Goal: Communication & Community: Connect with others

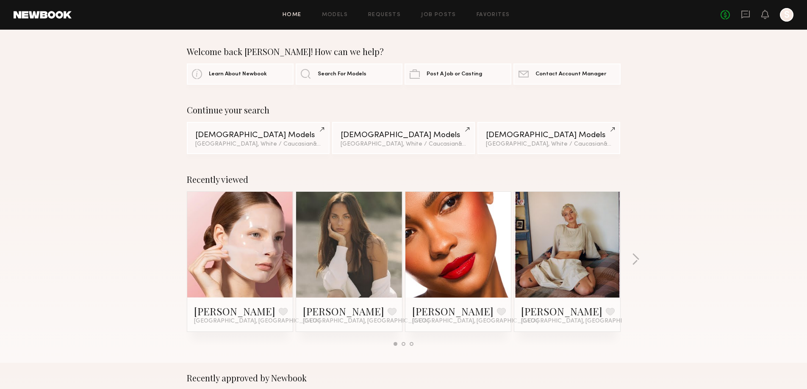
click at [641, 256] on div "Recently viewed Anastasiia M. Favorite Laguna Beach, CA Sydney M. Favorite Irvi…" at bounding box center [403, 263] width 807 height 199
click at [638, 256] on button "button" at bounding box center [635, 260] width 8 height 14
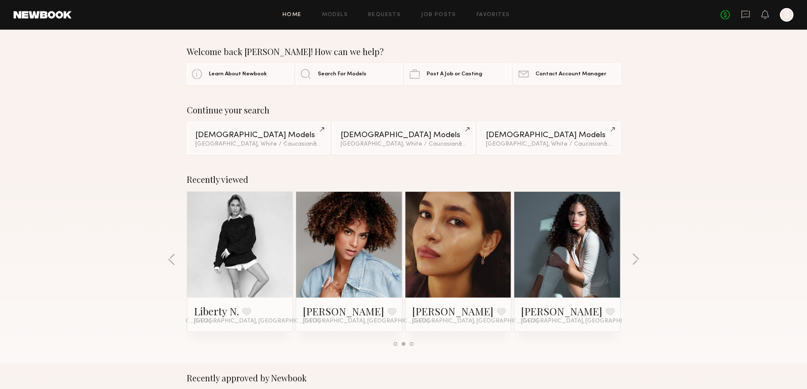
click at [347, 245] on link at bounding box center [349, 245] width 52 height 106
click at [591, 256] on link at bounding box center [567, 245] width 52 height 106
click at [638, 260] on button "button" at bounding box center [635, 260] width 8 height 14
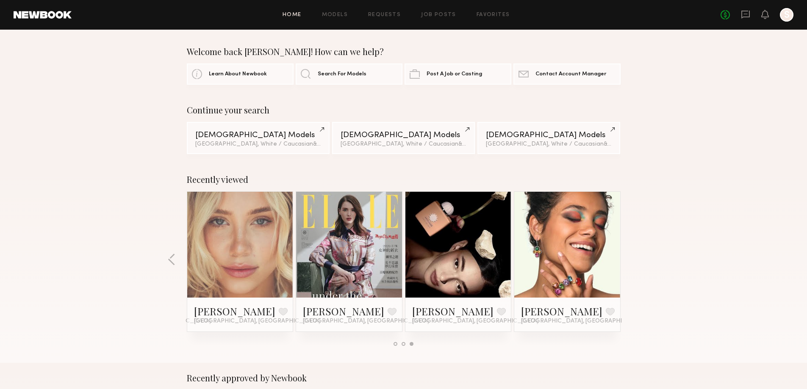
click at [210, 254] on div at bounding box center [240, 245] width 106 height 106
click at [245, 241] on link at bounding box center [240, 245] width 52 height 106
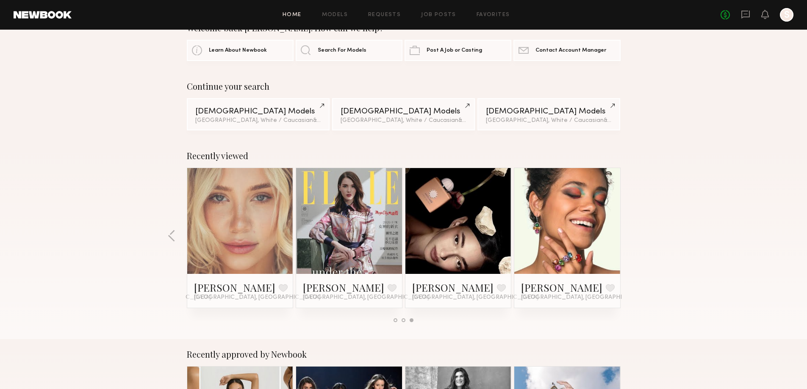
scroll to position [56, 0]
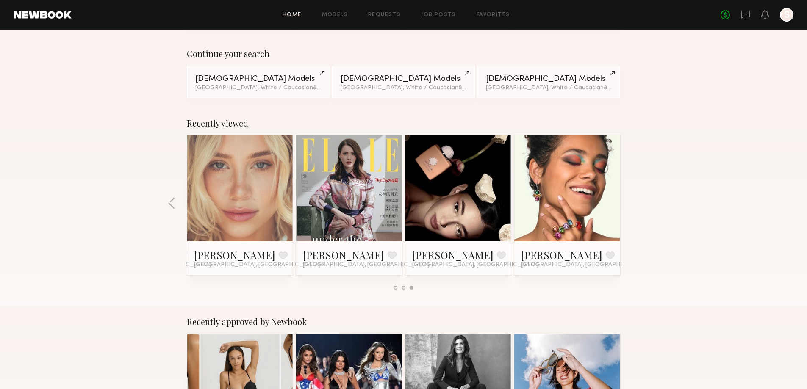
click at [581, 205] on link at bounding box center [567, 189] width 52 height 106
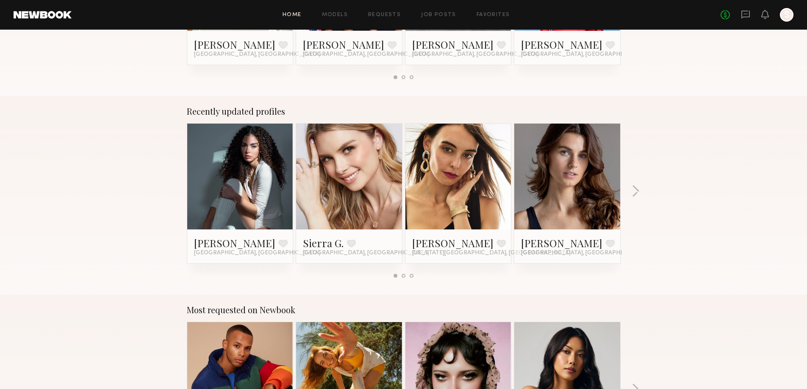
scroll to position [480, 0]
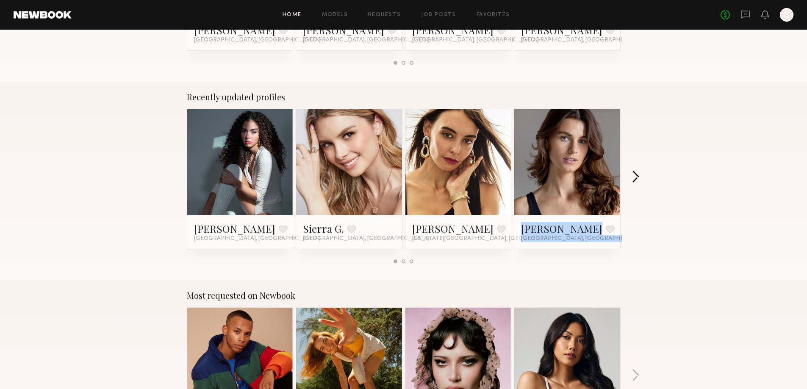
click at [631, 174] on div "Recently updated profiles Ágatha F. Favorite Los Angeles, CA Sierra G. Favorite…" at bounding box center [403, 181] width 807 height 199
click at [636, 176] on button "button" at bounding box center [635, 178] width 8 height 14
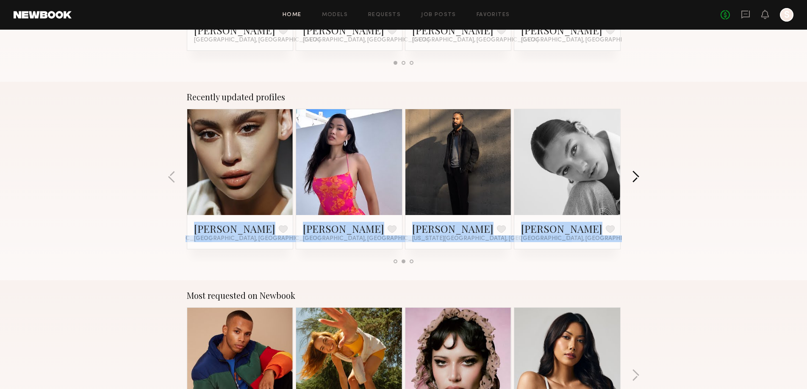
click at [637, 176] on button "button" at bounding box center [635, 178] width 8 height 14
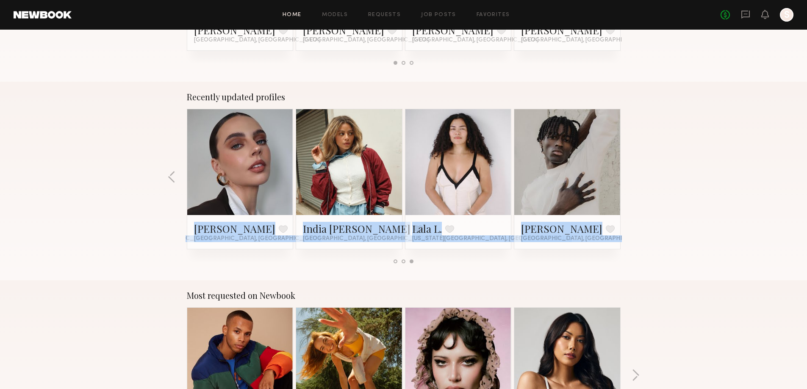
click at [637, 176] on div "Recently updated profiles Ágatha F. Favorite Los Angeles, CA Sierra G. Favorite…" at bounding box center [403, 181] width 807 height 199
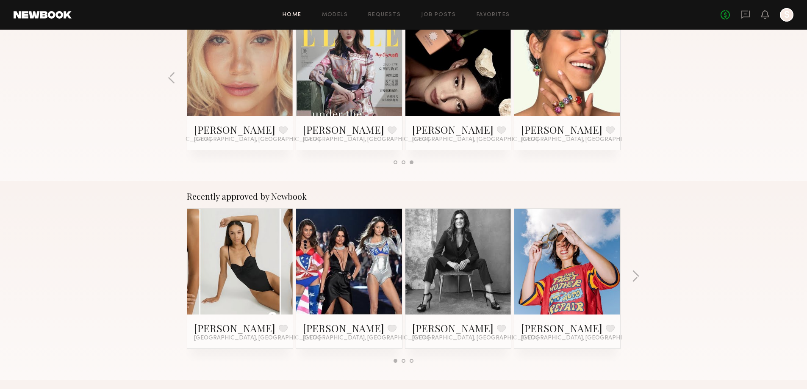
scroll to position [0, 0]
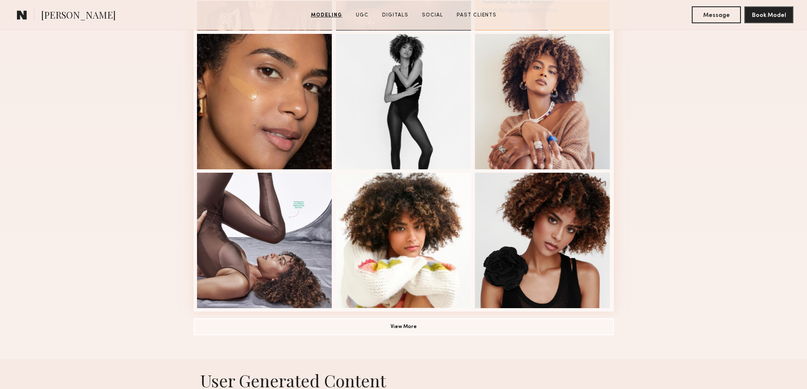
scroll to position [508, 0]
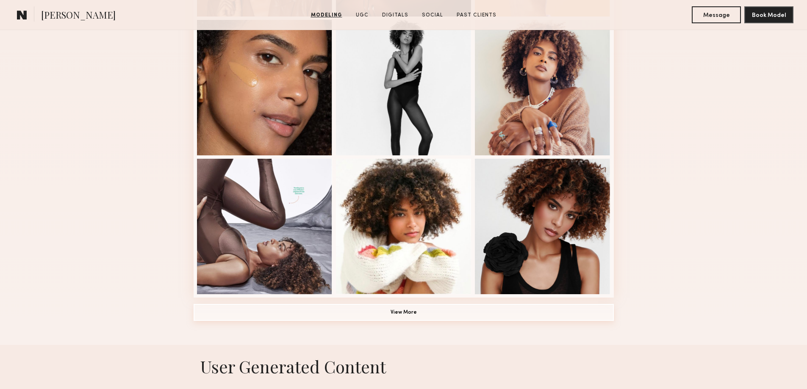
click at [472, 318] on button "View More" at bounding box center [404, 312] width 420 height 17
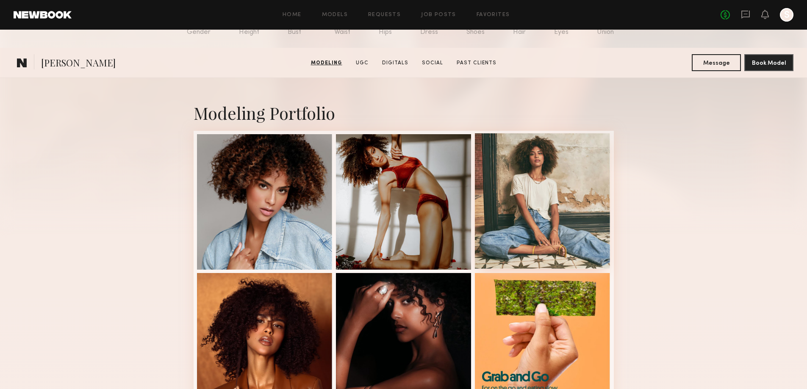
scroll to position [113, 0]
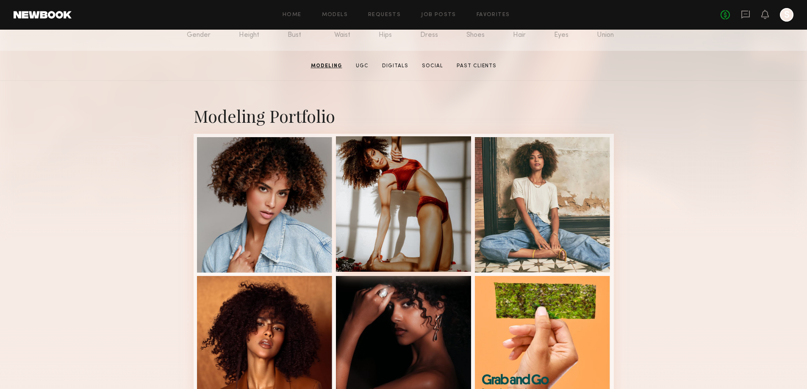
click at [401, 199] on div at bounding box center [404, 204] width 136 height 136
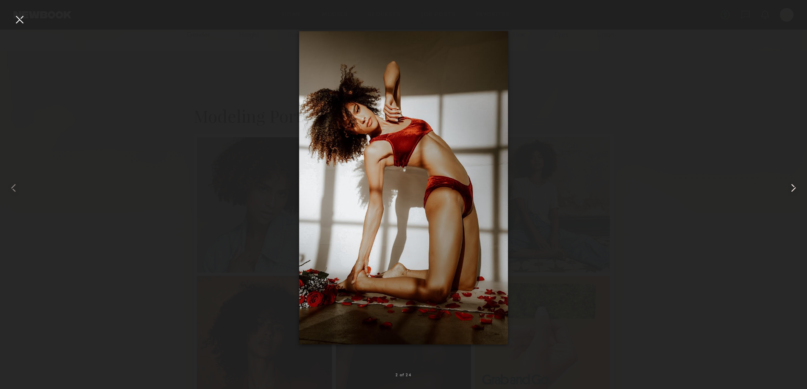
click at [792, 184] on common-icon at bounding box center [793, 188] width 14 height 14
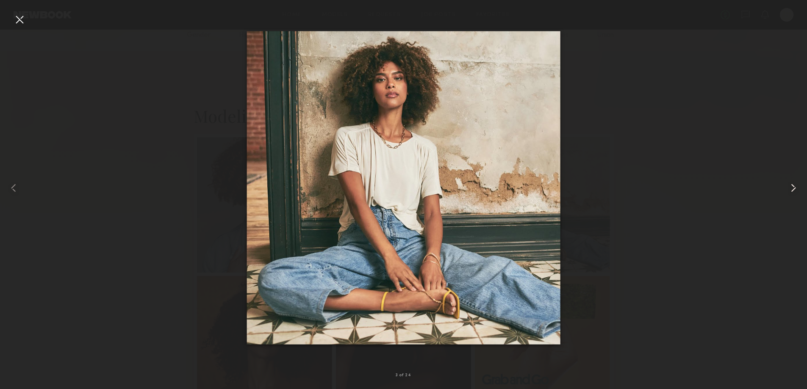
click at [792, 184] on common-icon at bounding box center [793, 188] width 14 height 14
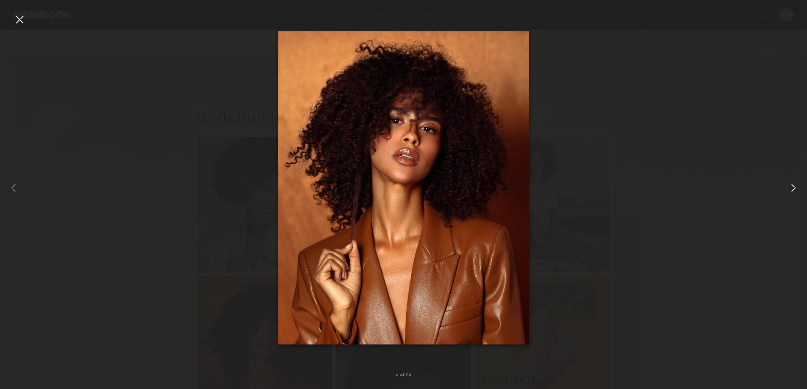
click at [792, 184] on common-icon at bounding box center [793, 188] width 14 height 14
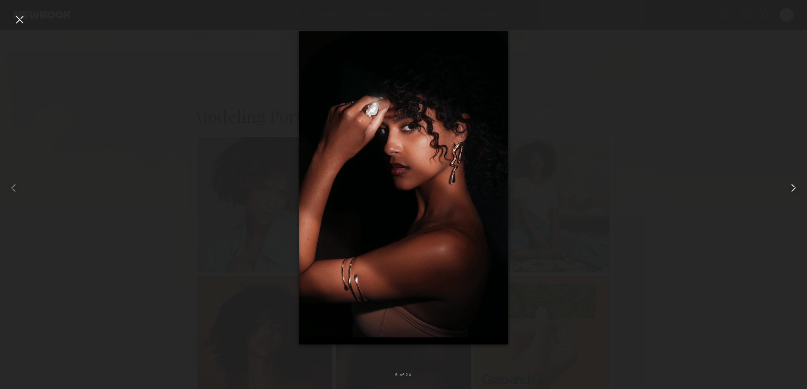
click at [792, 184] on common-icon at bounding box center [793, 188] width 14 height 14
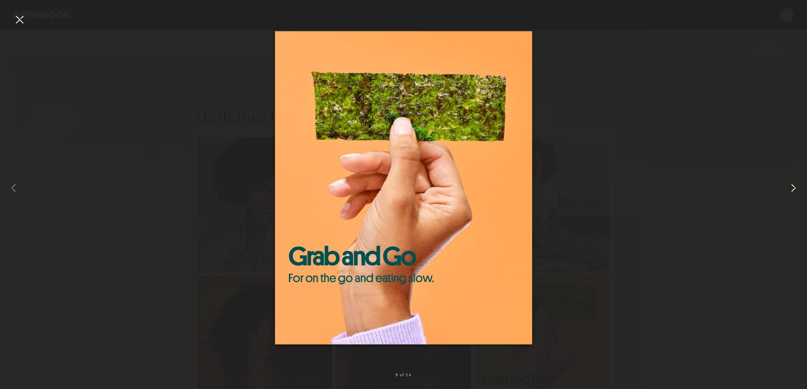
click at [792, 184] on common-icon at bounding box center [793, 188] width 14 height 14
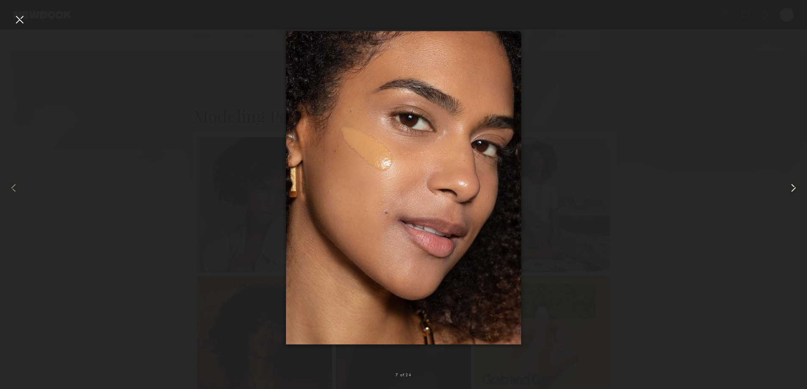
click at [792, 184] on common-icon at bounding box center [793, 188] width 14 height 14
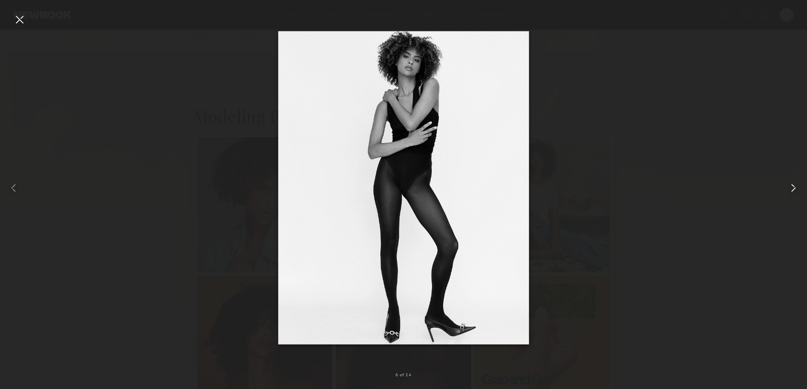
click at [792, 184] on common-icon at bounding box center [793, 188] width 14 height 14
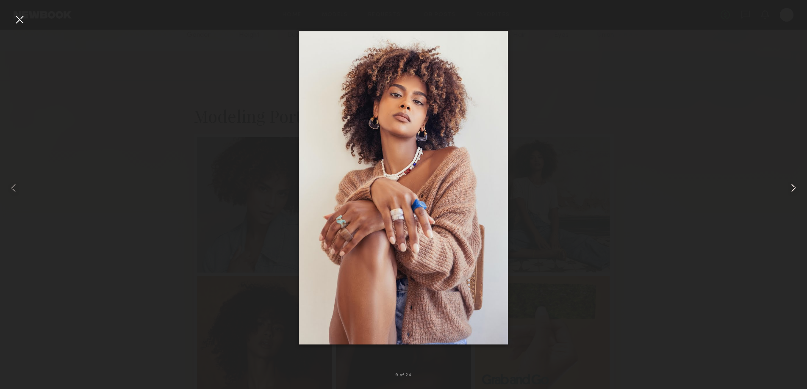
click at [792, 184] on common-icon at bounding box center [793, 188] width 14 height 14
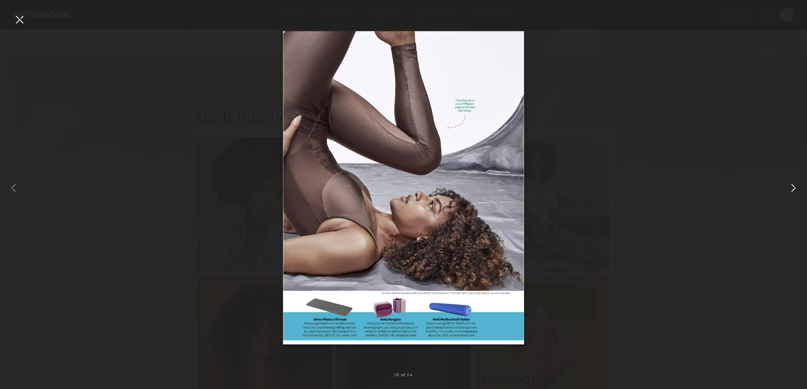
click at [792, 184] on common-icon at bounding box center [793, 188] width 14 height 14
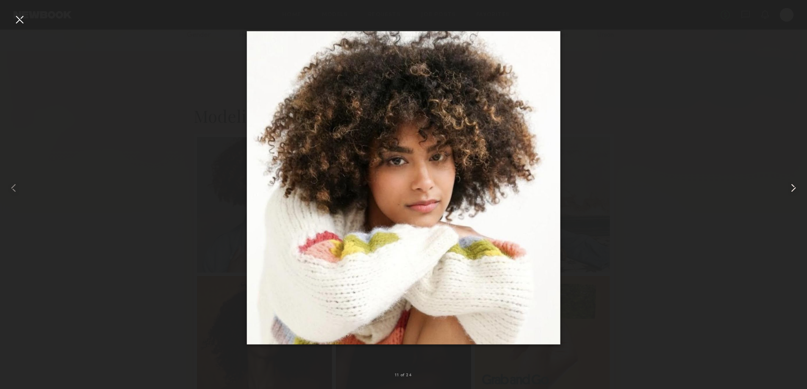
click at [792, 184] on common-icon at bounding box center [793, 188] width 14 height 14
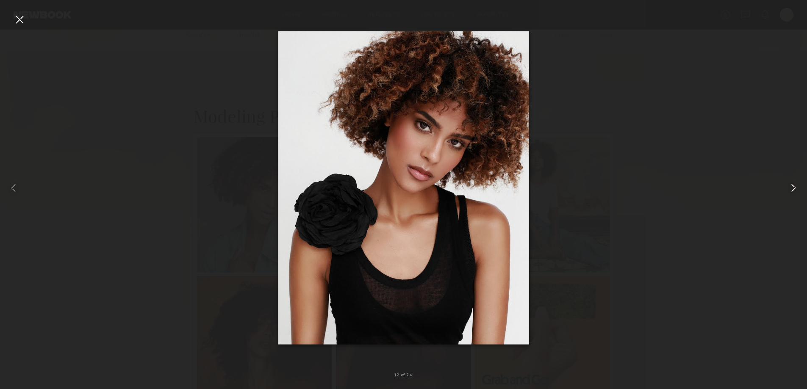
click at [792, 184] on common-icon at bounding box center [793, 188] width 14 height 14
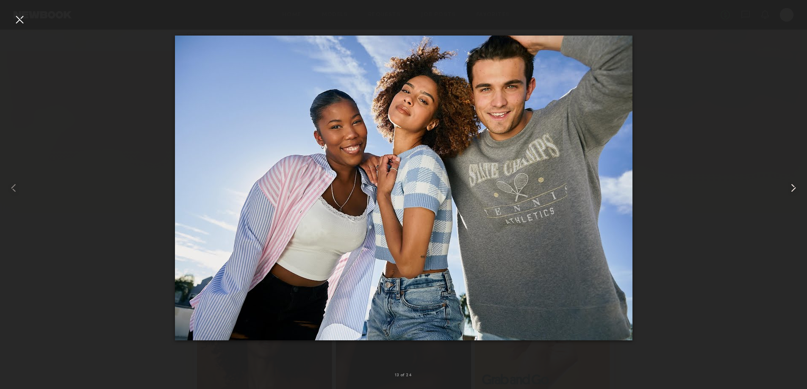
click at [792, 186] on common-icon at bounding box center [793, 188] width 14 height 14
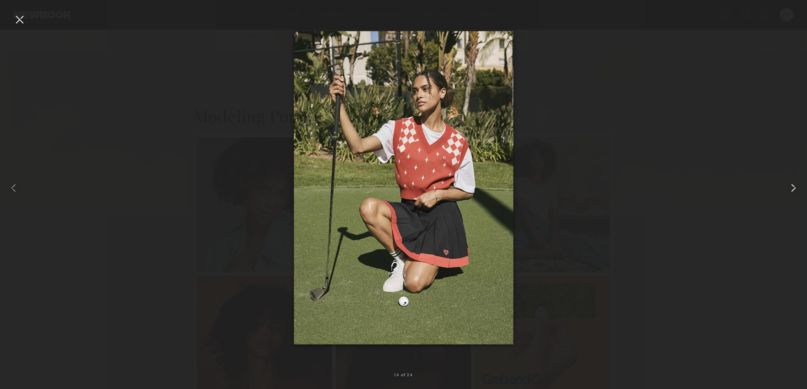
click at [792, 186] on common-icon at bounding box center [793, 188] width 14 height 14
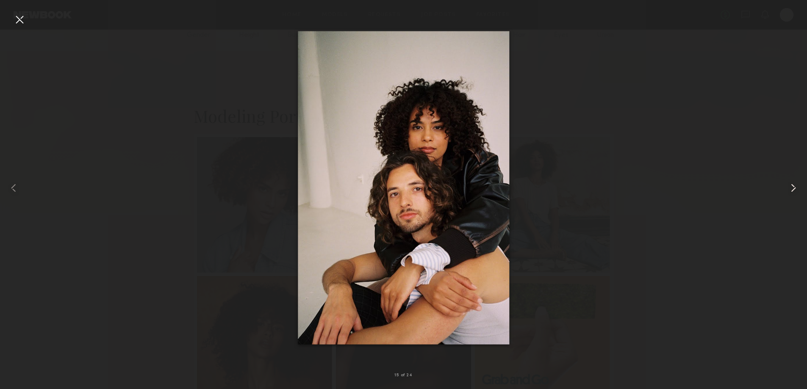
click at [792, 186] on common-icon at bounding box center [793, 188] width 14 height 14
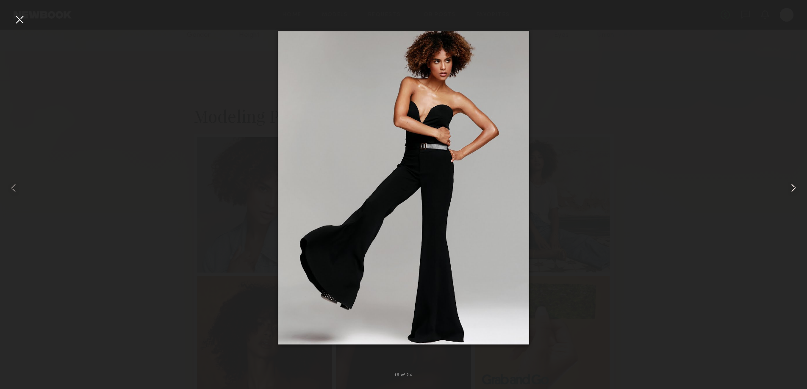
click at [792, 191] on common-icon at bounding box center [793, 188] width 14 height 14
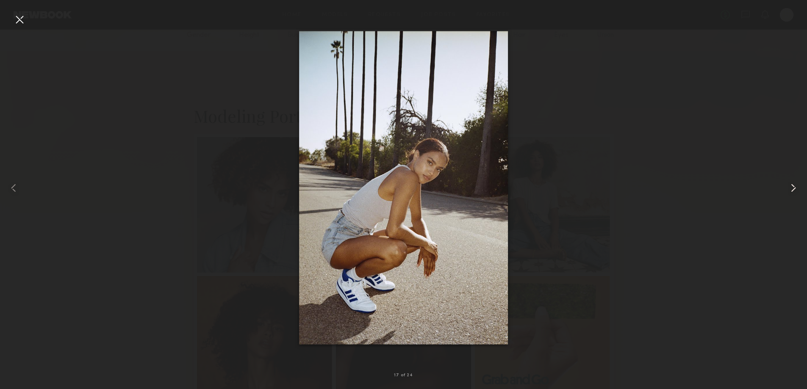
click at [792, 193] on common-icon at bounding box center [793, 188] width 14 height 14
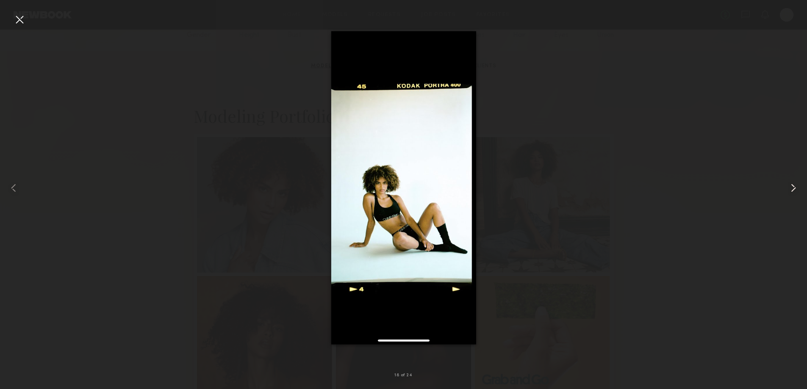
click at [790, 197] on div at bounding box center [791, 188] width 32 height 349
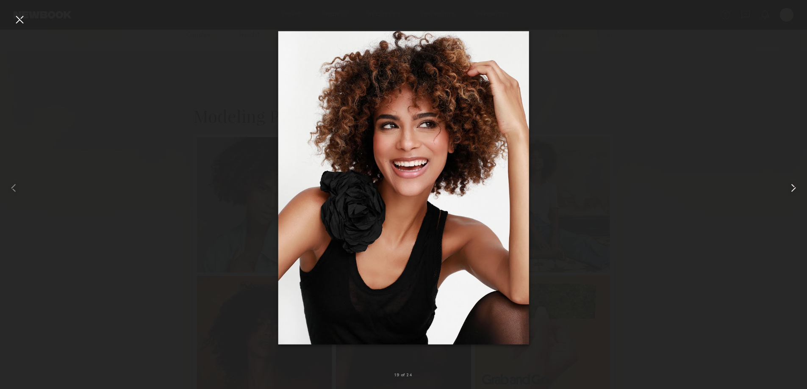
click at [790, 197] on div at bounding box center [791, 188] width 32 height 349
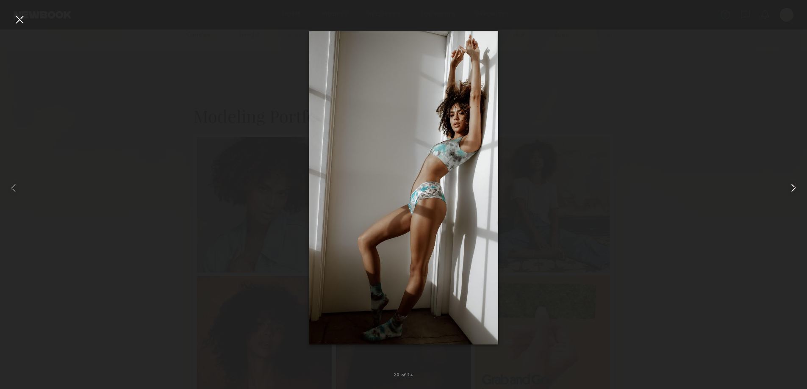
click at [790, 197] on div at bounding box center [791, 188] width 32 height 349
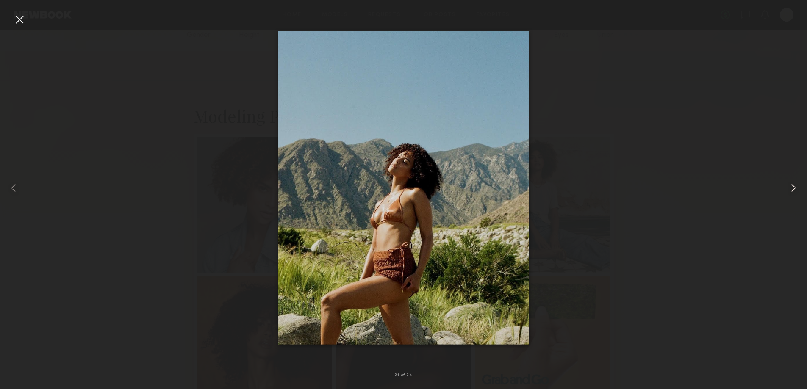
click at [790, 197] on div at bounding box center [791, 188] width 32 height 349
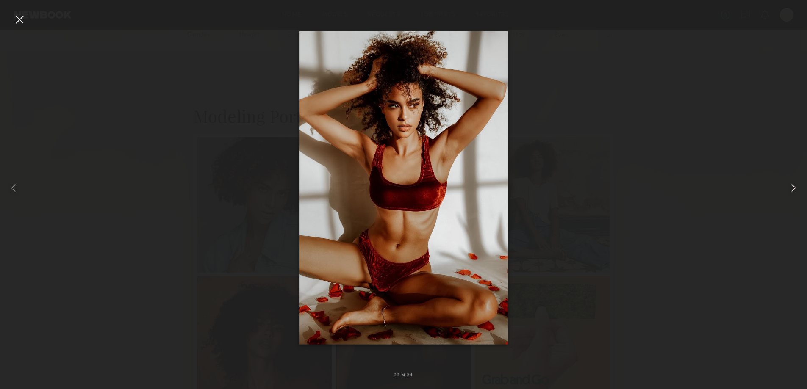
click at [790, 197] on div at bounding box center [791, 188] width 32 height 349
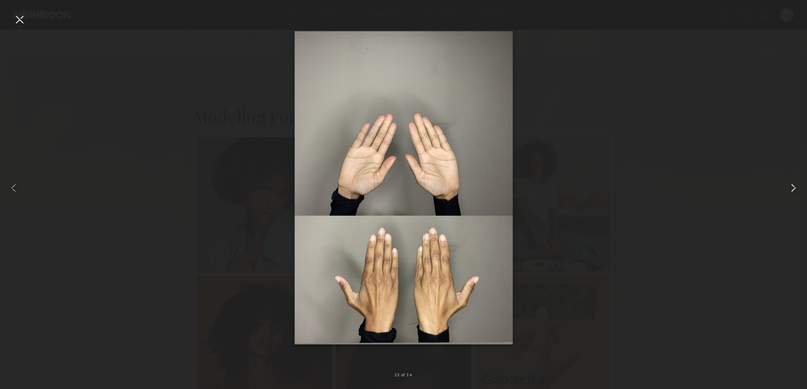
click at [790, 197] on div at bounding box center [791, 188] width 32 height 349
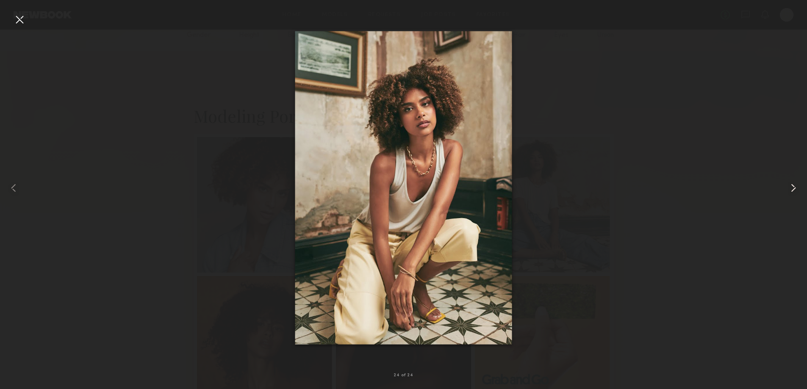
click at [790, 197] on div at bounding box center [791, 188] width 32 height 349
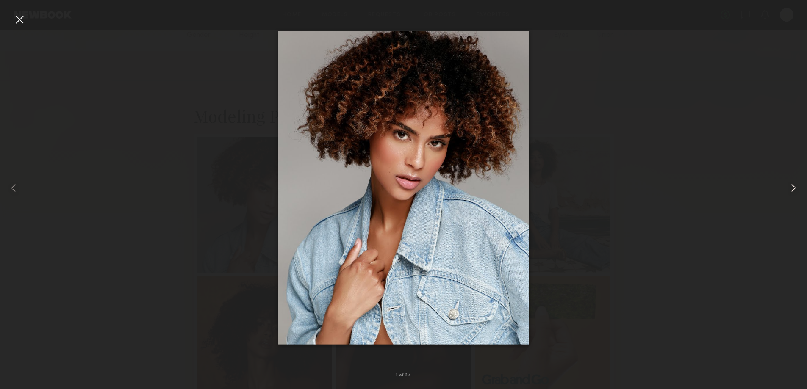
click at [790, 197] on div at bounding box center [791, 188] width 32 height 349
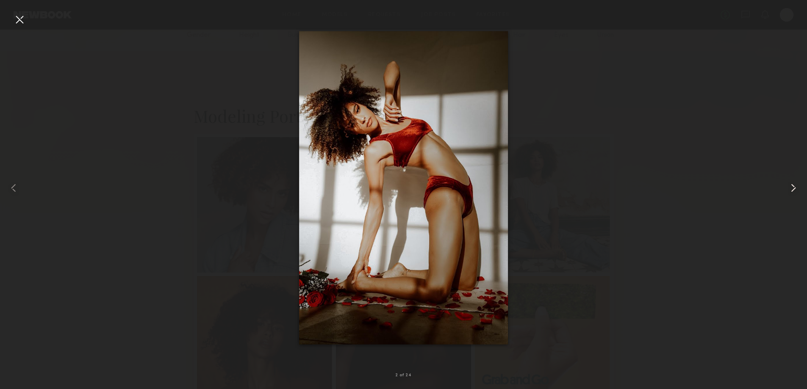
click at [790, 197] on div at bounding box center [791, 188] width 32 height 349
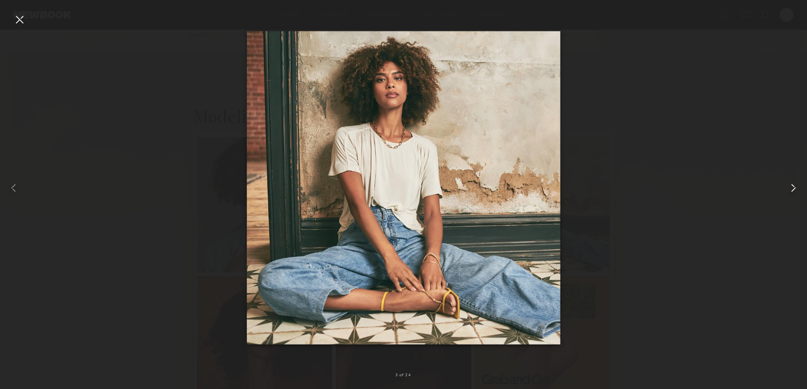
drag, startPoint x: 790, startPoint y: 197, endPoint x: 782, endPoint y: 199, distance: 7.8
click at [790, 199] on div at bounding box center [791, 188] width 32 height 349
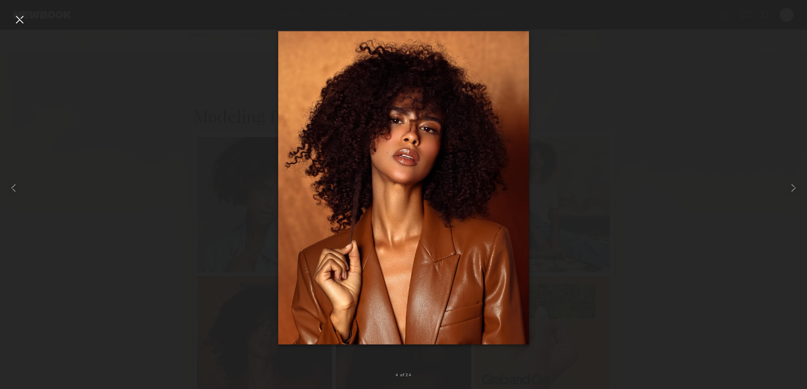
click at [16, 17] on div at bounding box center [20, 20] width 14 height 14
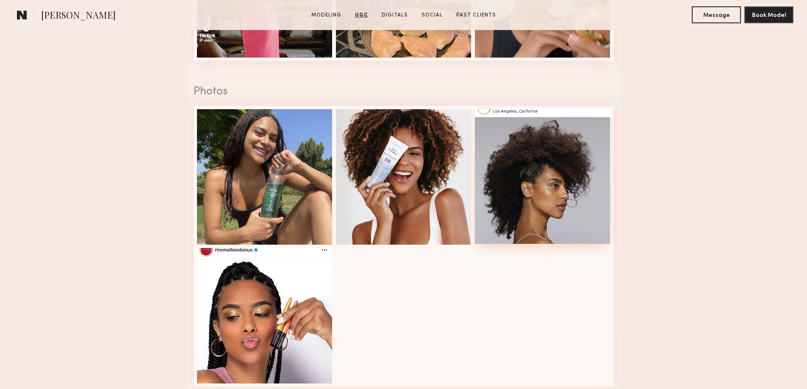
scroll to position [1948, 0]
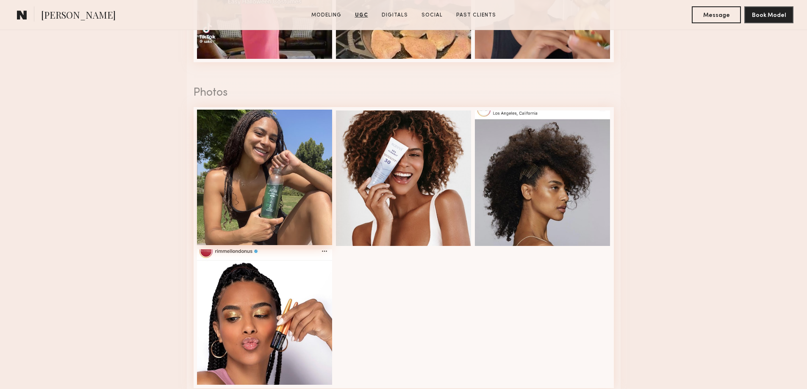
click at [295, 193] on div at bounding box center [265, 178] width 136 height 136
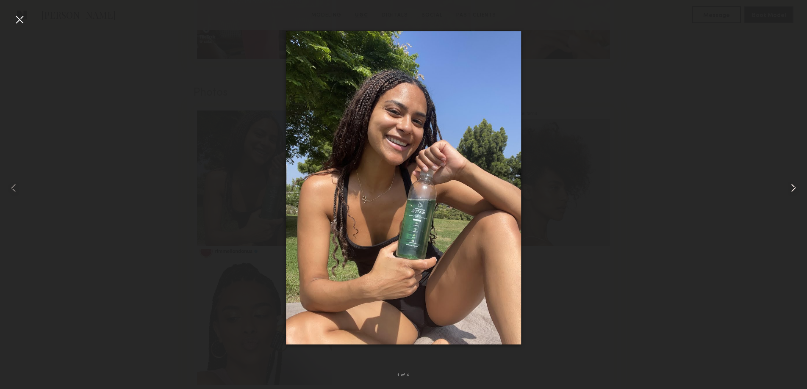
click at [786, 188] on div at bounding box center [791, 188] width 32 height 349
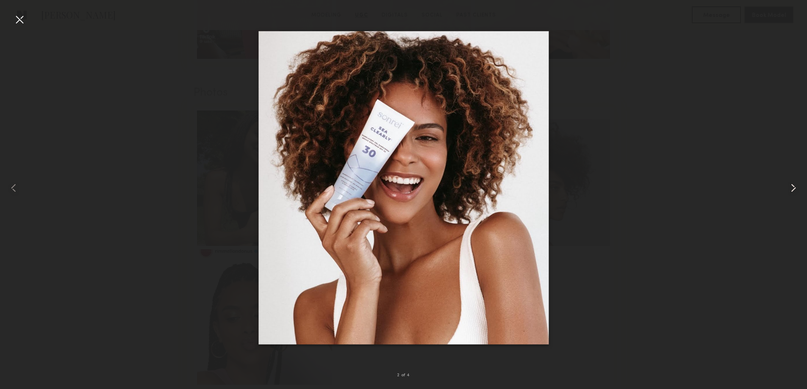
click at [786, 188] on div at bounding box center [791, 188] width 32 height 349
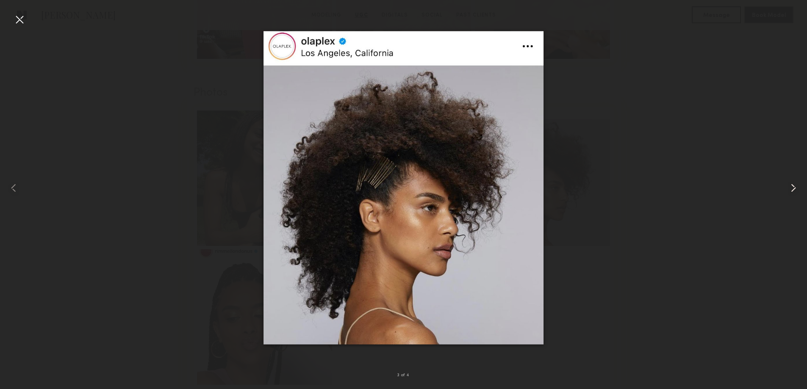
click at [785, 188] on div at bounding box center [791, 188] width 32 height 349
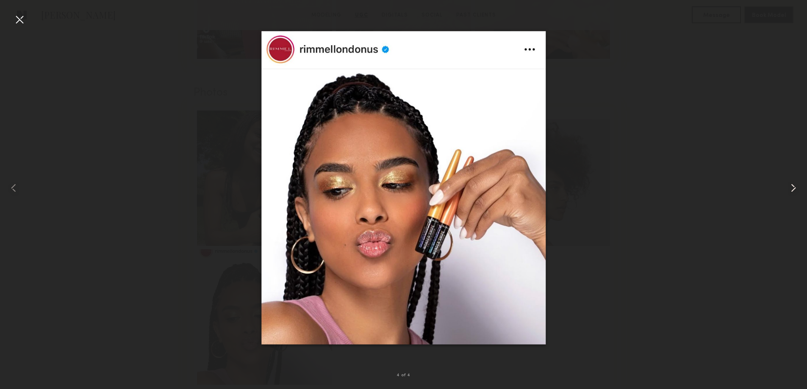
click at [784, 188] on div at bounding box center [791, 188] width 32 height 349
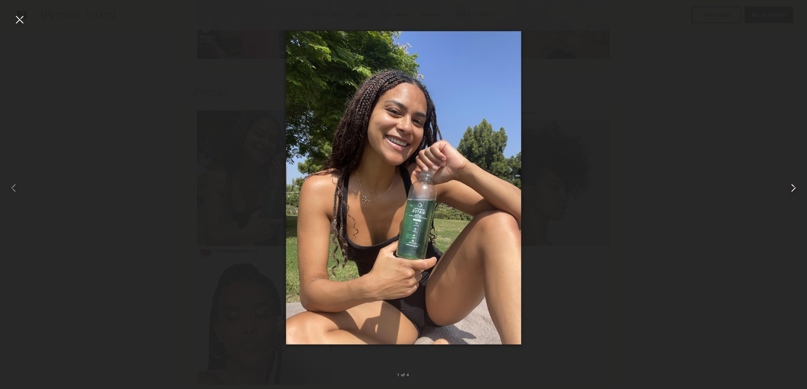
click at [784, 188] on div at bounding box center [791, 188] width 32 height 349
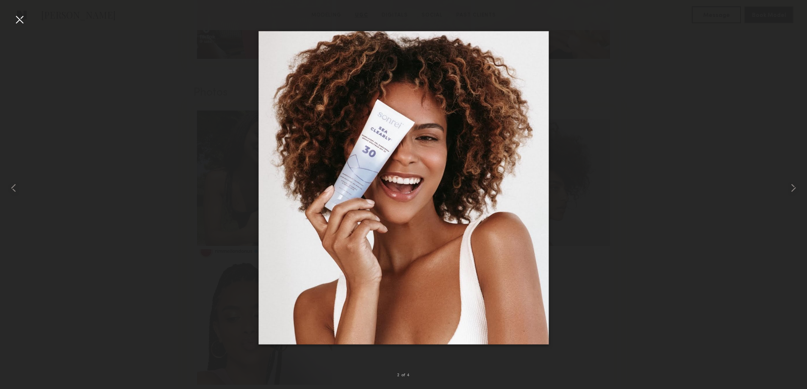
click at [21, 17] on div at bounding box center [20, 20] width 14 height 14
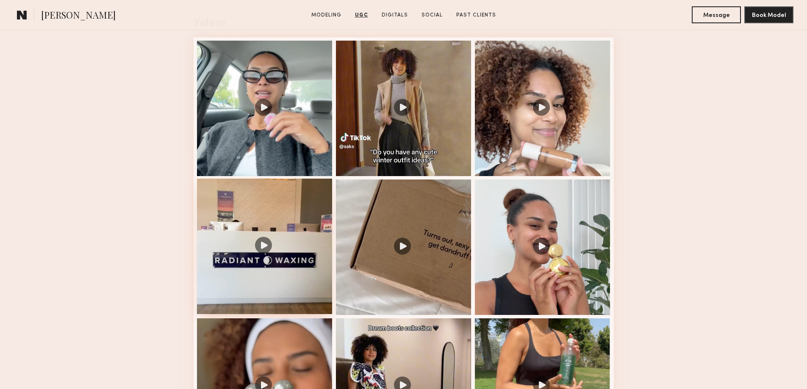
scroll to position [1384, 0]
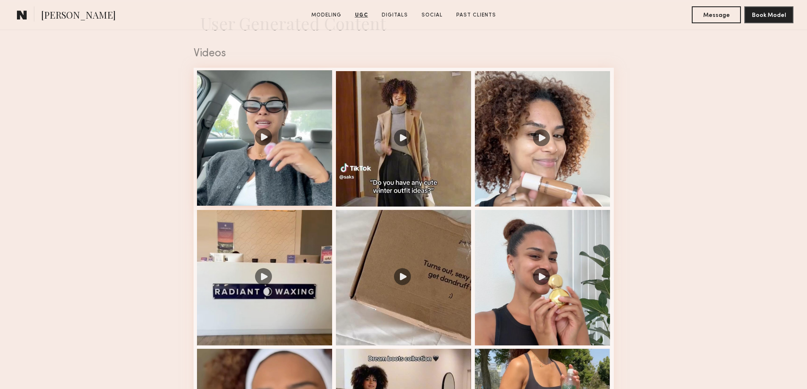
click at [255, 136] on div at bounding box center [265, 138] width 136 height 136
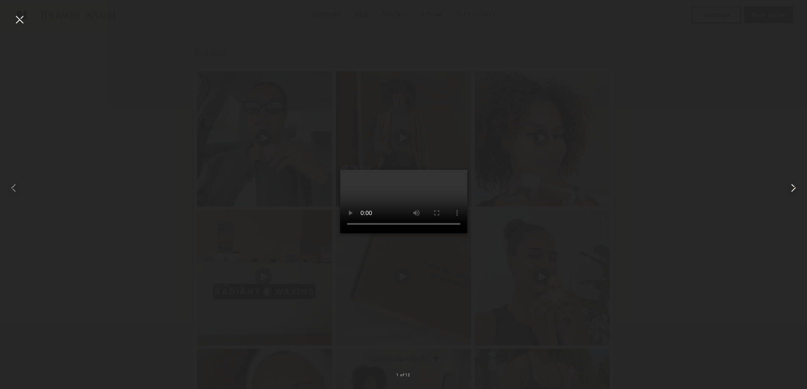
click at [791, 190] on common-icon at bounding box center [793, 188] width 14 height 14
click at [790, 195] on div at bounding box center [791, 188] width 32 height 349
click at [793, 190] on common-icon at bounding box center [793, 188] width 14 height 14
click at [793, 189] on common-icon at bounding box center [793, 188] width 14 height 14
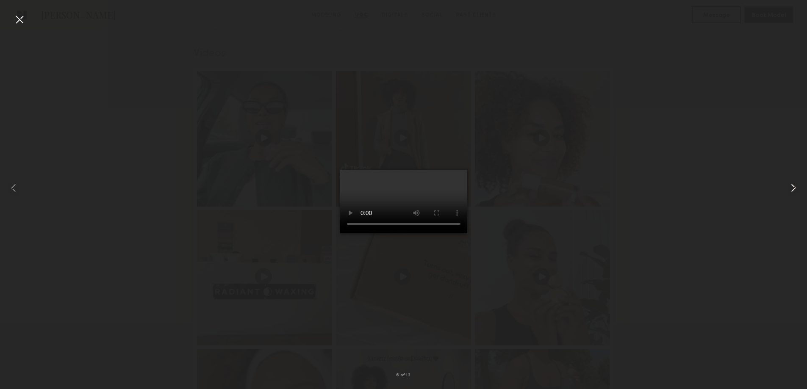
click at [793, 192] on common-icon at bounding box center [793, 188] width 14 height 14
click at [794, 191] on common-icon at bounding box center [793, 188] width 14 height 14
click at [20, 20] on div at bounding box center [20, 20] width 14 height 14
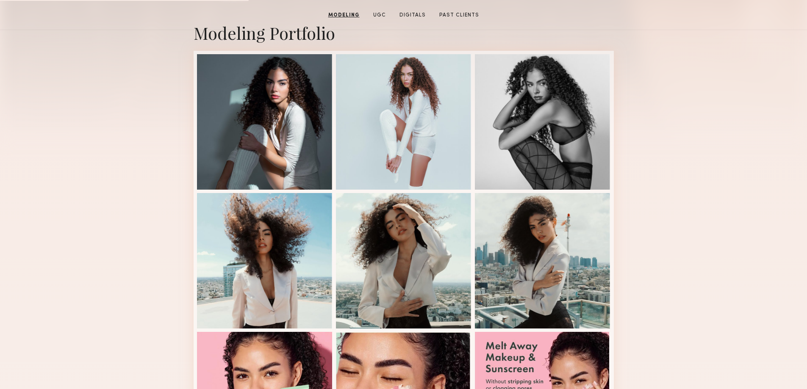
scroll to position [508, 0]
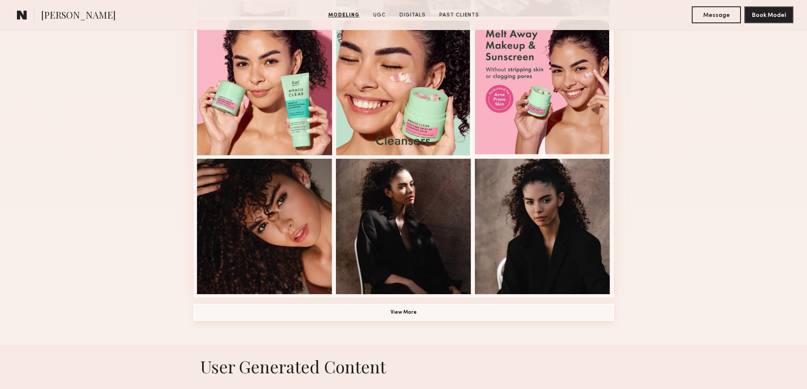
click at [415, 314] on button "View More" at bounding box center [404, 312] width 420 height 17
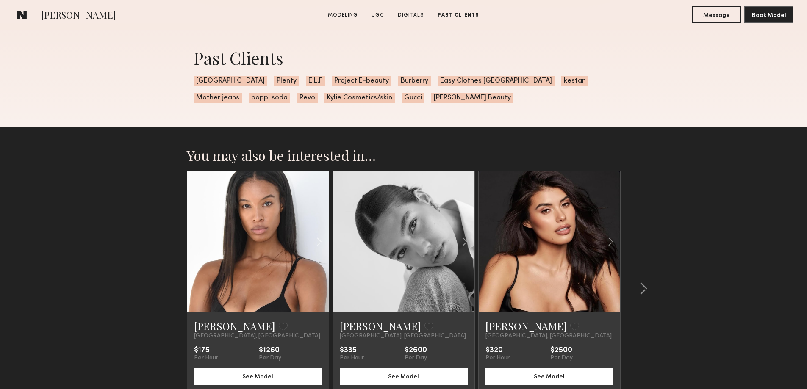
scroll to position [2372, 0]
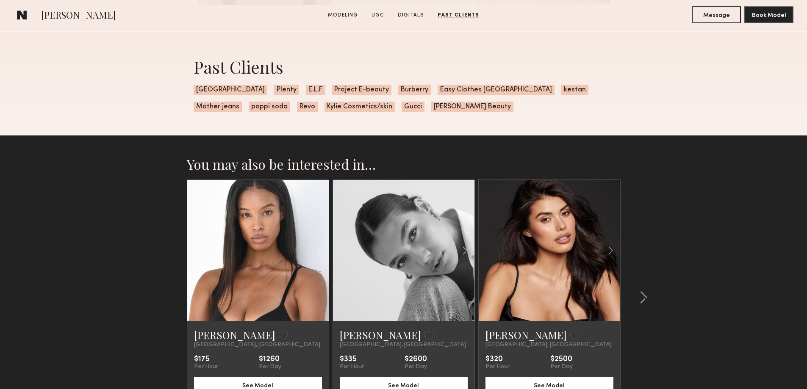
click at [425, 253] on link at bounding box center [403, 250] width 48 height 141
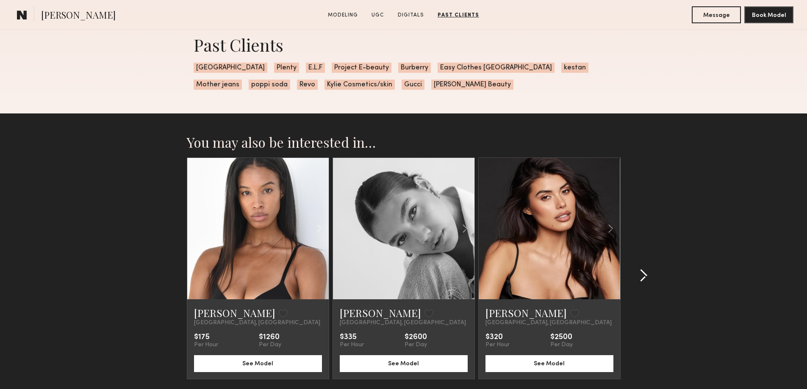
scroll to position [2456, 0]
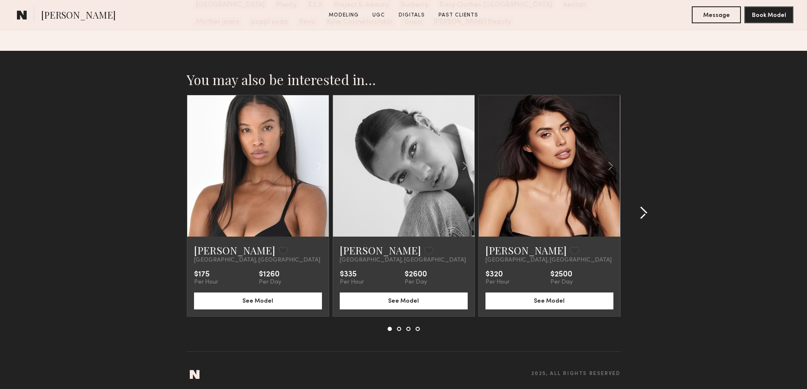
click at [650, 219] on div at bounding box center [640, 213] width 41 height 236
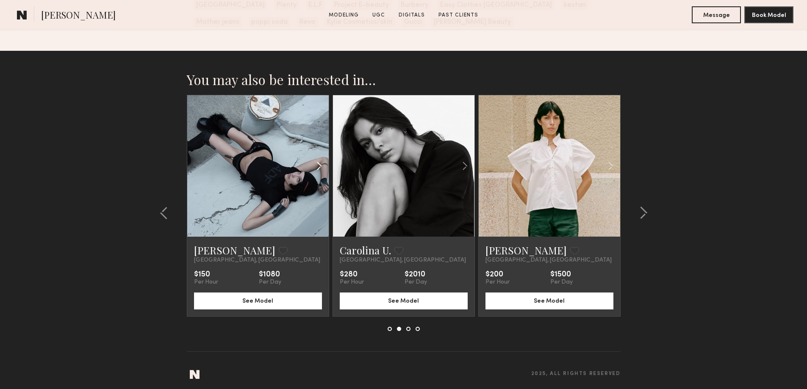
click at [287, 205] on div at bounding box center [305, 165] width 47 height 141
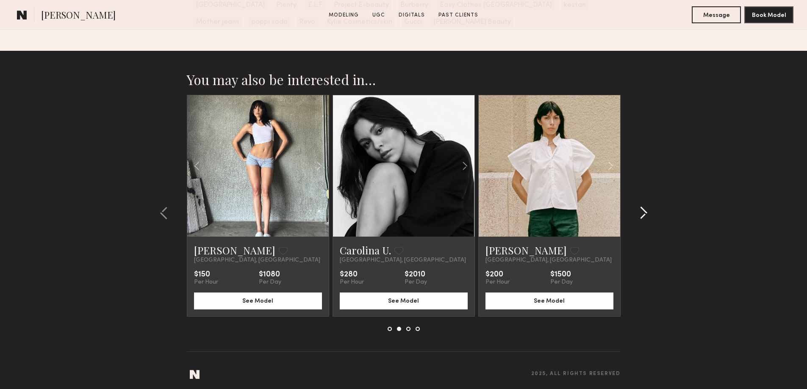
click at [642, 220] on common-icon at bounding box center [643, 213] width 8 height 14
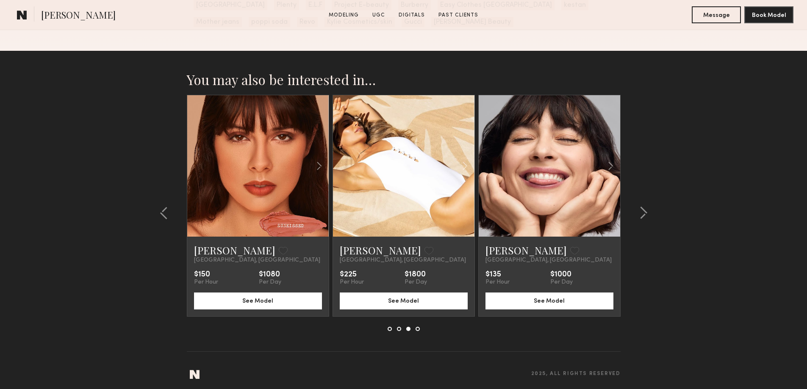
click at [570, 211] on link at bounding box center [549, 165] width 48 height 141
click at [639, 220] on common-icon at bounding box center [643, 213] width 8 height 14
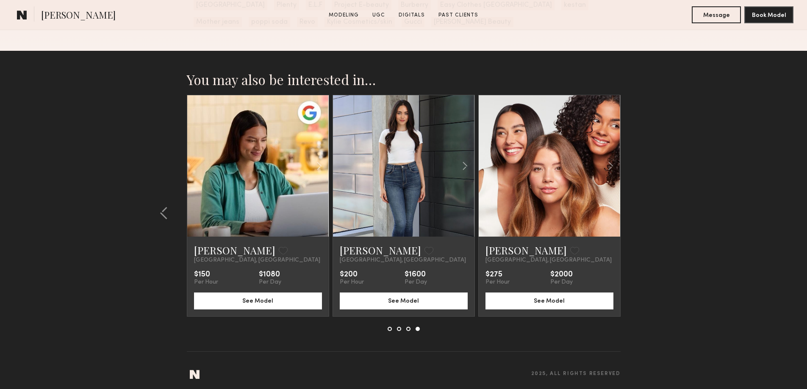
click at [540, 206] on link at bounding box center [549, 165] width 48 height 141
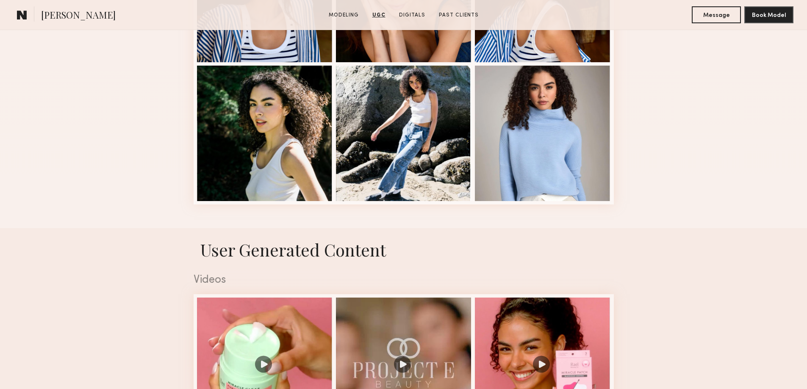
scroll to position [998, 0]
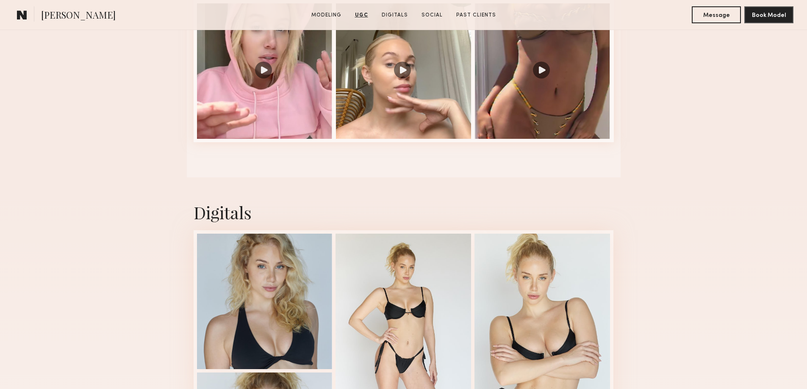
scroll to position [1496, 0]
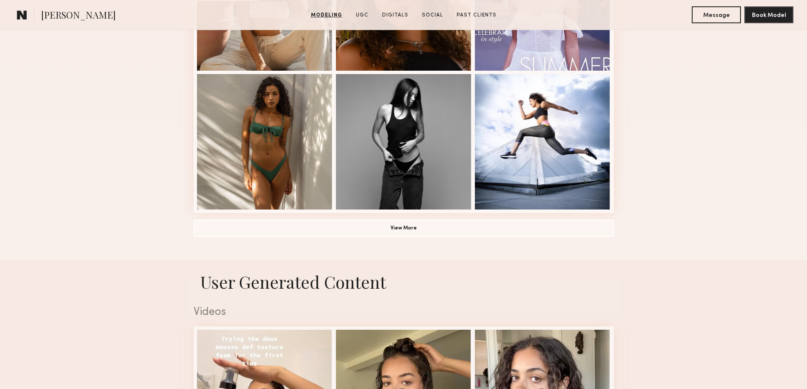
scroll to position [734, 0]
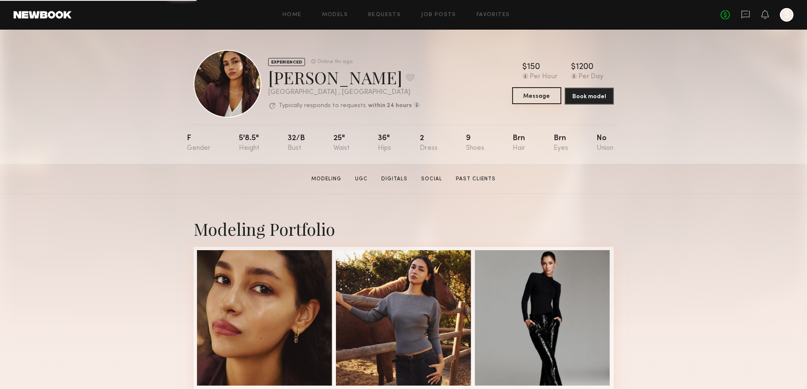
drag, startPoint x: 535, startPoint y: 100, endPoint x: 535, endPoint y: 93, distance: 6.4
click at [535, 99] on button "Message" at bounding box center [536, 95] width 49 height 17
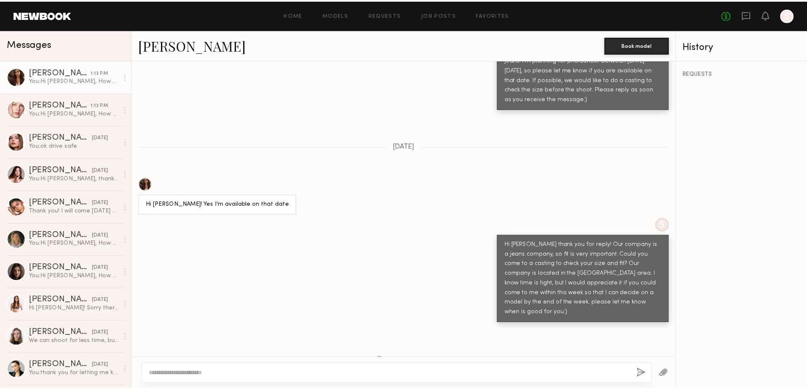
scroll to position [626, 0]
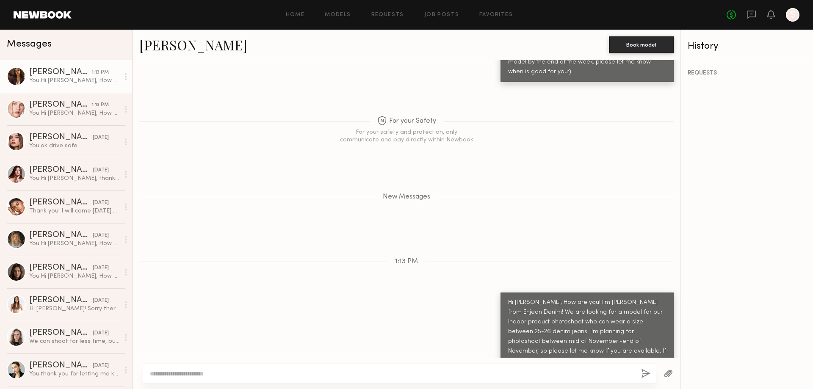
click at [31, 14] on link at bounding box center [43, 15] width 58 height 8
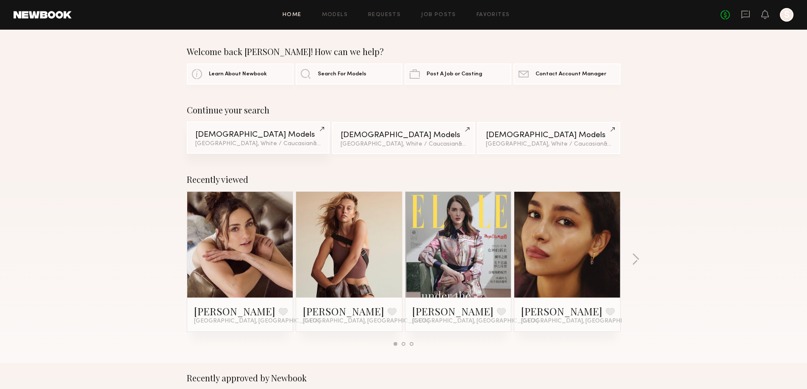
click at [268, 139] on div "Female Models" at bounding box center [258, 135] width 126 height 8
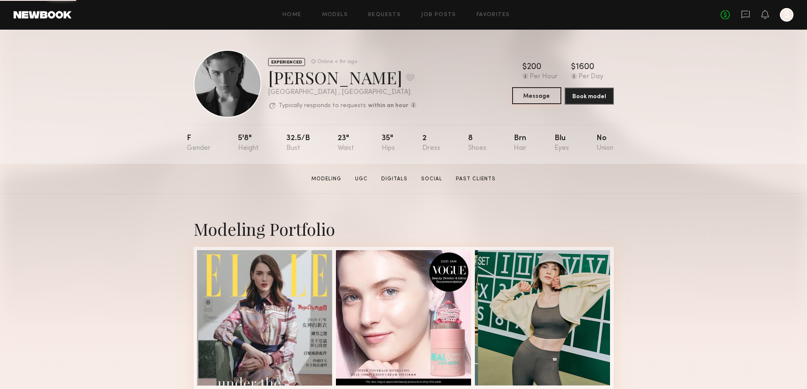
click at [535, 99] on button "Message" at bounding box center [536, 95] width 49 height 17
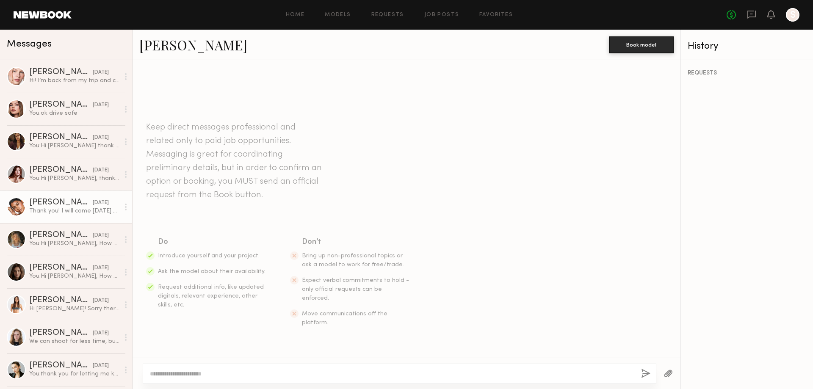
click at [74, 199] on div "[PERSON_NAME]" at bounding box center [61, 203] width 64 height 8
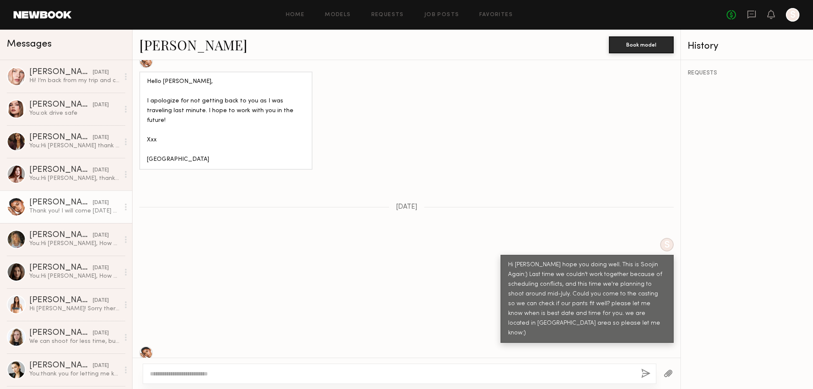
scroll to position [828, 0]
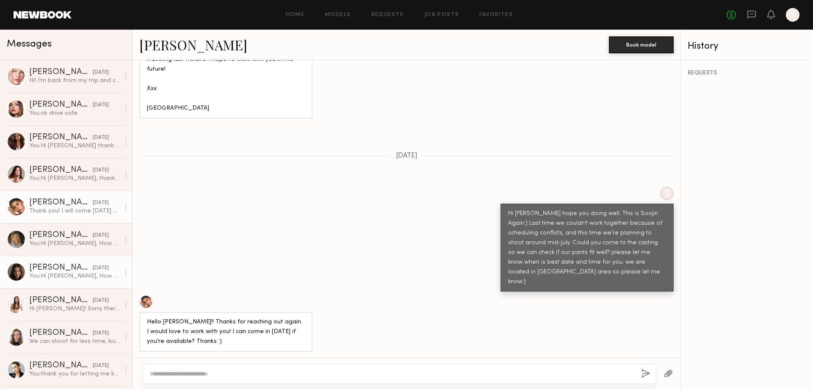
click at [61, 277] on div "You: Hi [PERSON_NAME], How are you! I'm [PERSON_NAME] from Enjean Denim! We are…" at bounding box center [74, 276] width 90 height 8
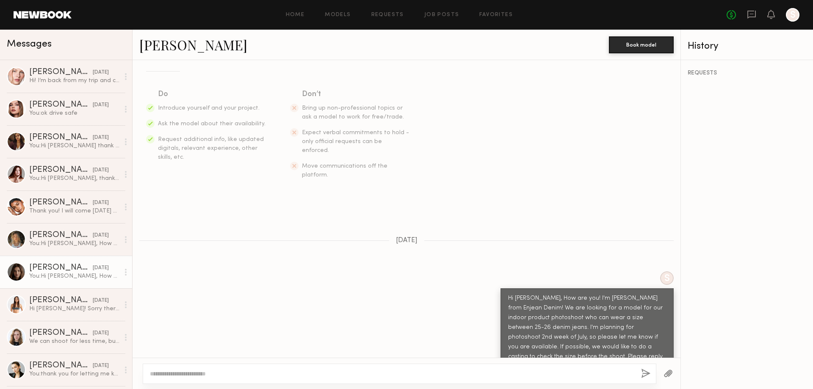
scroll to position [197, 0]
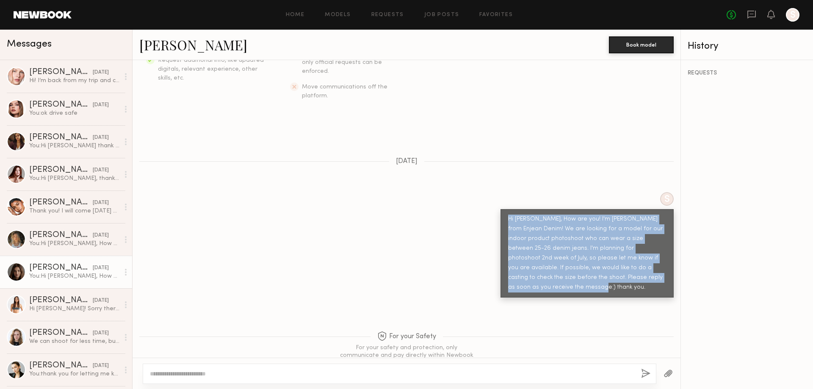
drag, startPoint x: 500, startPoint y: 204, endPoint x: 628, endPoint y: 273, distance: 145.9
click at [628, 273] on div "Hi [PERSON_NAME], How are you! I'm [PERSON_NAME] from Enjean Denim! We are look…" at bounding box center [587, 253] width 173 height 89
copy div "Hi [PERSON_NAME], How are you! I'm [PERSON_NAME] from Enjean Denim! We are look…"
click at [58, 72] on div "[PERSON_NAME]" at bounding box center [61, 72] width 64 height 8
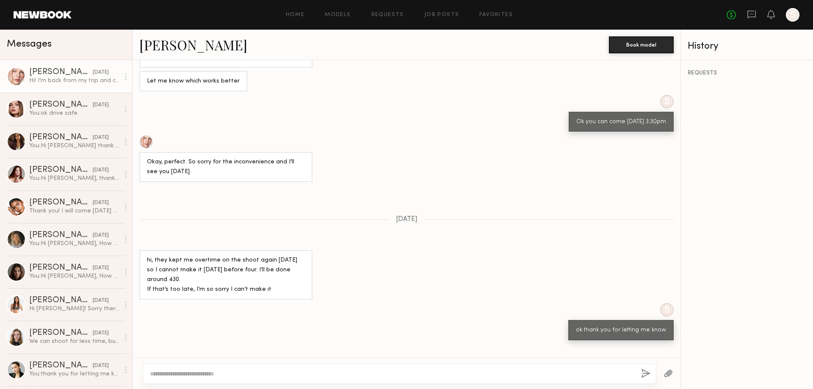
scroll to position [85, 0]
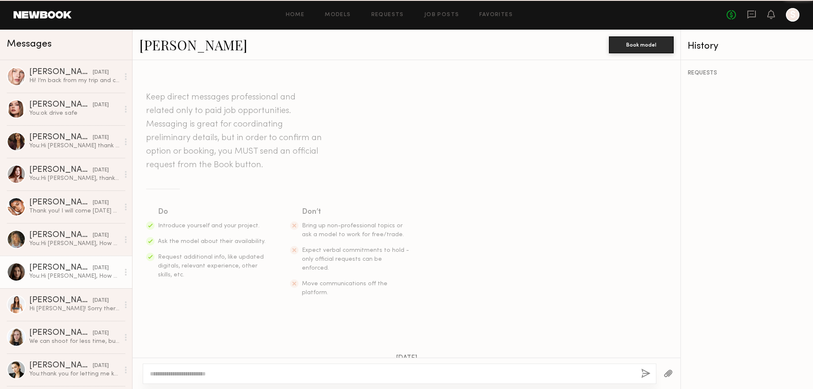
scroll to position [197, 0]
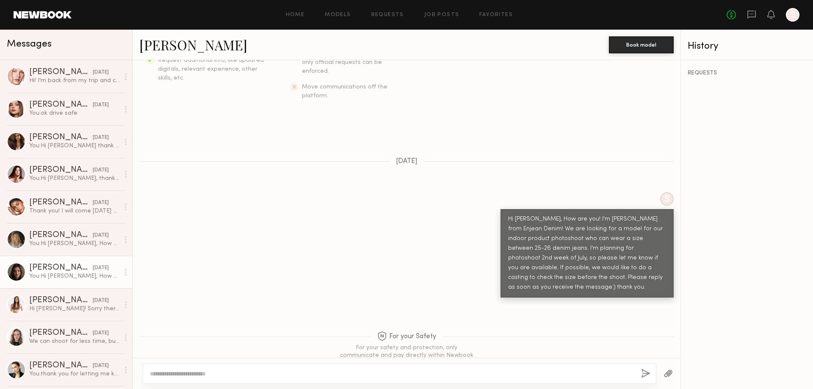
drag, startPoint x: 259, startPoint y: 190, endPoint x: 262, endPoint y: 186, distance: 4.8
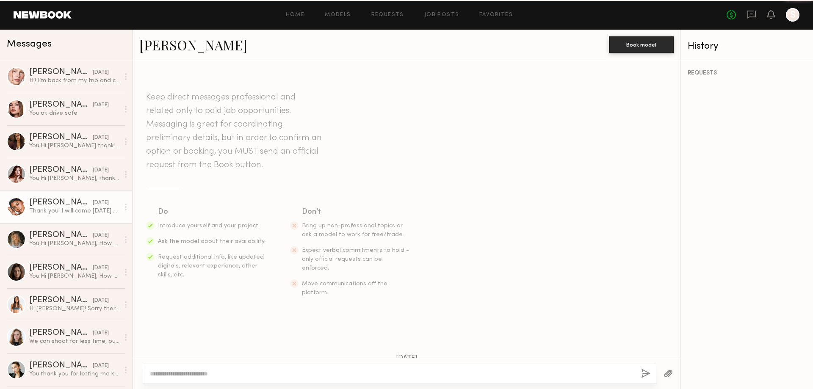
scroll to position [1530, 0]
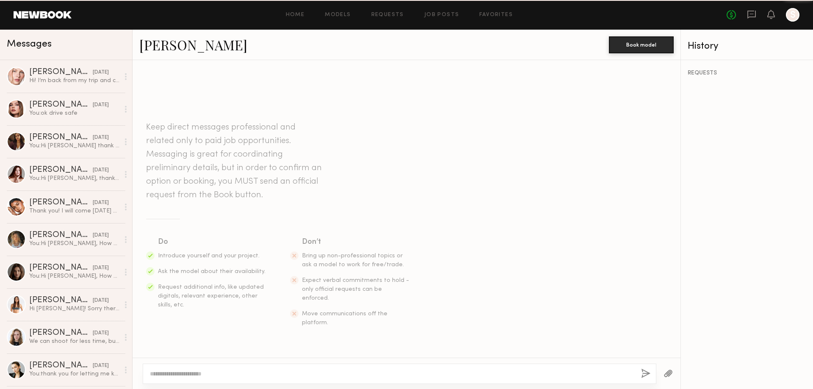
drag, startPoint x: 254, startPoint y: 176, endPoint x: 265, endPoint y: 169, distance: 13.3
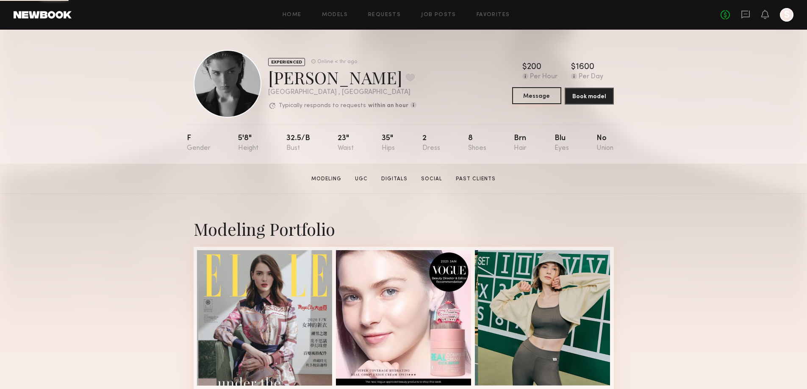
click at [534, 99] on button "Message" at bounding box center [536, 95] width 49 height 17
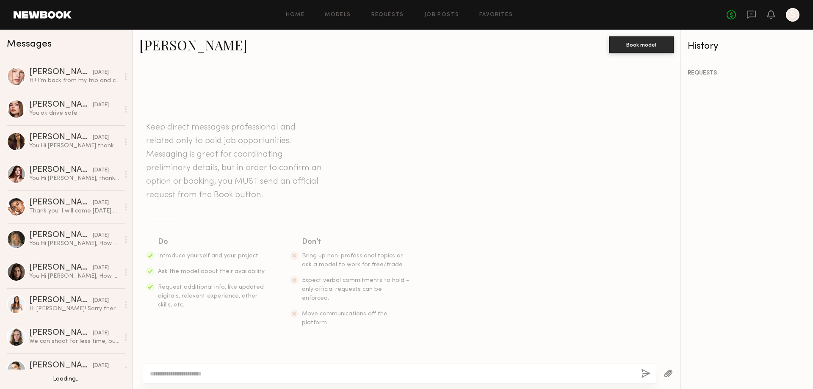
click at [238, 371] on textarea at bounding box center [392, 374] width 484 height 8
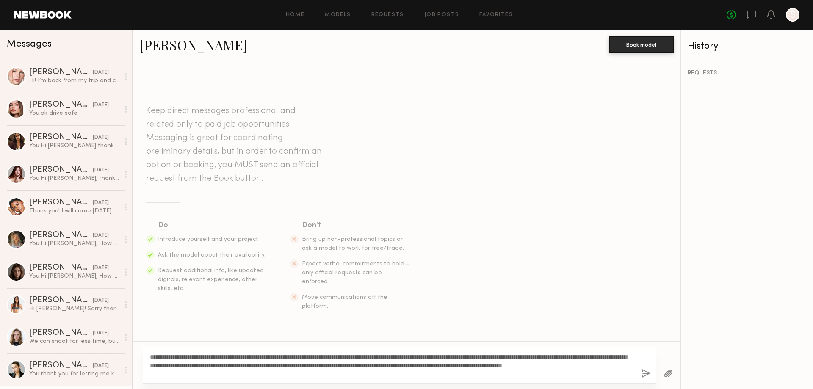
drag, startPoint x: 191, startPoint y: 366, endPoint x: 233, endPoint y: 366, distance: 41.9
click at [233, 366] on textarea "**********" at bounding box center [392, 365] width 484 height 25
click at [191, 368] on textarea "**********" at bounding box center [392, 365] width 484 height 25
click at [218, 363] on textarea "**********" at bounding box center [392, 365] width 484 height 25
click at [192, 365] on textarea "**********" at bounding box center [392, 365] width 484 height 25
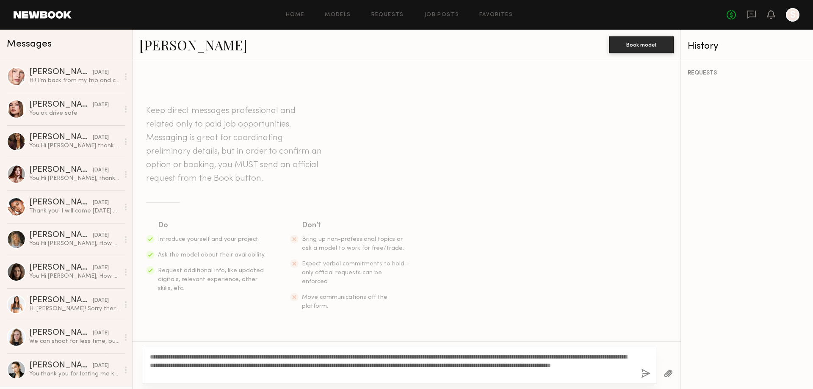
drag, startPoint x: 175, startPoint y: 358, endPoint x: 157, endPoint y: 357, distance: 17.8
click at [157, 357] on textarea "**********" at bounding box center [392, 365] width 484 height 25
type textarea "**********"
click at [645, 375] on button "button" at bounding box center [645, 374] width 9 height 11
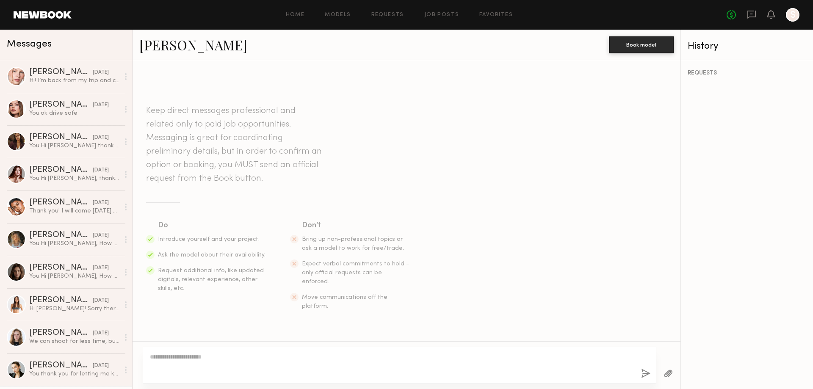
scroll to position [129, 0]
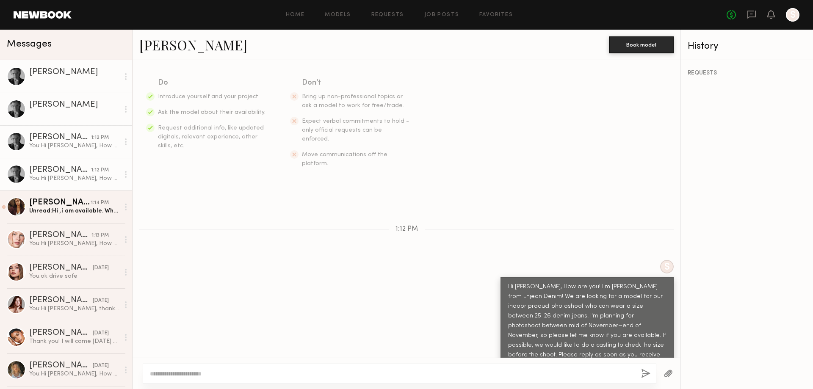
click at [77, 176] on div "You: Hi [PERSON_NAME], How are you! I'm [PERSON_NAME] from Enjean Denim! We are…" at bounding box center [74, 178] width 90 height 8
click at [70, 145] on div "You: Hi [PERSON_NAME], How are you! I'm [PERSON_NAME] from Enjean Denim! We are…" at bounding box center [74, 146] width 90 height 8
click at [69, 108] on div "[PERSON_NAME]" at bounding box center [74, 105] width 90 height 8
click at [69, 78] on div at bounding box center [74, 81] width 90 height 8
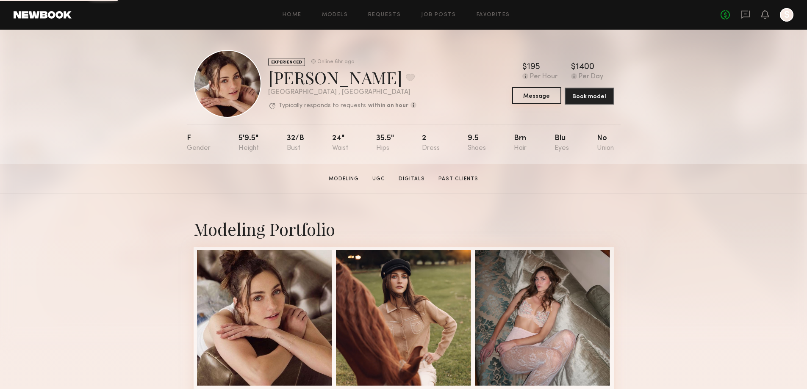
click at [530, 99] on button "Message" at bounding box center [536, 95] width 49 height 17
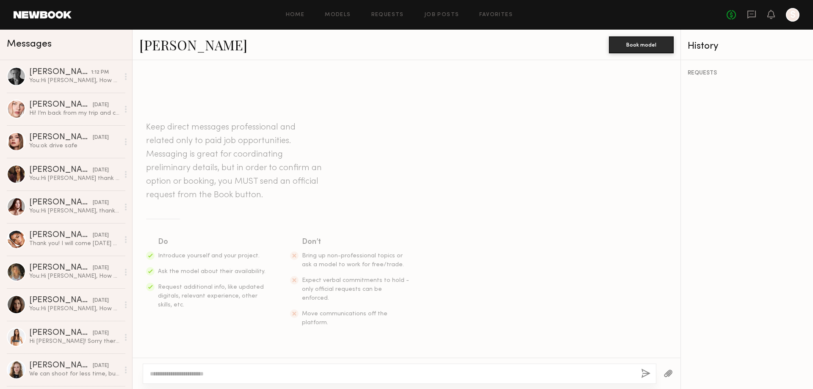
click at [183, 373] on textarea at bounding box center [392, 374] width 484 height 8
click at [58, 81] on div "You: Hi Lera, How are you! I'm Soojin from Enjean Denim! We are looking for a m…" at bounding box center [74, 81] width 90 height 8
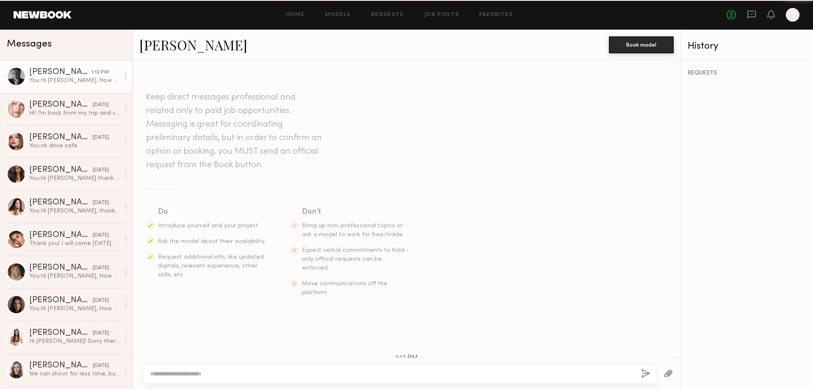
scroll to position [129, 0]
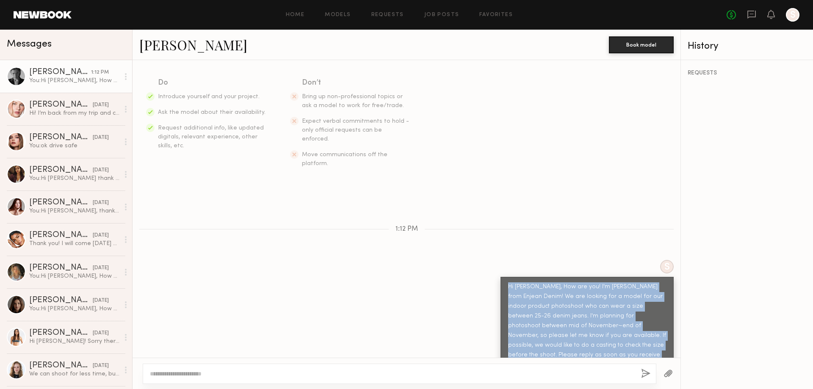
drag, startPoint x: 501, startPoint y: 270, endPoint x: 582, endPoint y: 347, distance: 111.7
click at [582, 347] on div "Hi Lera, How are you! I'm Soojin from Enjean Denim! We are looking for a model …" at bounding box center [587, 326] width 173 height 98
copy div "Hi Lera, How are you! I'm Soojin from Enjean Denim! We are looking for a model …"
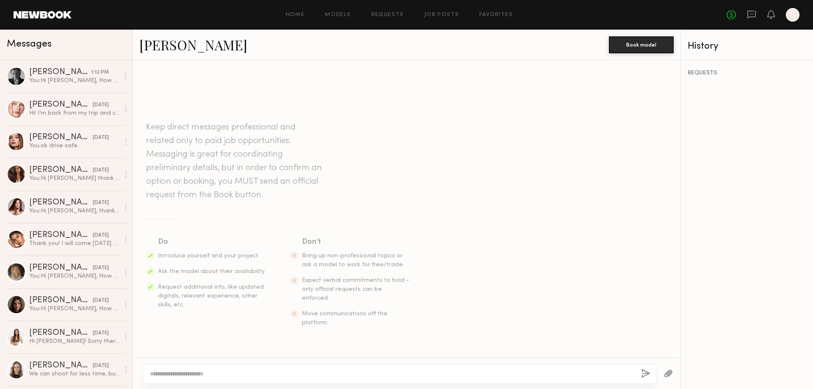
click at [168, 374] on textarea at bounding box center [392, 374] width 484 height 8
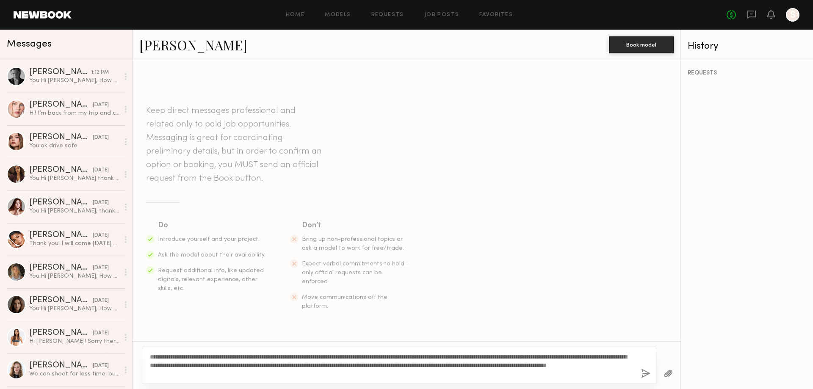
drag, startPoint x: 167, startPoint y: 357, endPoint x: 161, endPoint y: 359, distance: 6.6
click at [158, 357] on textarea "**********" at bounding box center [392, 365] width 484 height 25
type textarea "**********"
click at [647, 374] on button "button" at bounding box center [645, 374] width 9 height 11
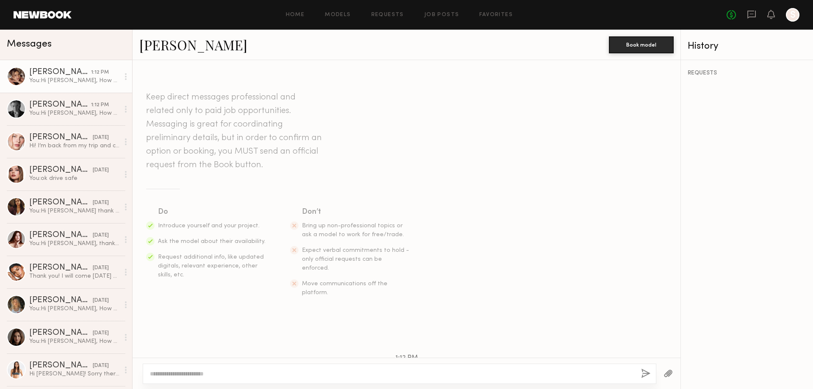
scroll to position [129, 0]
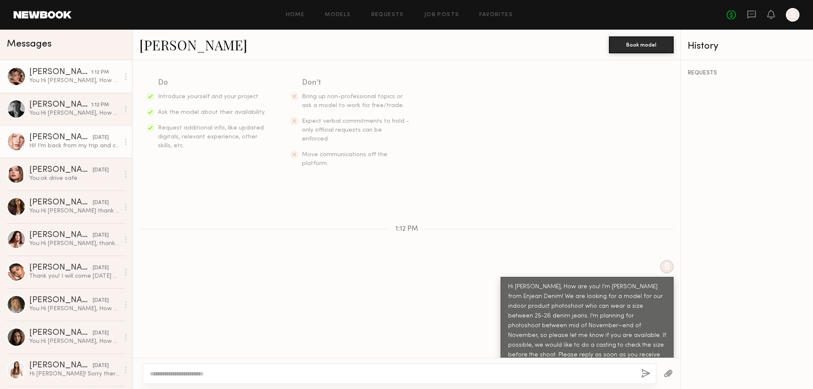
click at [47, 144] on div "Hi! I’m back from my trip and can come to your office if you’re still intereste…" at bounding box center [74, 146] width 90 height 8
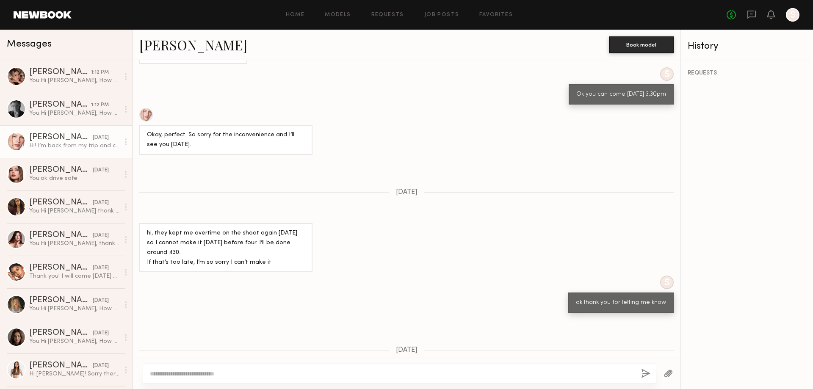
scroll to position [891, 0]
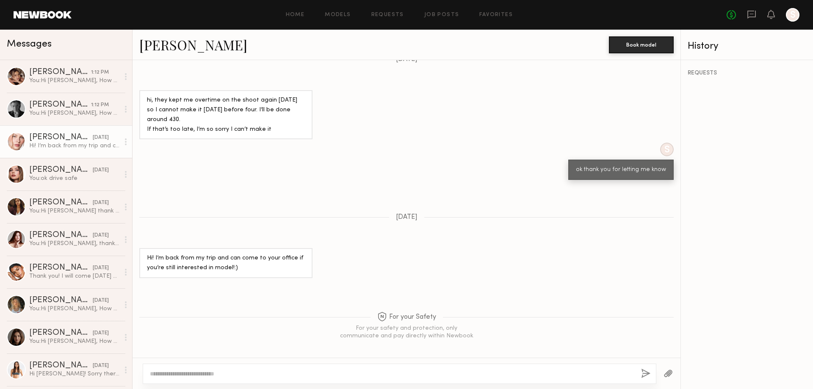
click at [263, 372] on textarea at bounding box center [392, 374] width 484 height 8
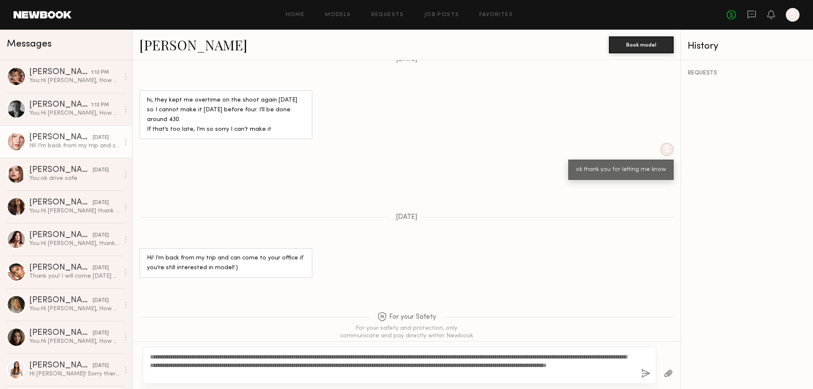
drag, startPoint x: 168, startPoint y: 358, endPoint x: 158, endPoint y: 358, distance: 10.2
click at [158, 358] on textarea "**********" at bounding box center [392, 365] width 484 height 25
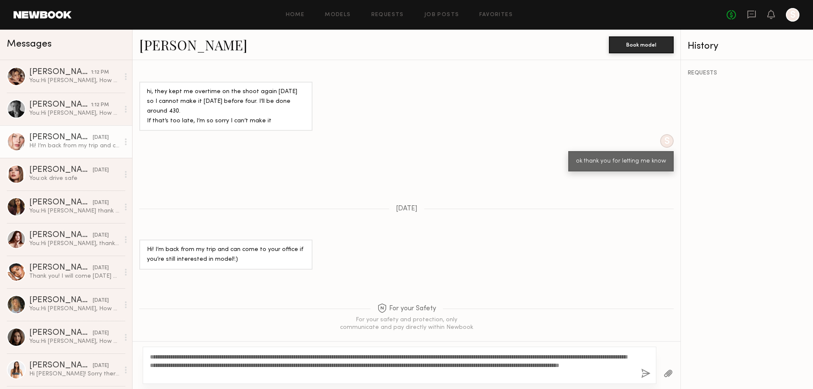
scroll to position [907, 0]
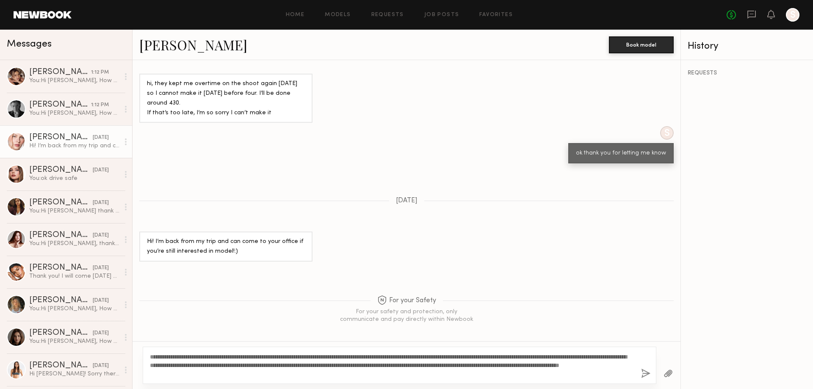
drag, startPoint x: 226, startPoint y: 357, endPoint x: 267, endPoint y: 358, distance: 41.1
click at [267, 358] on textarea "**********" at bounding box center [392, 365] width 484 height 25
type textarea "**********"
click at [644, 374] on button "button" at bounding box center [645, 374] width 9 height 11
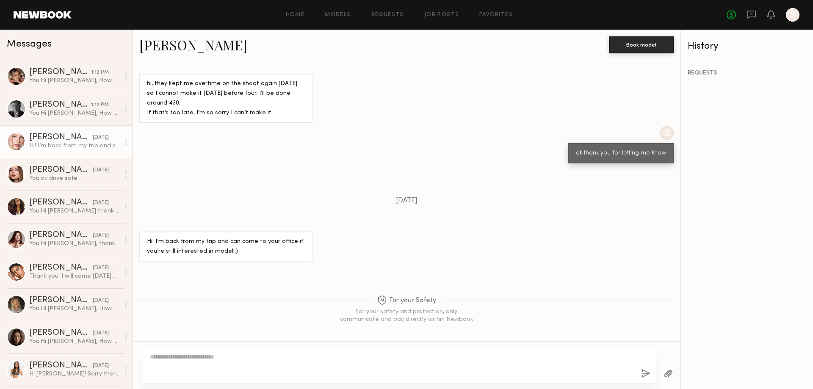
scroll to position [1132, 0]
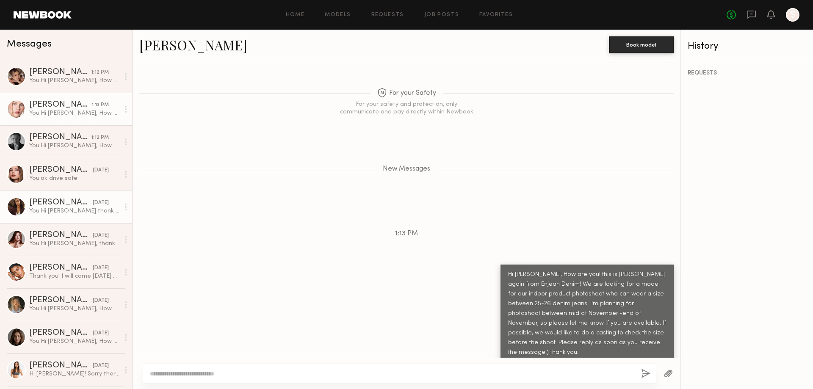
click at [61, 213] on div "You: Hi Anisa thank you for reply! Our company is a jeans company, so fit is ve…" at bounding box center [74, 211] width 90 height 8
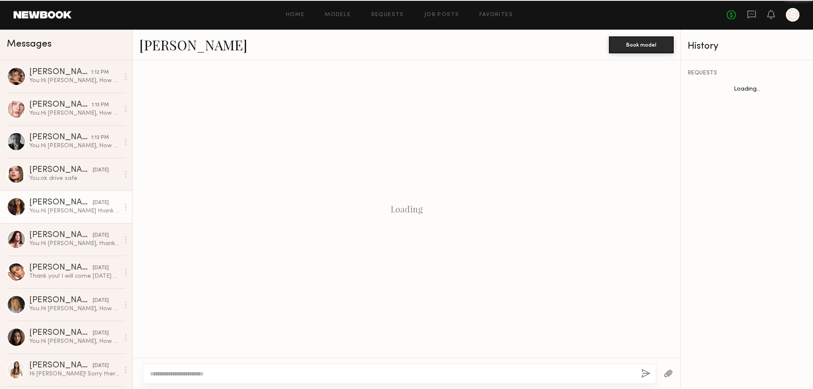
scroll to position [385, 0]
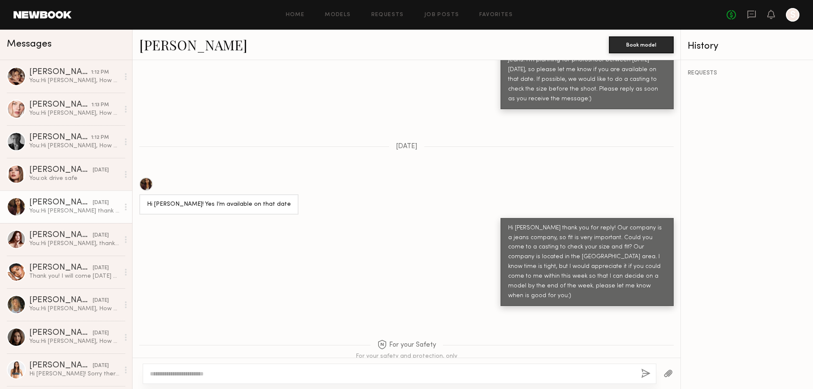
click at [278, 374] on textarea at bounding box center [392, 374] width 484 height 8
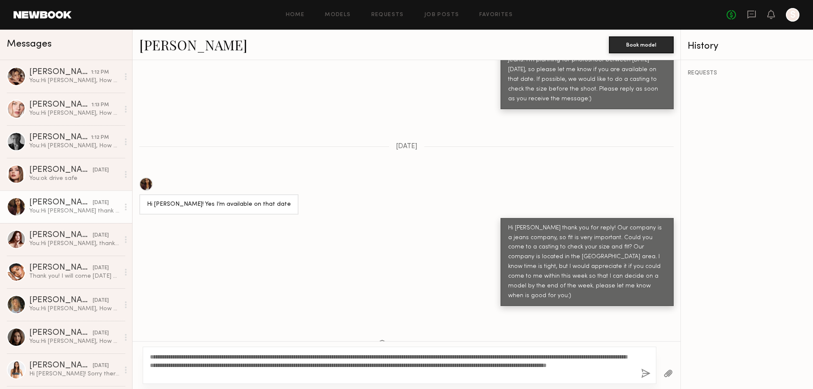
drag, startPoint x: 169, startPoint y: 354, endPoint x: 158, endPoint y: 356, distance: 10.2
click at [158, 356] on textarea "**********" at bounding box center [392, 365] width 484 height 25
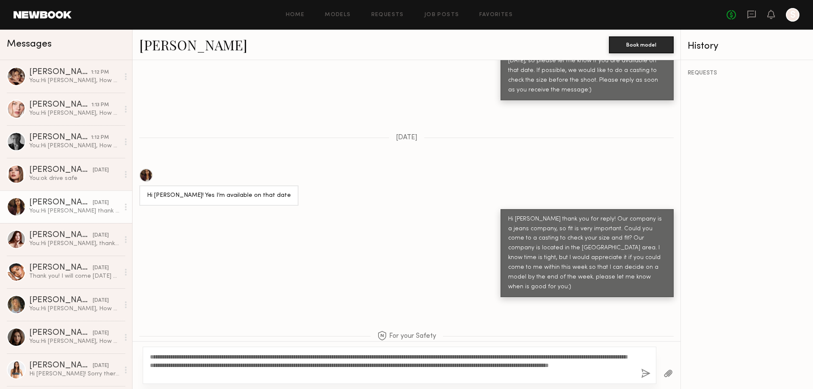
scroll to position [402, 0]
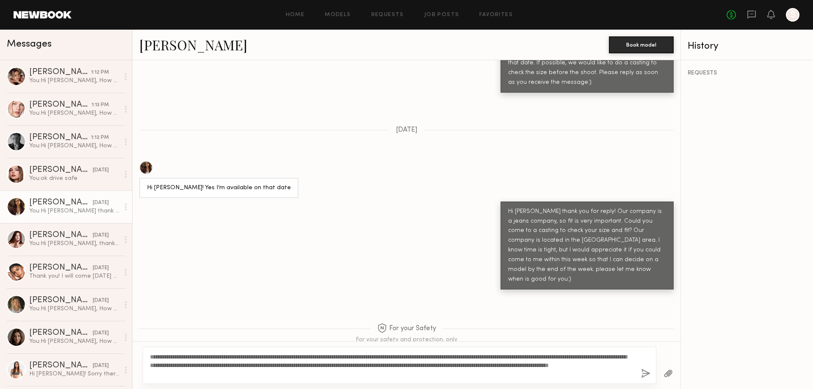
type textarea "**********"
click at [645, 375] on button "button" at bounding box center [645, 374] width 9 height 11
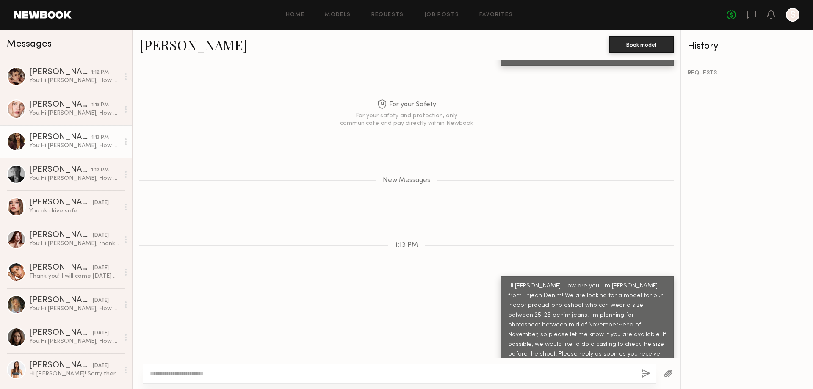
scroll to position [720, 0]
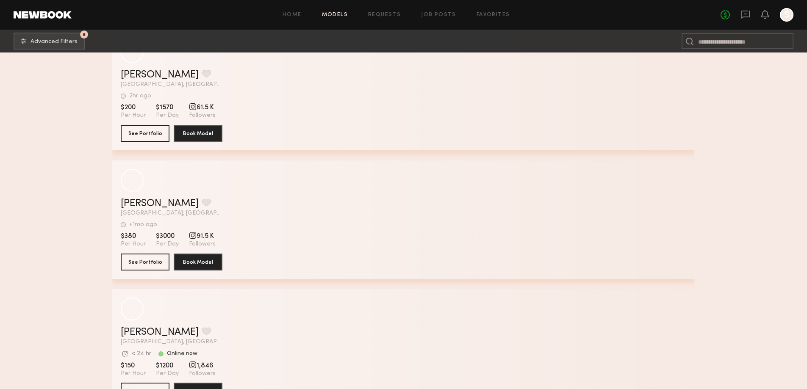
scroll to position [2000, 0]
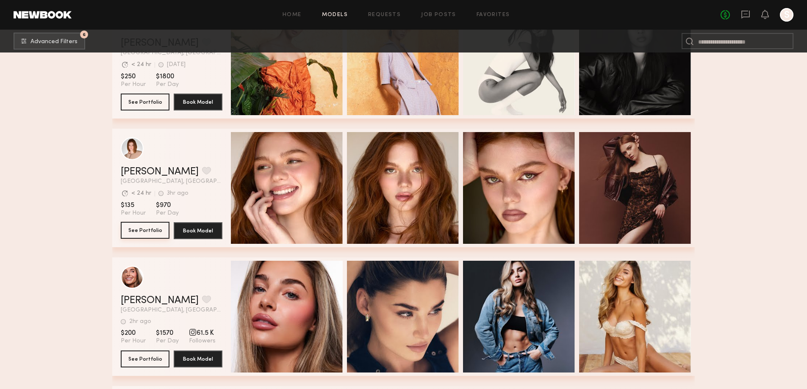
click at [144, 238] on button "See Portfolio" at bounding box center [145, 230] width 49 height 17
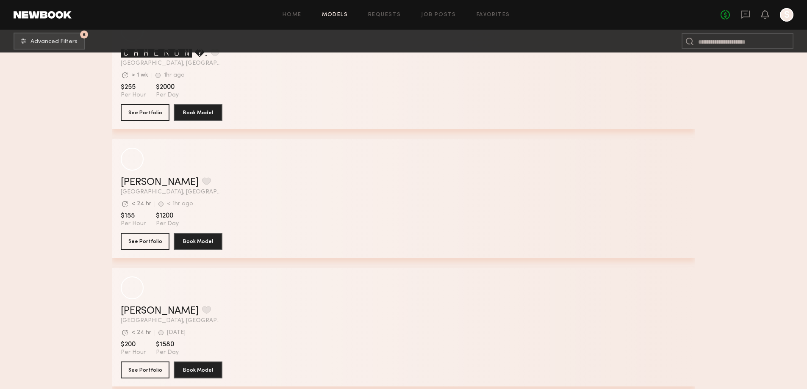
scroll to position [4836, 0]
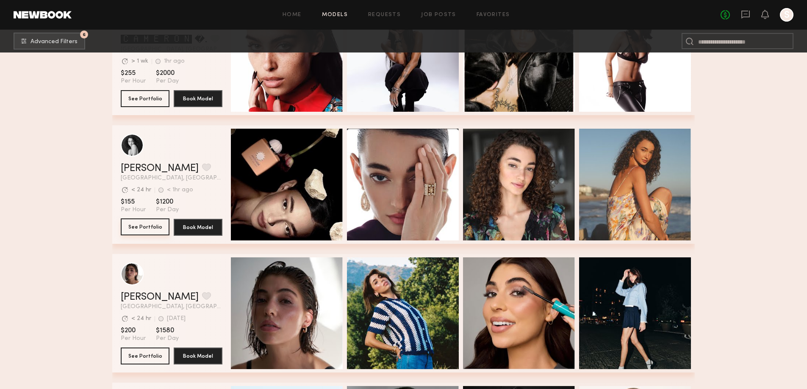
click at [135, 228] on button "See Portfolio" at bounding box center [145, 227] width 49 height 17
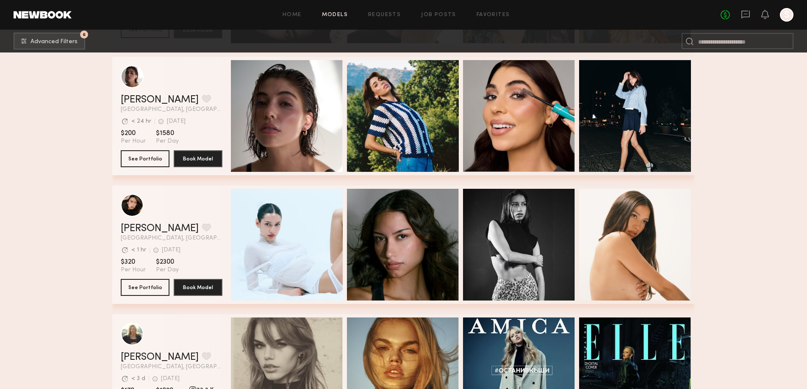
scroll to position [5062, 0]
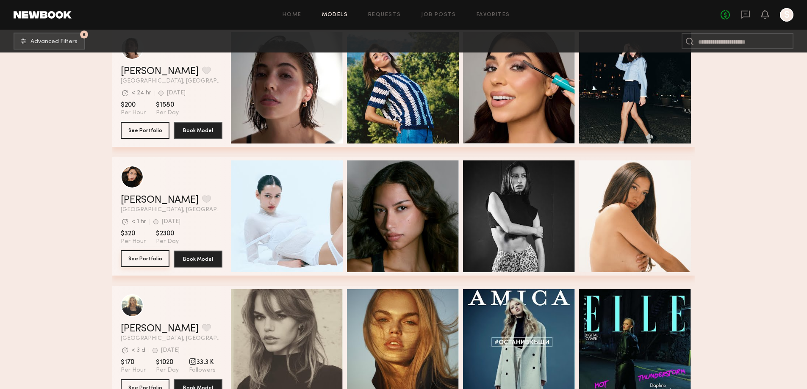
click at [159, 266] on button "See Portfolio" at bounding box center [145, 258] width 49 height 17
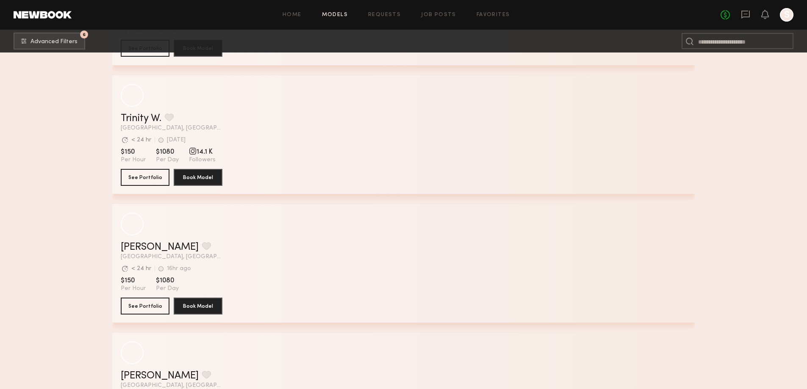
scroll to position [6720, 0]
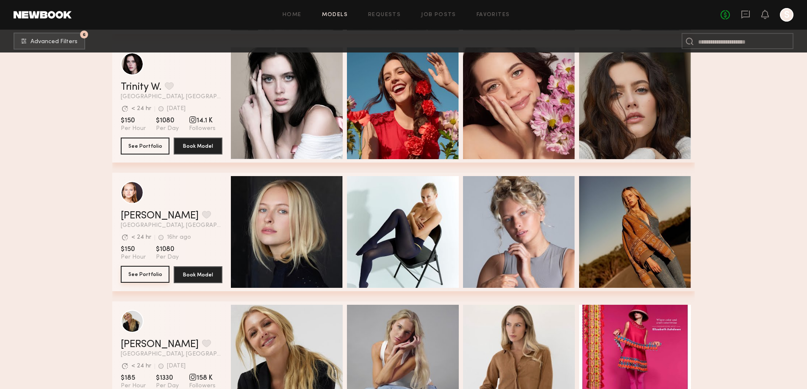
click at [149, 279] on button "See Portfolio" at bounding box center [145, 274] width 49 height 17
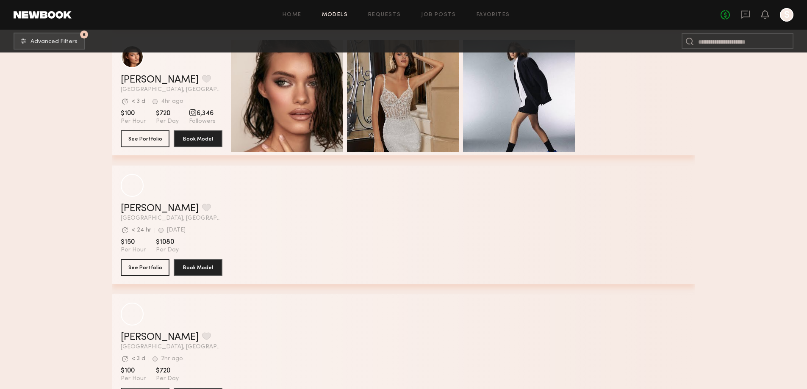
scroll to position [7905, 0]
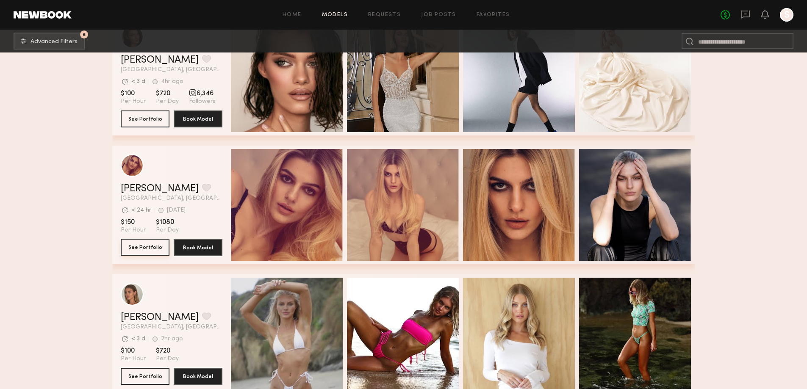
click at [149, 252] on button "See Portfolio" at bounding box center [145, 247] width 49 height 17
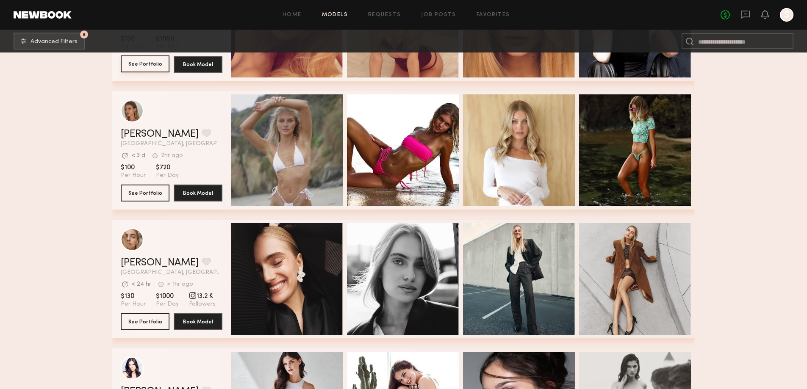
scroll to position [8103, 0]
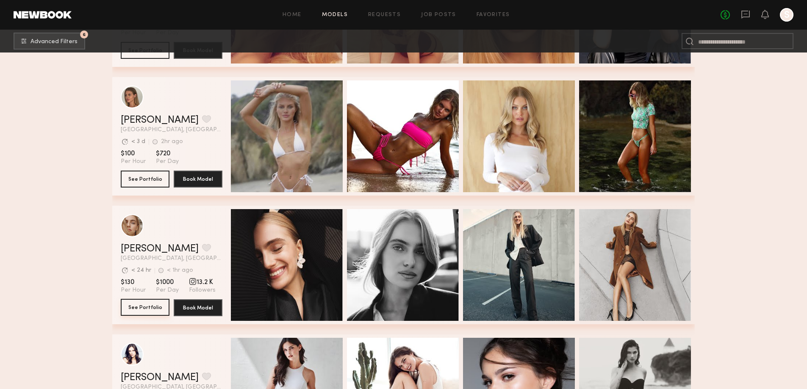
click at [137, 315] on button "See Portfolio" at bounding box center [145, 307] width 49 height 17
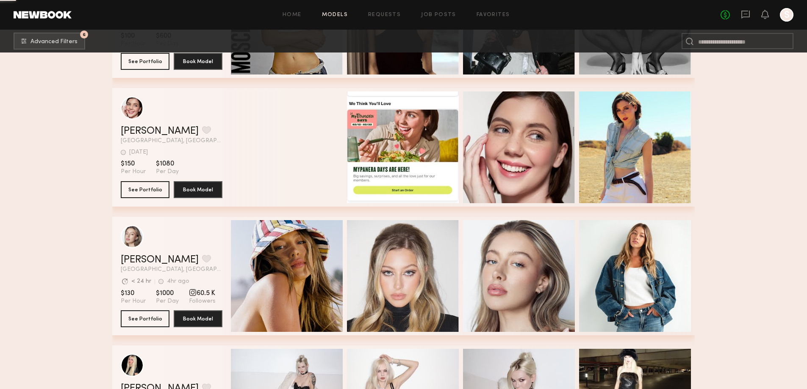
scroll to position [10374, 0]
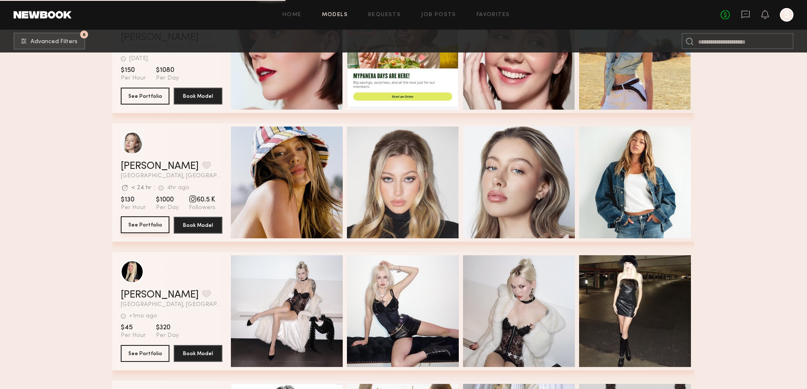
click at [133, 225] on button "See Portfolio" at bounding box center [145, 224] width 49 height 17
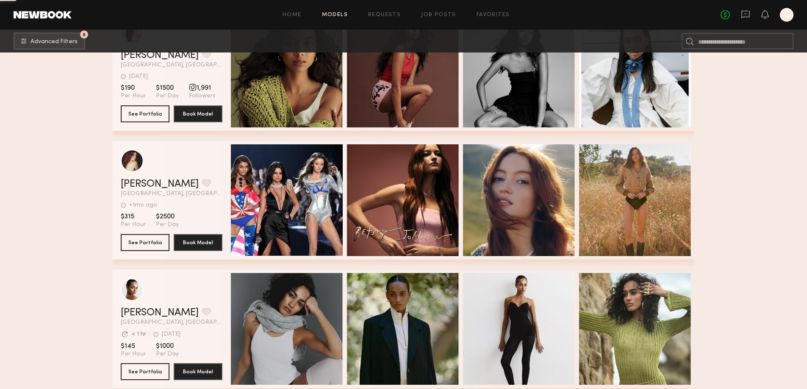
scroll to position [11927, 0]
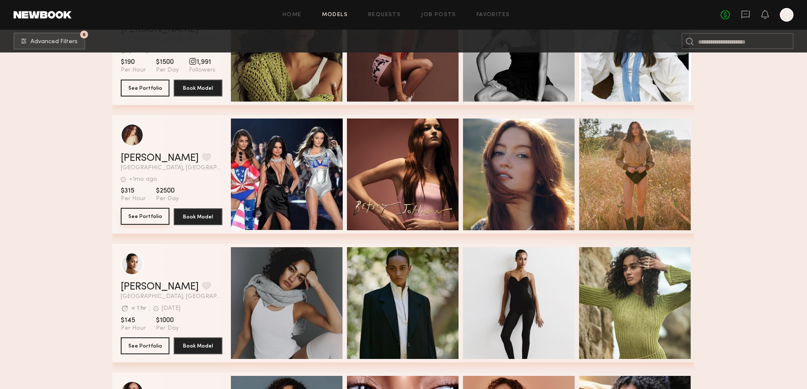
click at [128, 223] on button "See Portfolio" at bounding box center [145, 216] width 49 height 17
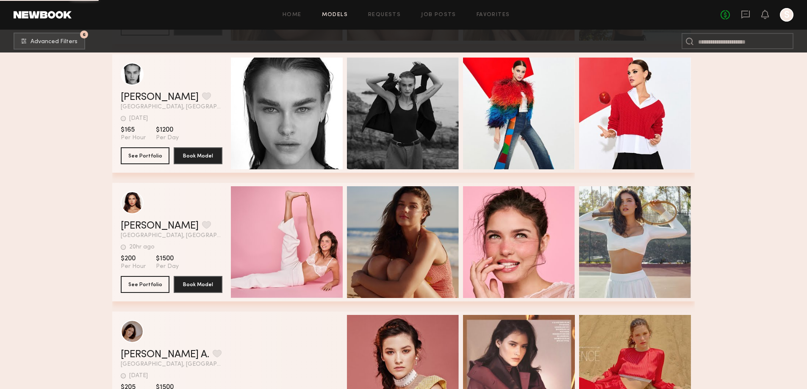
scroll to position [13706, 0]
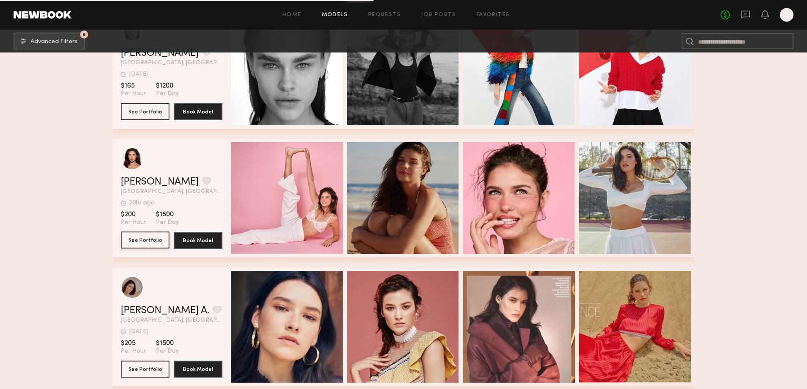
click at [139, 246] on button "See Portfolio" at bounding box center [145, 240] width 49 height 17
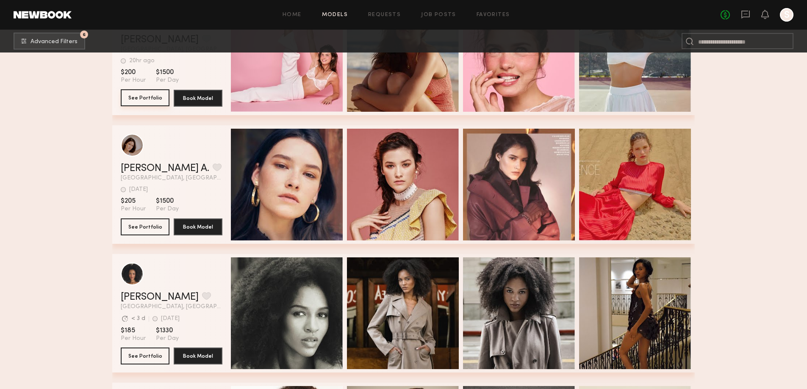
scroll to position [13818, 0]
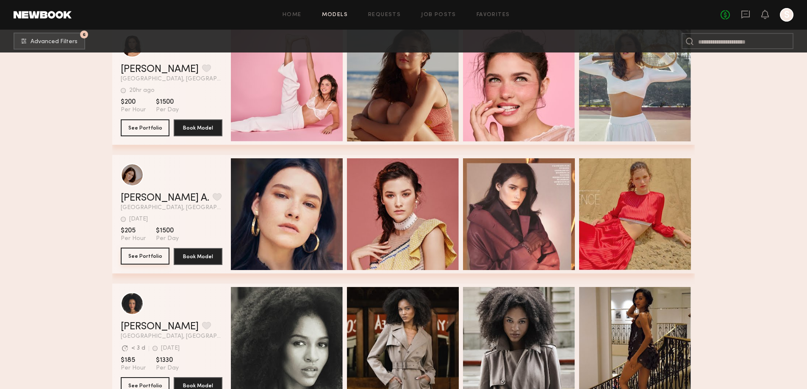
click at [144, 265] on button "See Portfolio" at bounding box center [145, 256] width 49 height 17
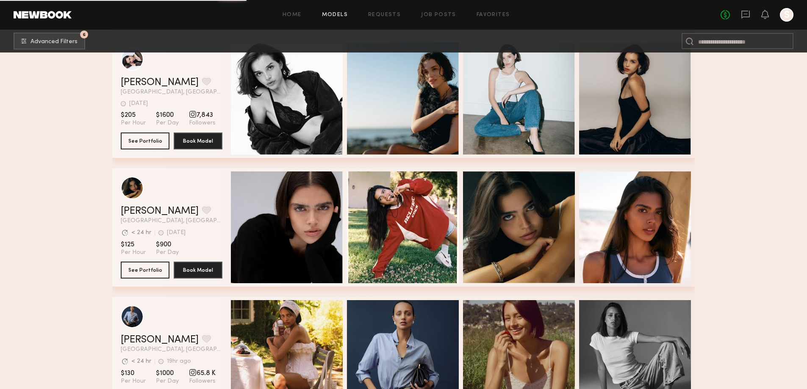
scroll to position [15283, 0]
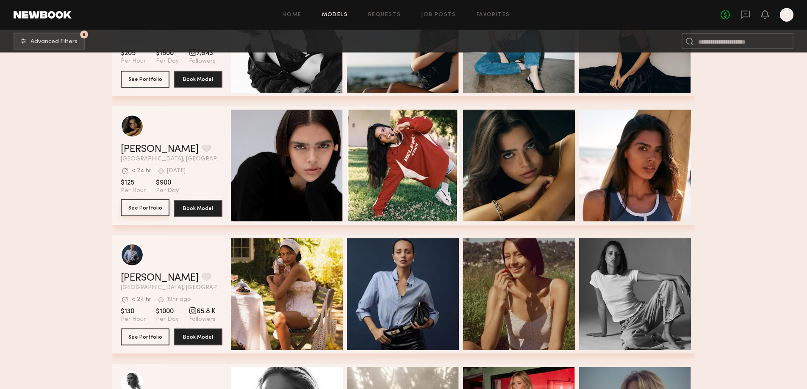
click at [146, 214] on button "See Portfolio" at bounding box center [145, 207] width 49 height 17
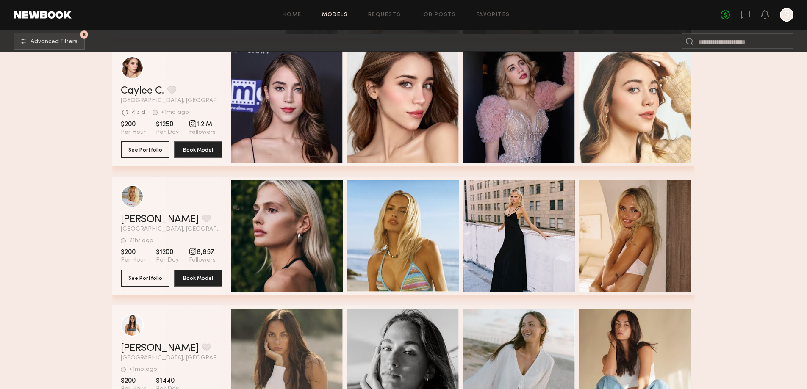
scroll to position [15735, 0]
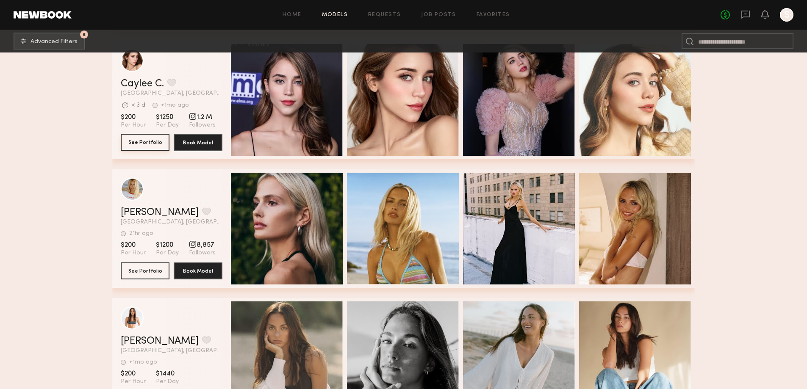
click at [139, 138] on button "See Portfolio" at bounding box center [145, 142] width 49 height 17
click at [164, 277] on button "See Portfolio" at bounding box center [145, 270] width 49 height 17
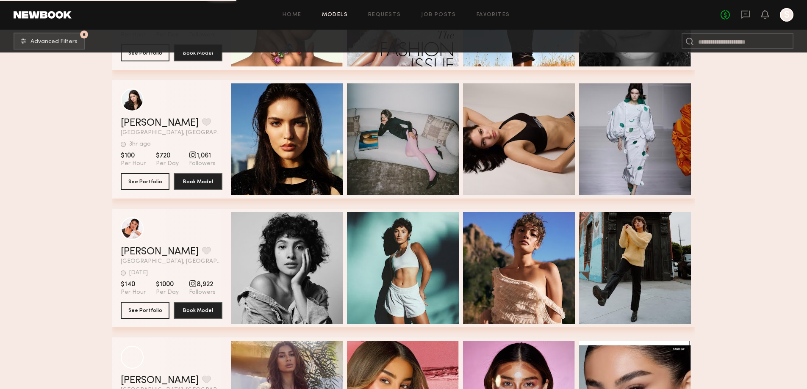
scroll to position [17881, 0]
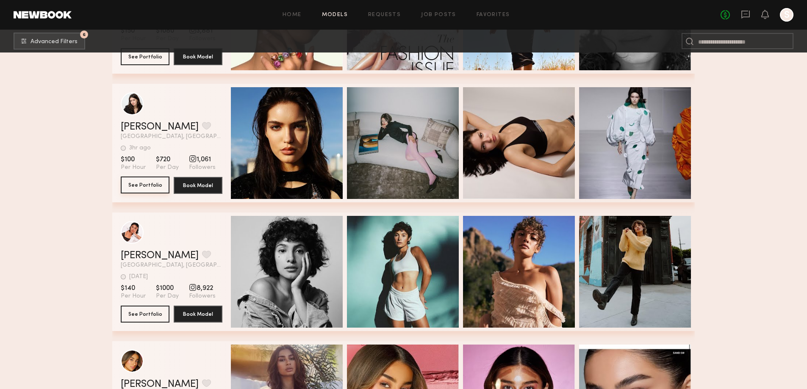
click at [130, 190] on button "See Portfolio" at bounding box center [145, 185] width 49 height 17
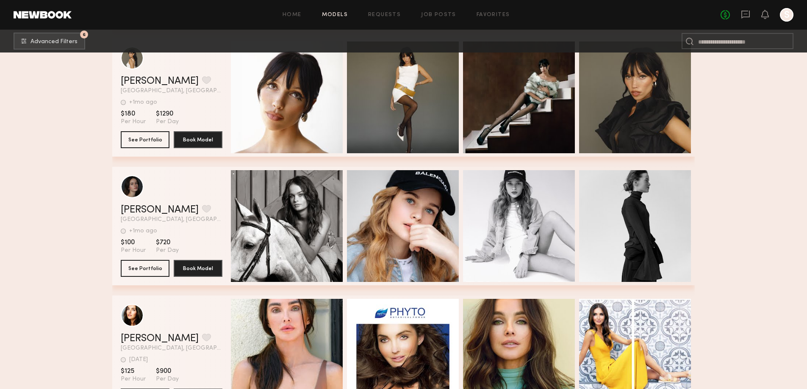
scroll to position [21071, 0]
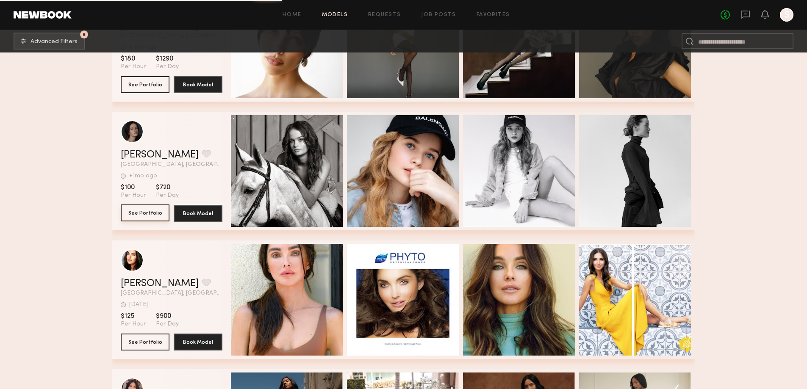
click at [132, 221] on button "See Portfolio" at bounding box center [145, 213] width 49 height 17
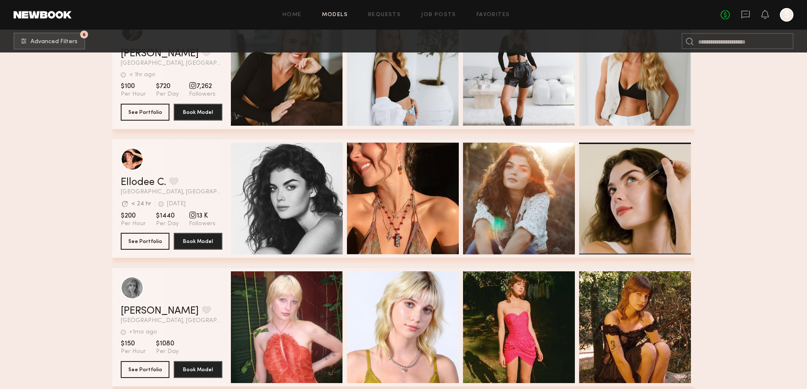
scroll to position [21947, 0]
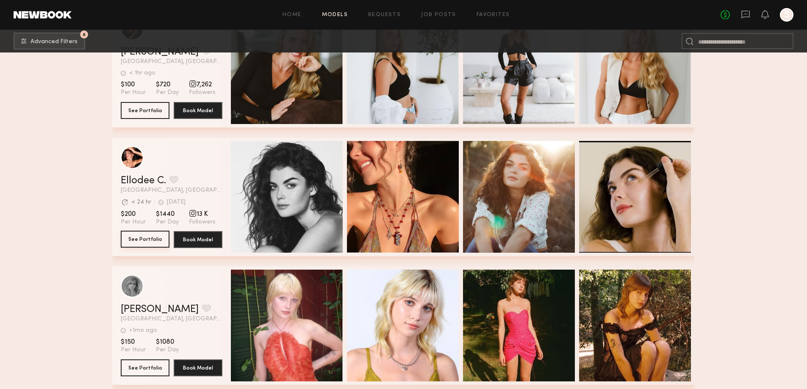
click at [141, 242] on button "See Portfolio" at bounding box center [145, 239] width 49 height 17
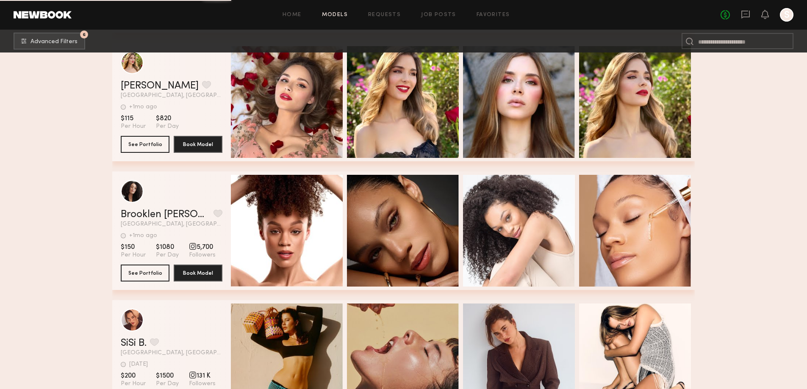
scroll to position [22906, 0]
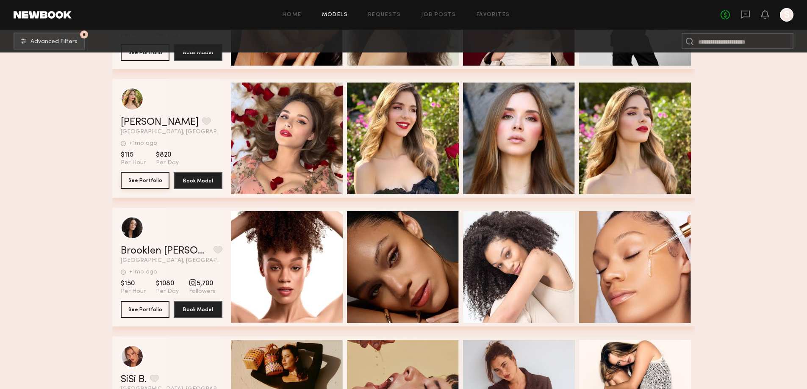
click at [145, 185] on button "See Portfolio" at bounding box center [145, 180] width 49 height 17
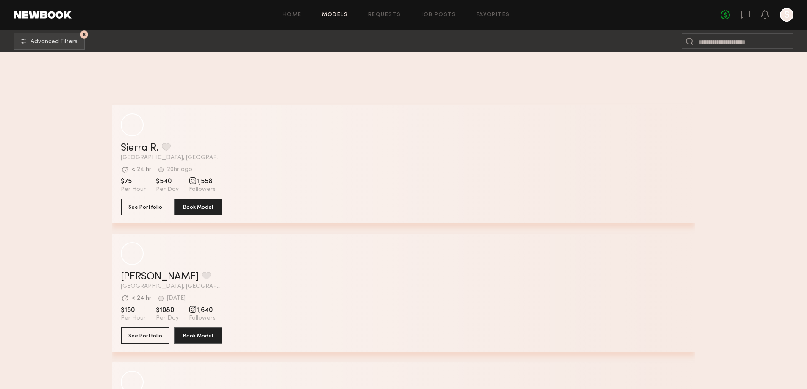
scroll to position [26924, 0]
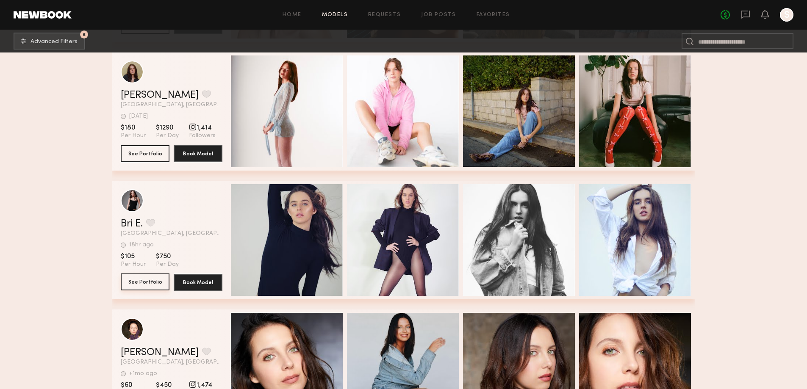
click at [137, 287] on button "See Portfolio" at bounding box center [145, 282] width 49 height 17
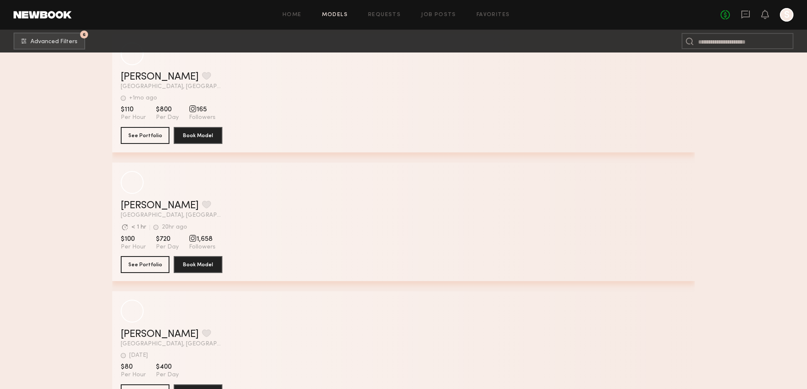
scroll to position [29159, 0]
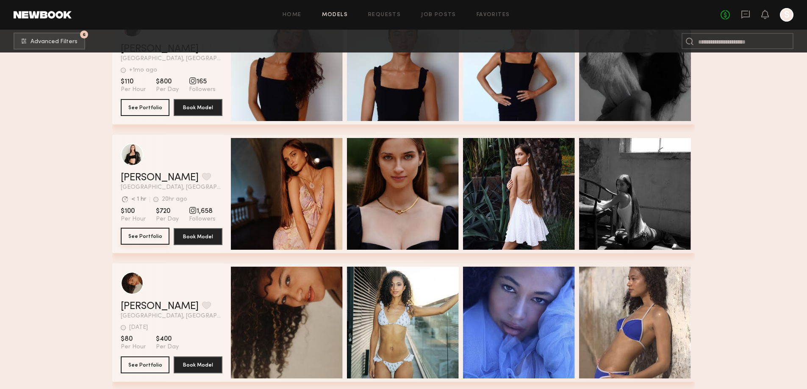
click at [127, 238] on button "See Portfolio" at bounding box center [145, 236] width 49 height 17
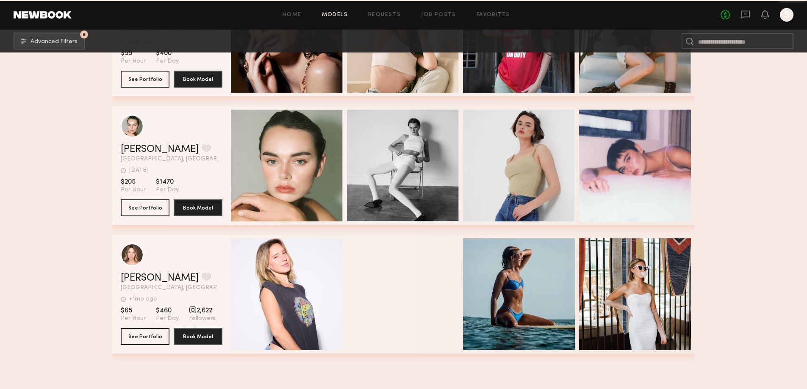
scroll to position [30422, 0]
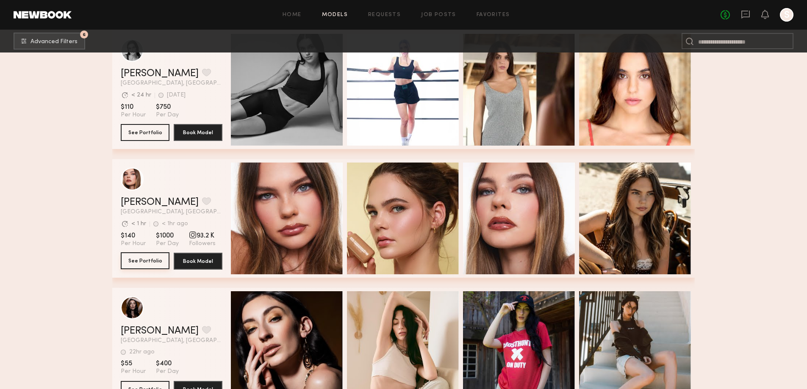
click at [145, 265] on button "See Portfolio" at bounding box center [145, 260] width 49 height 17
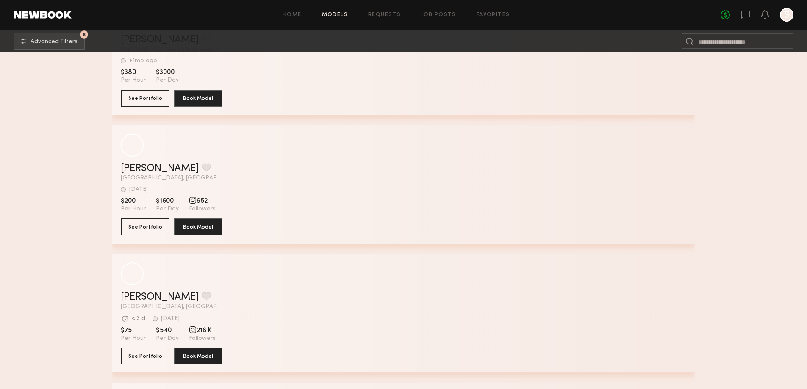
scroll to position [32532, 0]
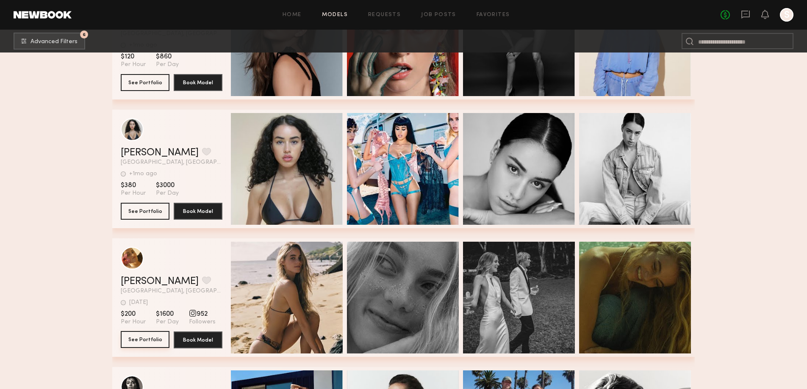
click at [139, 347] on button "See Portfolio" at bounding box center [145, 339] width 49 height 17
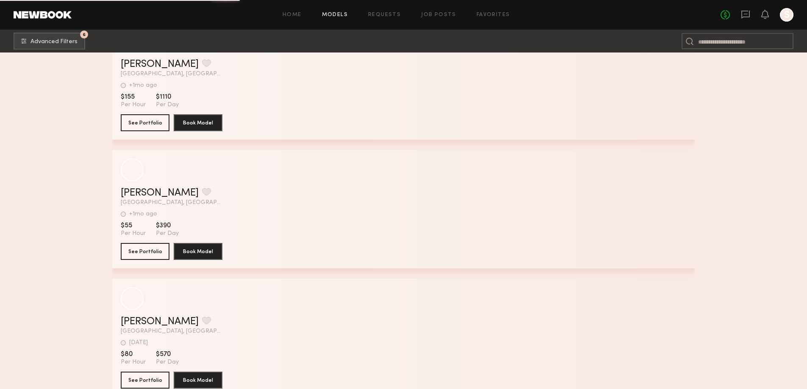
scroll to position [38154, 0]
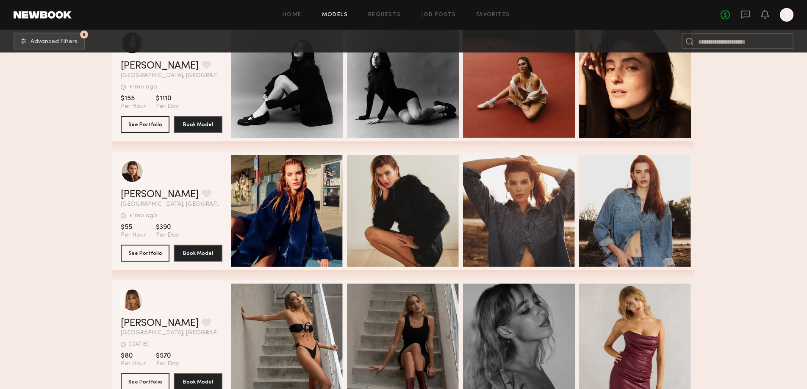
drag, startPoint x: 702, startPoint y: 241, endPoint x: 706, endPoint y: 237, distance: 5.4
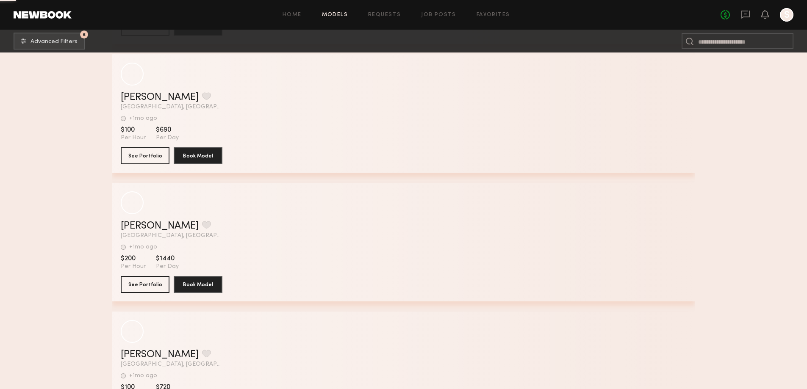
scroll to position [41273, 0]
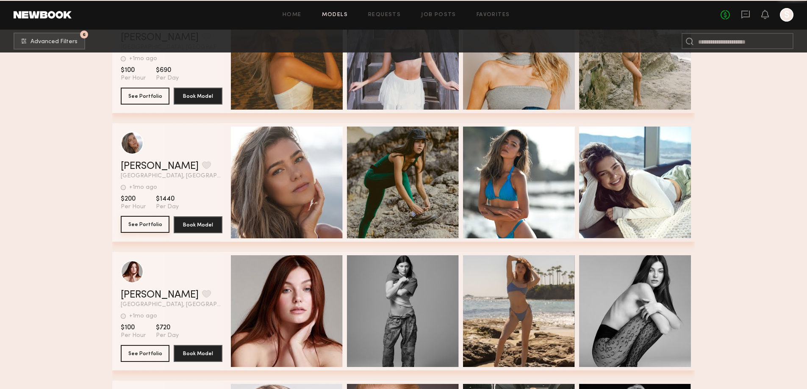
click at [148, 225] on button "See Portfolio" at bounding box center [145, 224] width 49 height 17
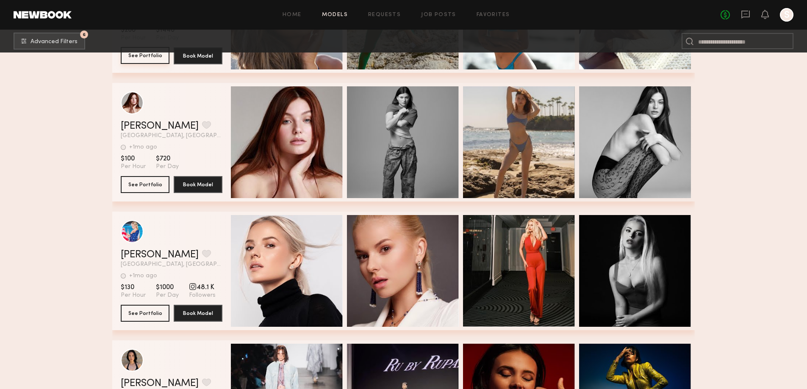
scroll to position [41442, 0]
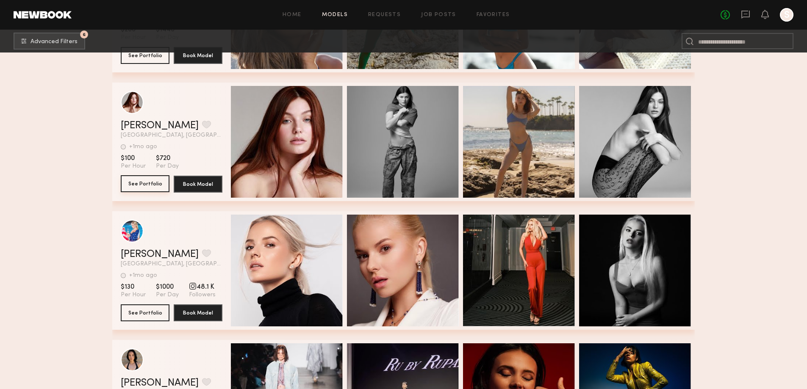
click at [133, 192] on button "See Portfolio" at bounding box center [145, 183] width 49 height 17
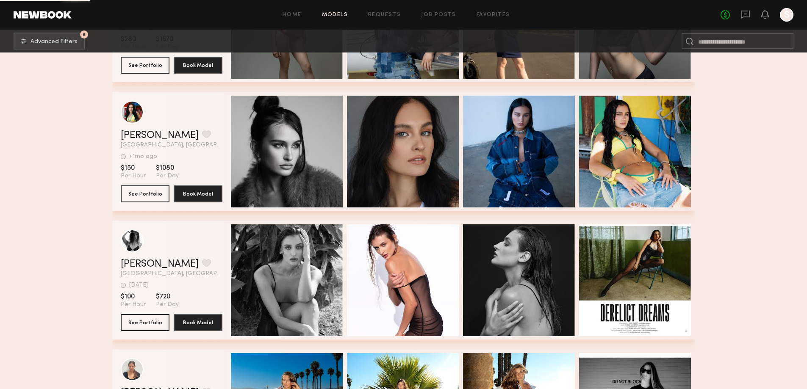
scroll to position [42740, 0]
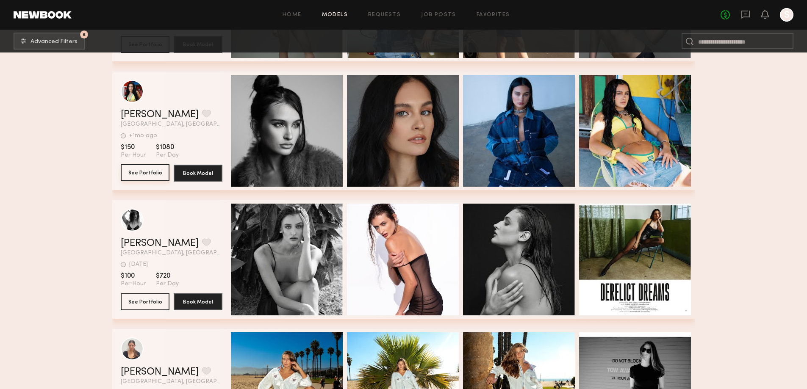
click at [136, 178] on button "See Portfolio" at bounding box center [145, 172] width 49 height 17
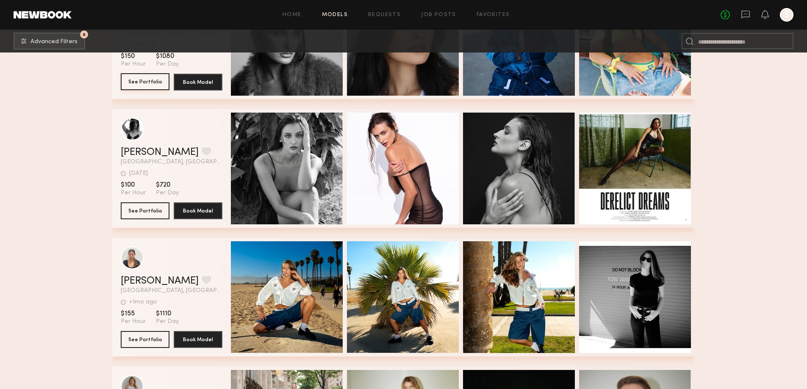
scroll to position [42854, 0]
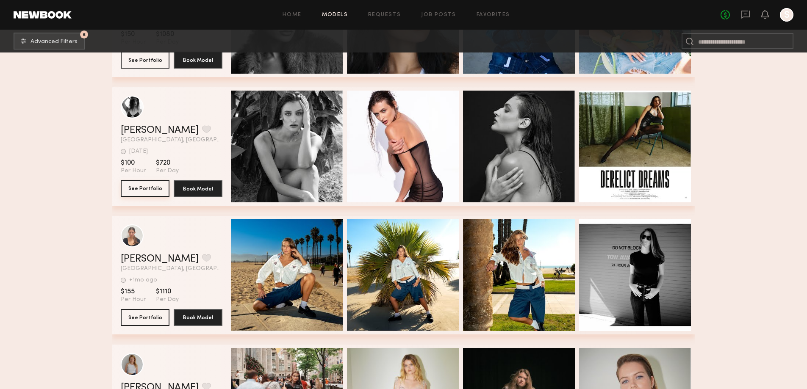
click at [146, 192] on button "See Portfolio" at bounding box center [145, 188] width 49 height 17
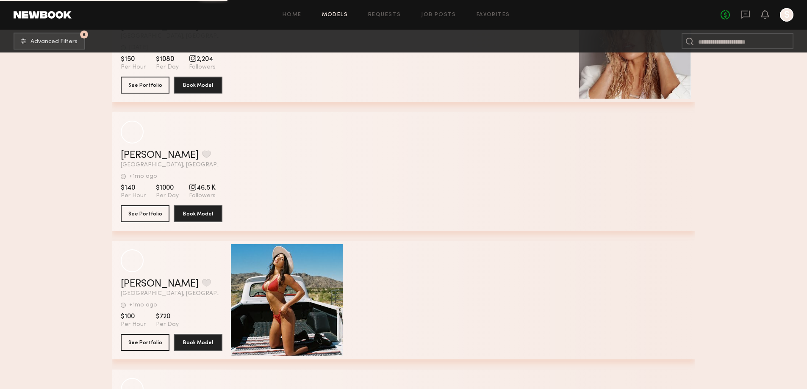
scroll to position [45733, 0]
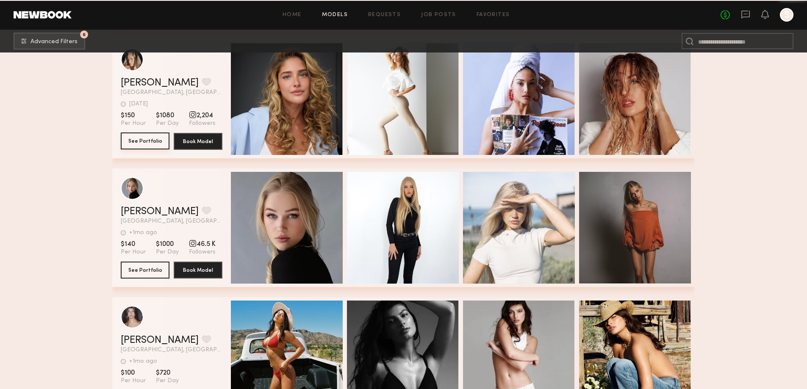
click at [143, 143] on button "See Portfolio" at bounding box center [145, 141] width 49 height 17
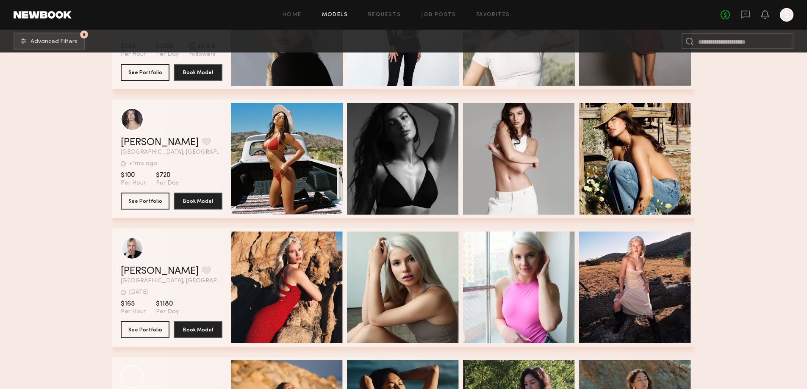
scroll to position [45762, 0]
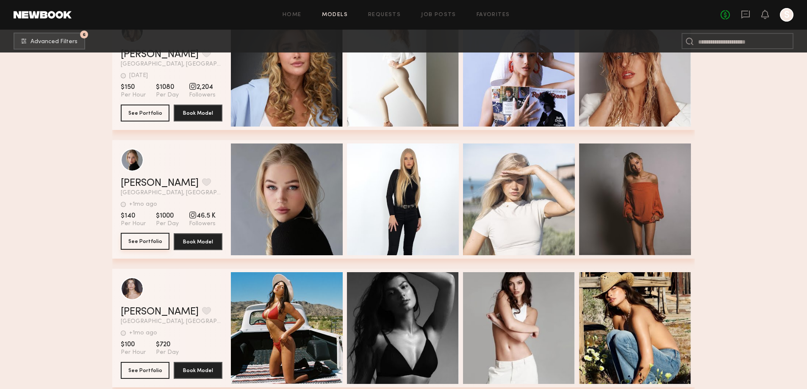
click at [148, 249] on button "See Portfolio" at bounding box center [145, 241] width 49 height 17
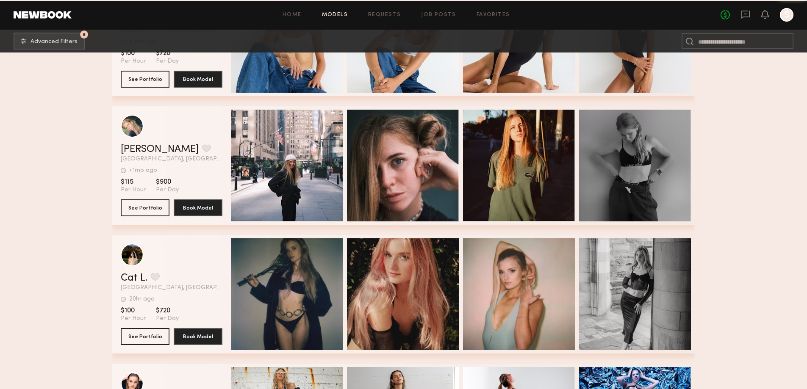
scroll to position [47925, 0]
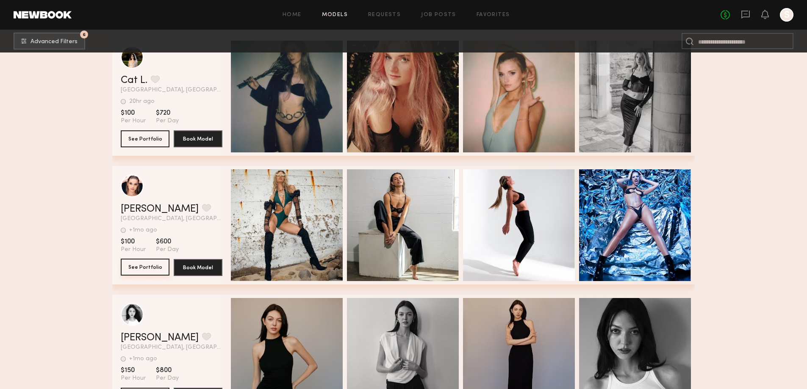
click at [138, 271] on button "See Portfolio" at bounding box center [145, 267] width 49 height 17
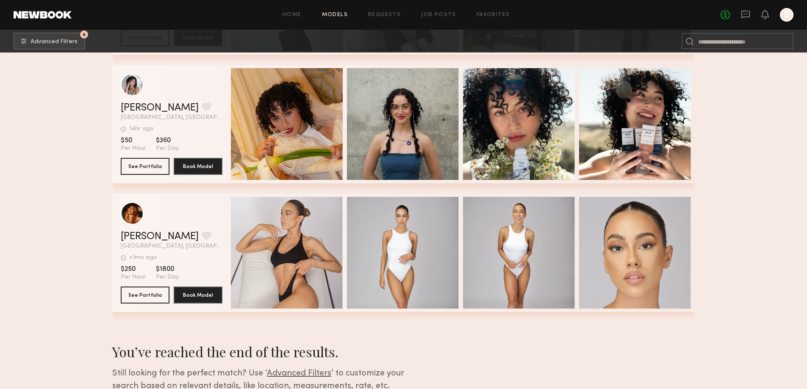
scroll to position [55563, 0]
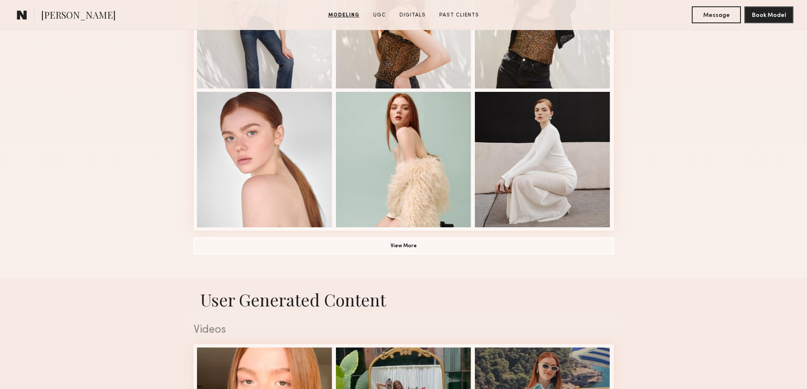
scroll to position [593, 0]
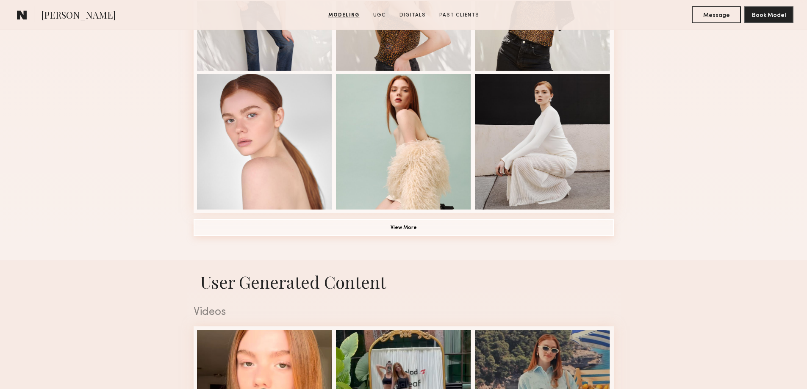
click at [406, 235] on button "View More" at bounding box center [404, 227] width 420 height 17
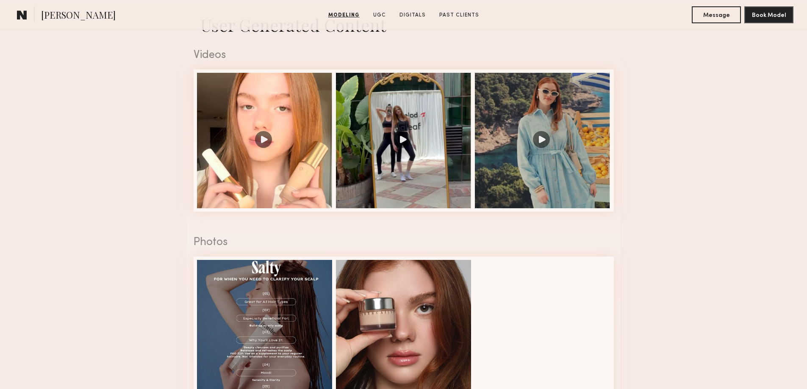
scroll to position [1384, 0]
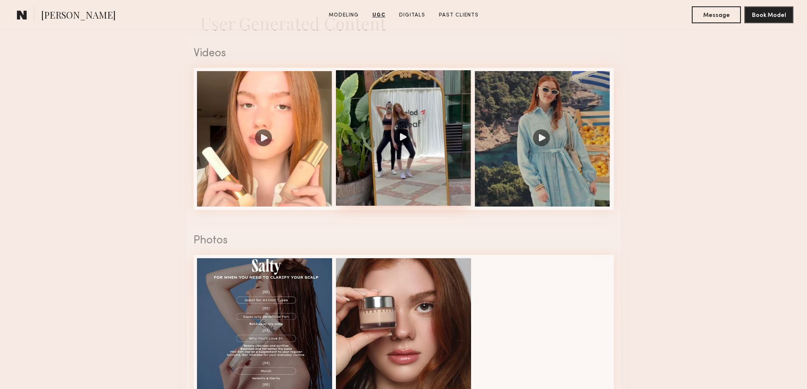
click at [399, 144] on div at bounding box center [404, 138] width 136 height 136
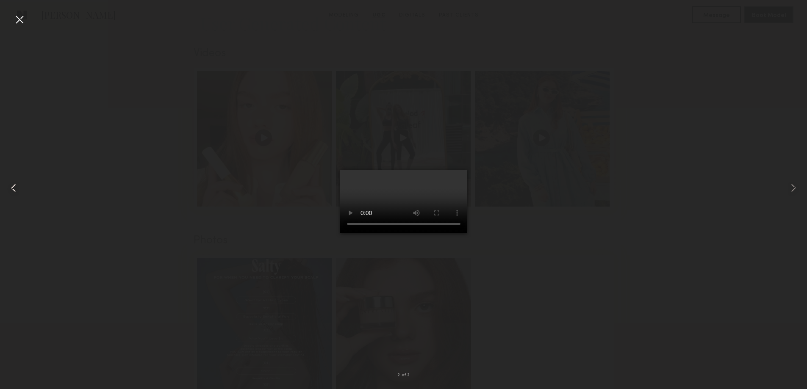
click at [9, 186] on common-icon at bounding box center [14, 188] width 14 height 14
click at [800, 183] on common-icon at bounding box center [793, 188] width 14 height 14
click at [794, 188] on common-icon at bounding box center [793, 188] width 14 height 14
click at [10, 21] on div at bounding box center [16, 188] width 32 height 349
click at [18, 18] on div at bounding box center [20, 20] width 14 height 14
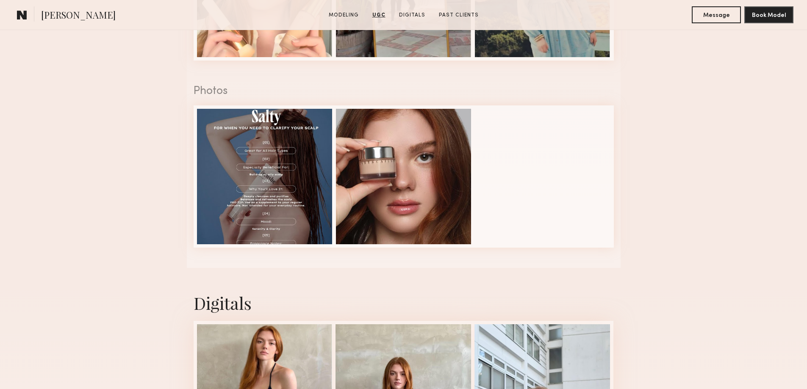
scroll to position [1299, 0]
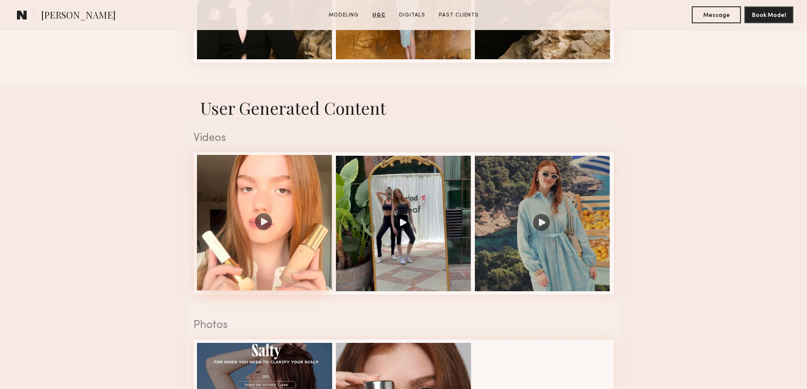
click at [259, 226] on div at bounding box center [265, 223] width 136 height 136
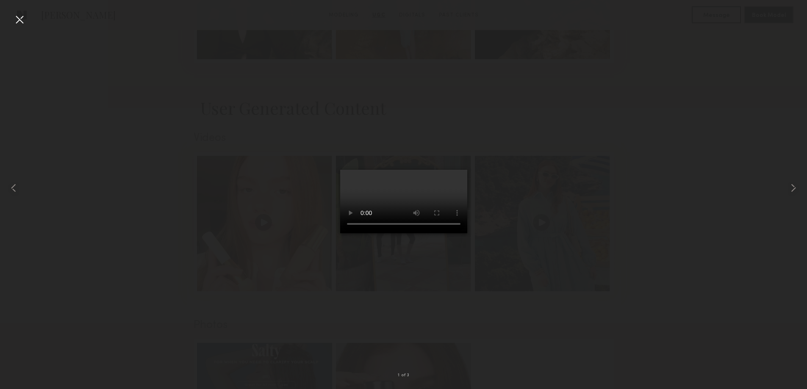
drag, startPoint x: 14, startPoint y: 19, endPoint x: 37, endPoint y: 36, distance: 28.3
click at [14, 19] on div at bounding box center [20, 20] width 14 height 14
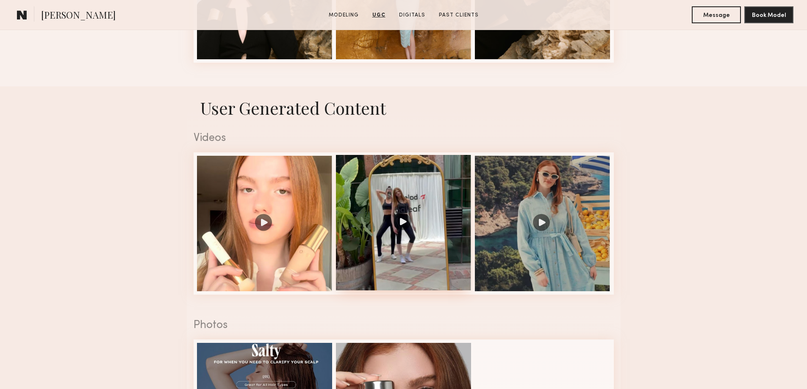
click at [407, 227] on div at bounding box center [404, 223] width 136 height 136
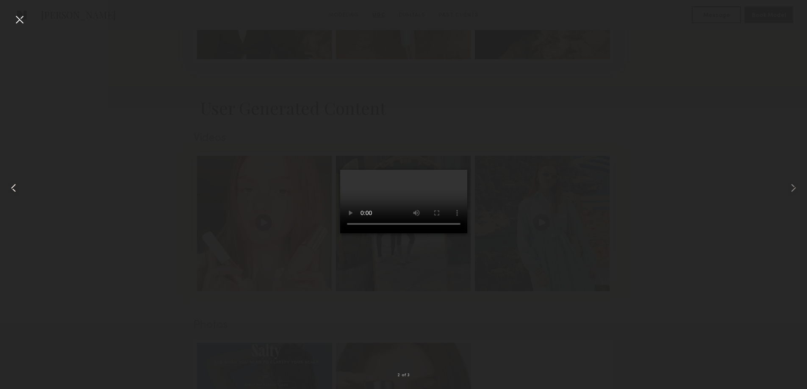
click at [10, 188] on common-icon at bounding box center [14, 188] width 14 height 14
click at [12, 185] on common-icon at bounding box center [14, 188] width 14 height 14
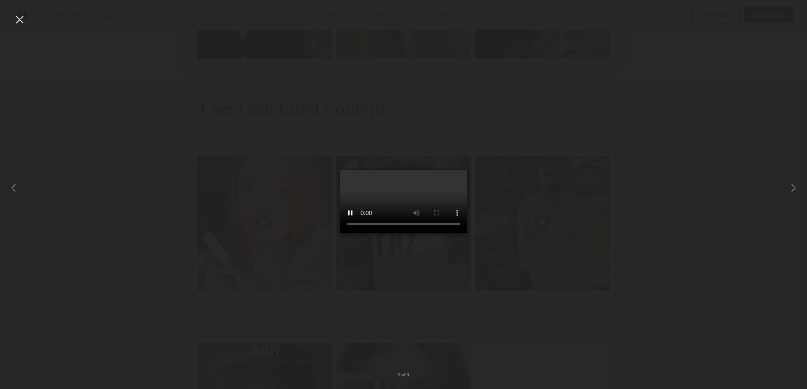
click at [20, 20] on div at bounding box center [20, 20] width 14 height 14
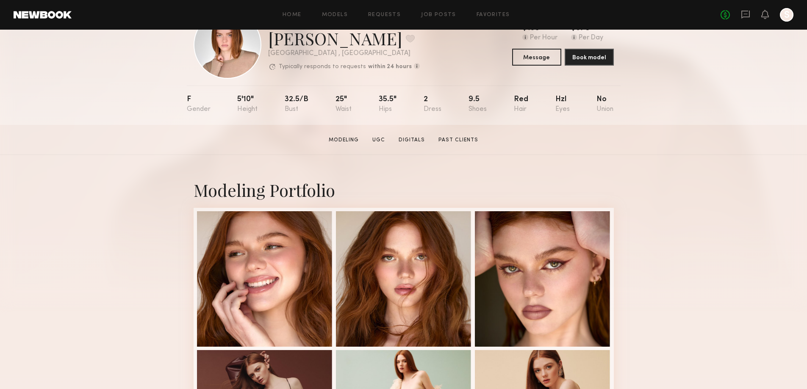
scroll to position [0, 0]
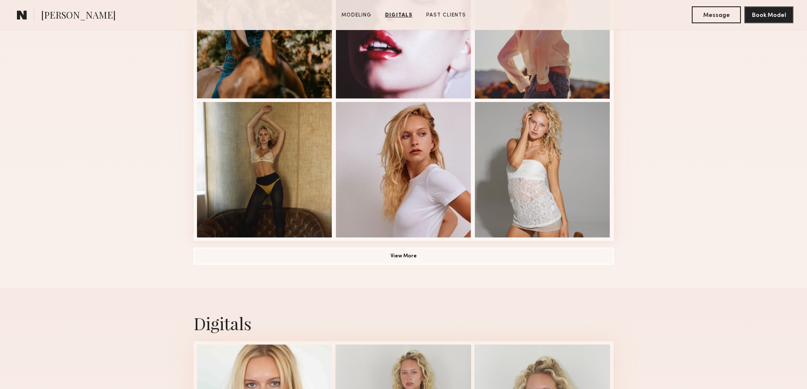
scroll to position [565, 0]
click at [423, 260] on button "View More" at bounding box center [404, 256] width 420 height 17
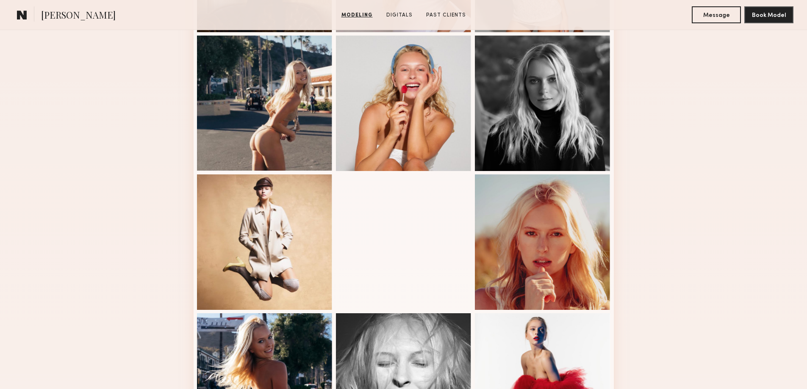
scroll to position [593, 0]
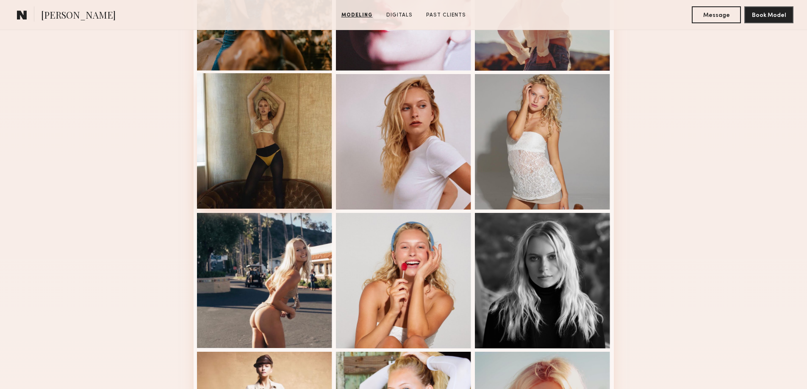
click at [260, 134] on div at bounding box center [265, 141] width 136 height 136
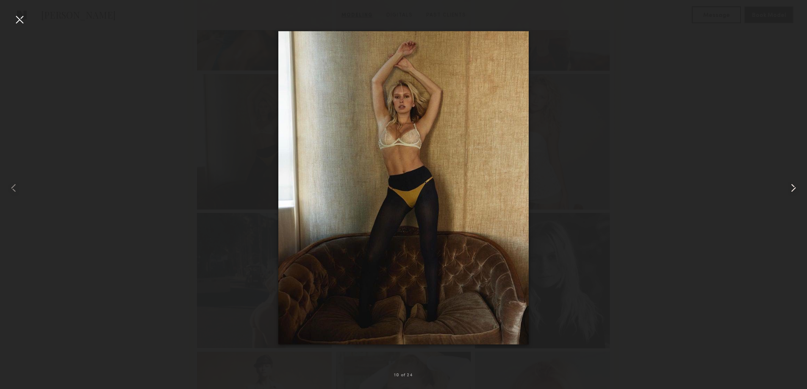
click at [796, 190] on common-icon at bounding box center [793, 188] width 14 height 14
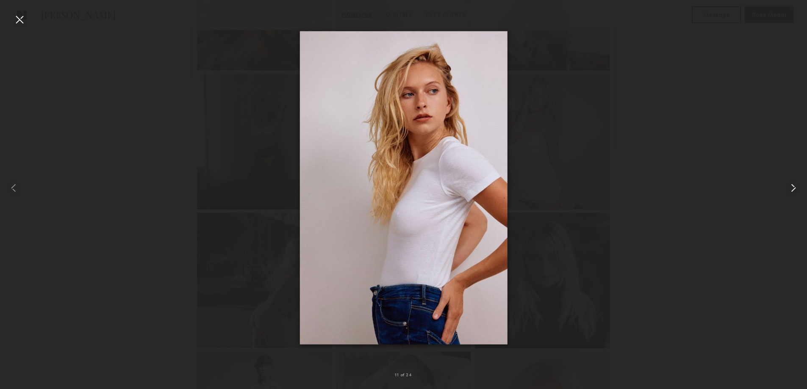
click at [796, 190] on common-icon at bounding box center [793, 188] width 14 height 14
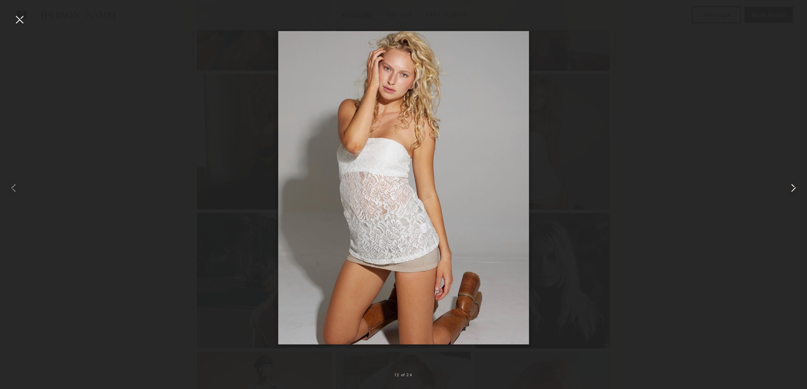
click at [795, 189] on common-icon at bounding box center [793, 188] width 14 height 14
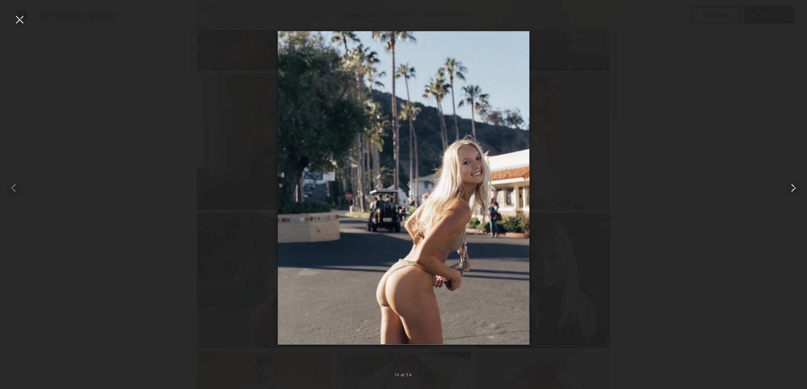
click at [794, 189] on common-icon at bounding box center [793, 188] width 14 height 14
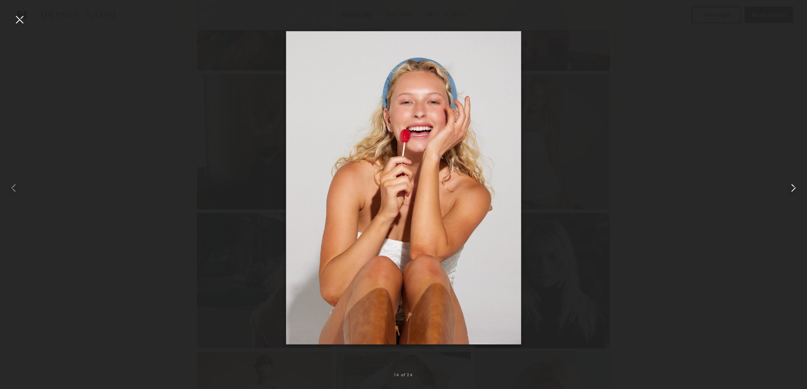
click at [794, 189] on common-icon at bounding box center [793, 188] width 14 height 14
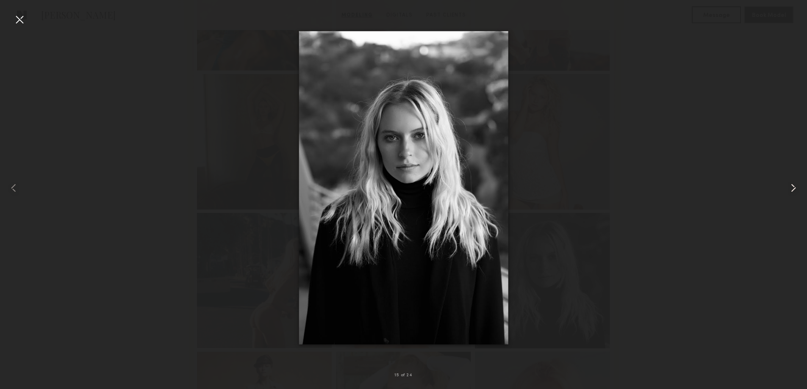
click at [794, 190] on common-icon at bounding box center [793, 188] width 14 height 14
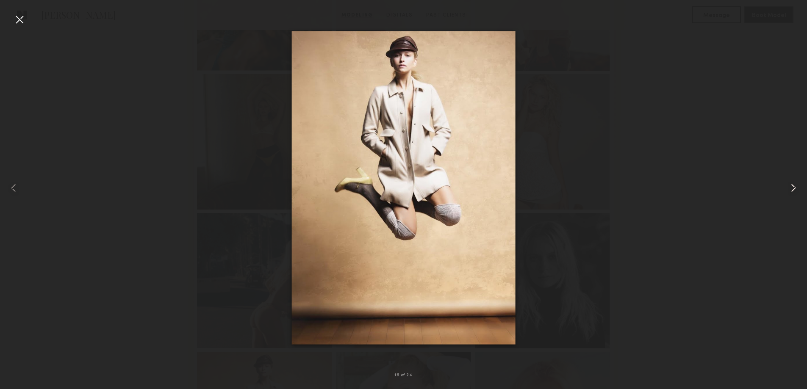
click at [794, 190] on common-icon at bounding box center [793, 188] width 14 height 14
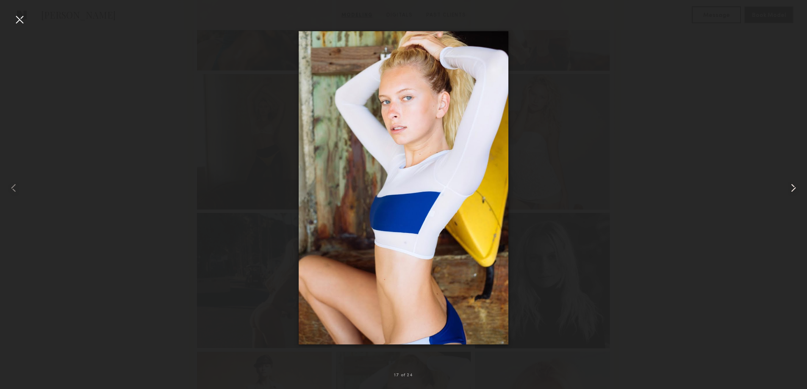
click at [794, 190] on common-icon at bounding box center [793, 188] width 14 height 14
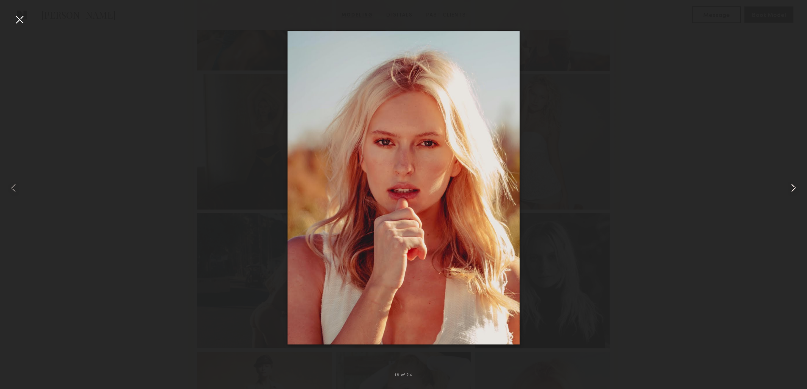
click at [794, 190] on common-icon at bounding box center [793, 188] width 14 height 14
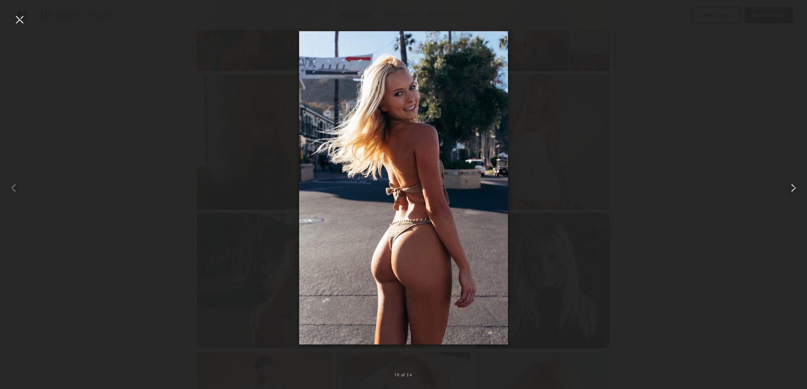
click at [794, 190] on common-icon at bounding box center [793, 188] width 14 height 14
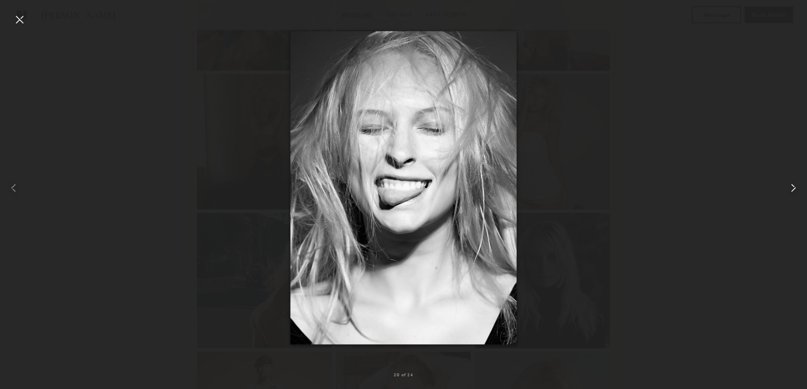
click at [794, 190] on common-icon at bounding box center [793, 188] width 14 height 14
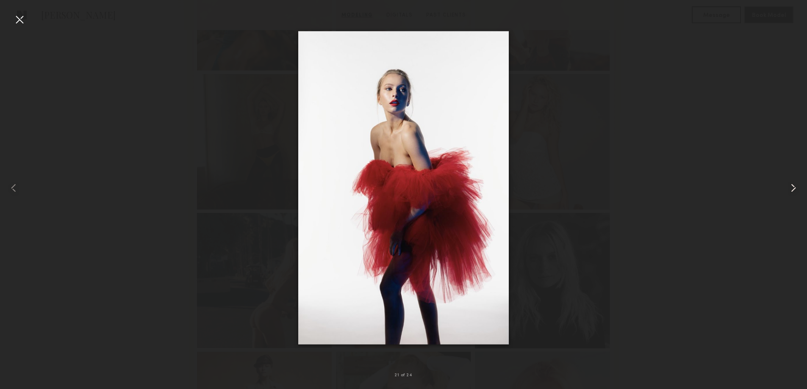
click at [794, 190] on common-icon at bounding box center [793, 188] width 14 height 14
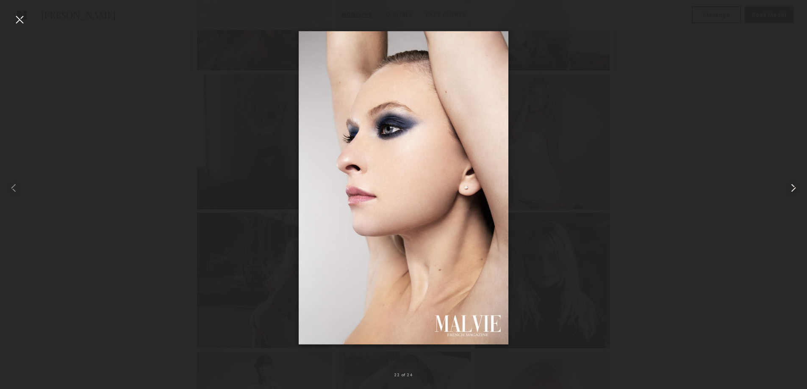
click at [794, 190] on common-icon at bounding box center [793, 188] width 14 height 14
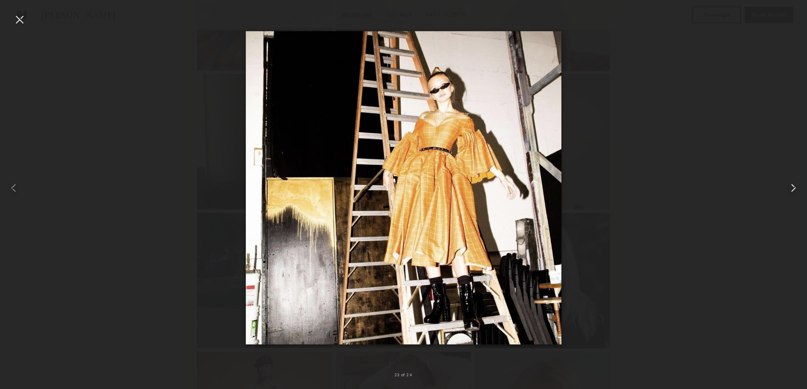
click at [794, 190] on common-icon at bounding box center [793, 188] width 14 height 14
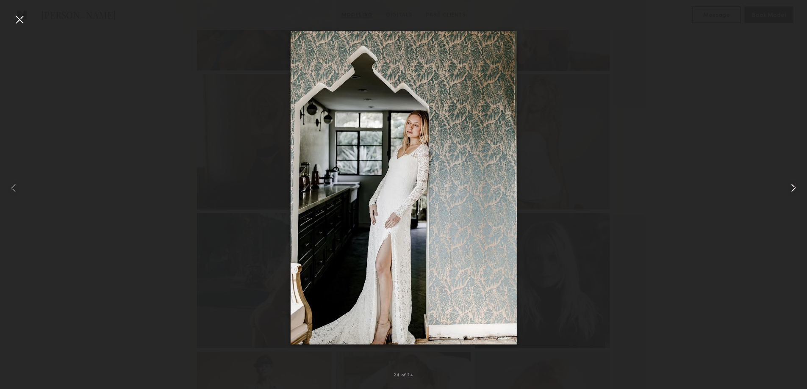
click at [794, 190] on common-icon at bounding box center [793, 188] width 14 height 14
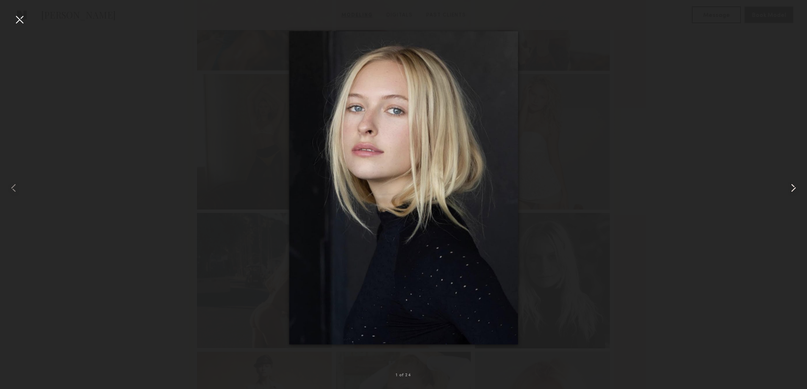
click at [794, 190] on common-icon at bounding box center [793, 188] width 14 height 14
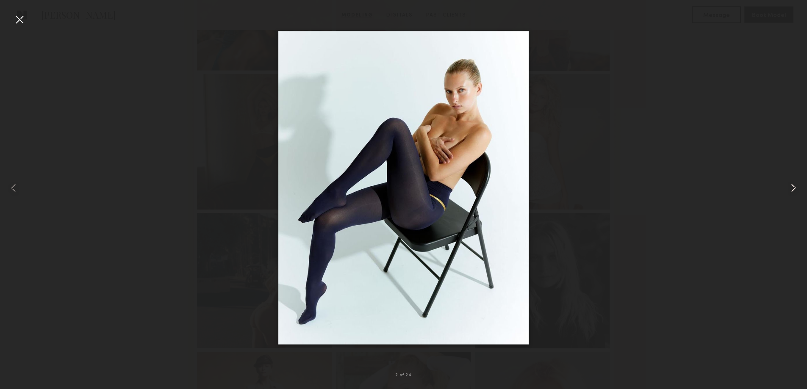
click at [794, 190] on common-icon at bounding box center [793, 188] width 14 height 14
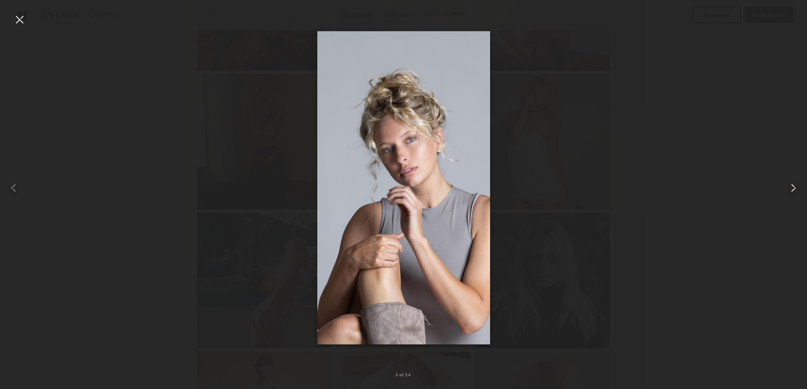
click at [794, 190] on common-icon at bounding box center [793, 188] width 14 height 14
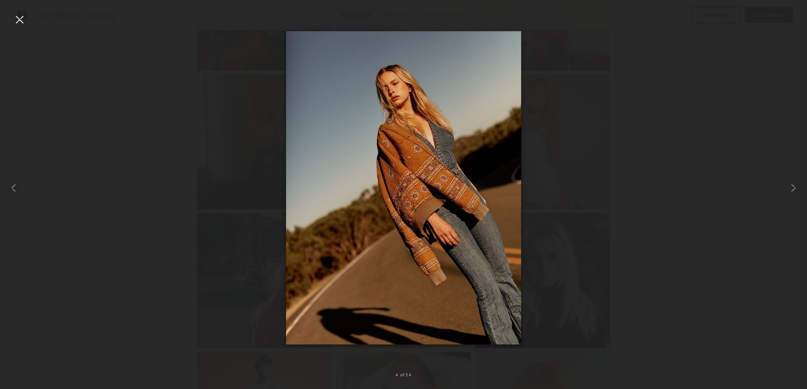
click at [19, 17] on div at bounding box center [20, 20] width 14 height 14
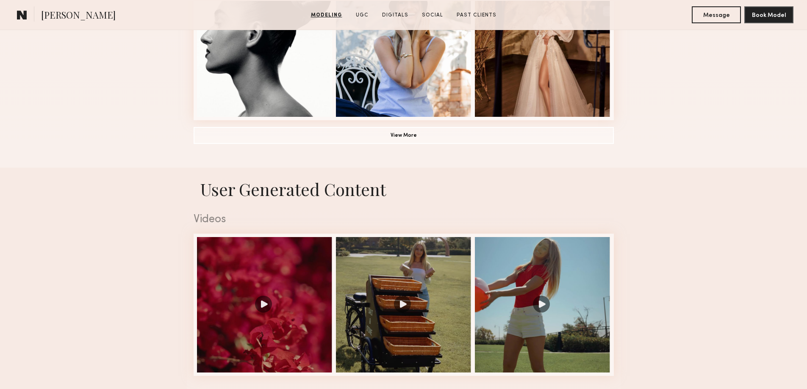
scroll to position [706, 0]
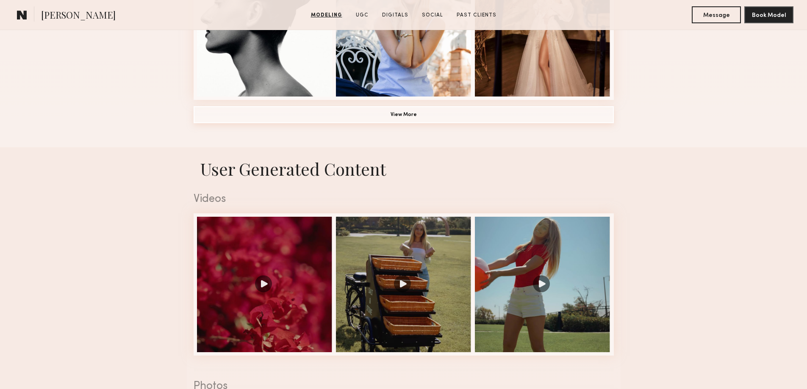
click at [409, 116] on button "View More" at bounding box center [404, 114] width 420 height 17
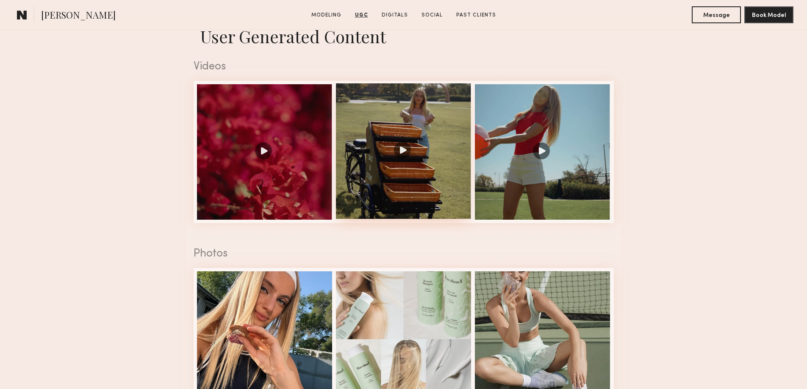
scroll to position [1355, 0]
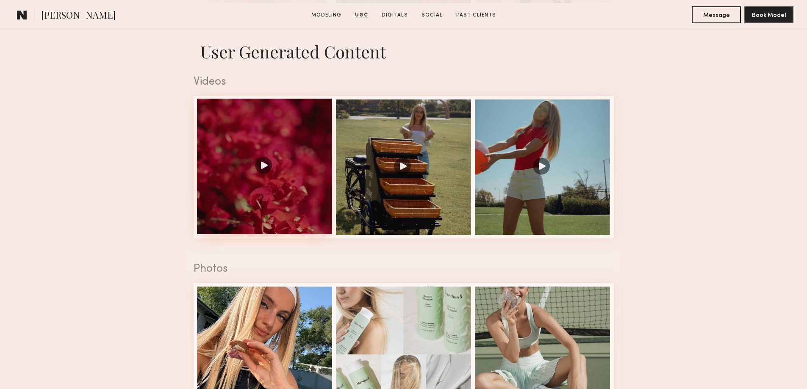
click at [260, 171] on div at bounding box center [265, 167] width 136 height 136
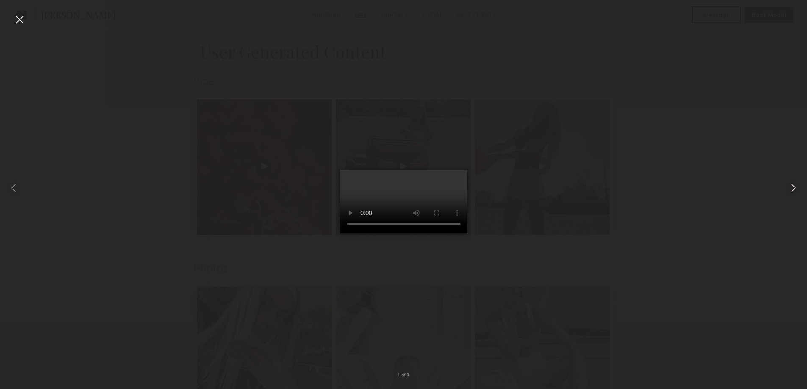
click at [795, 188] on common-icon at bounding box center [793, 188] width 14 height 14
click at [793, 189] on common-icon at bounding box center [793, 188] width 14 height 14
click at [19, 18] on div at bounding box center [20, 20] width 14 height 14
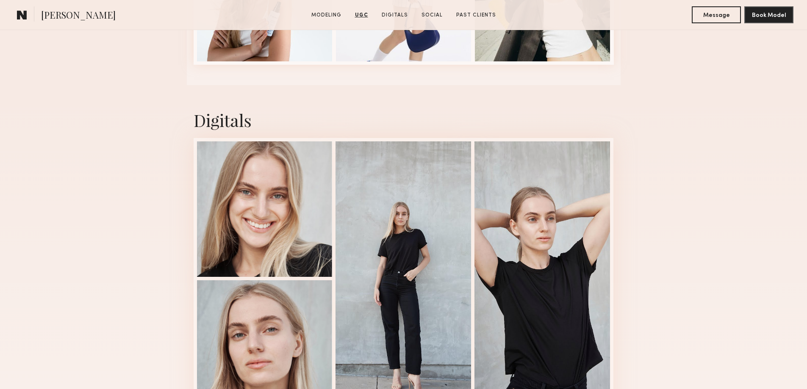
scroll to position [2118, 0]
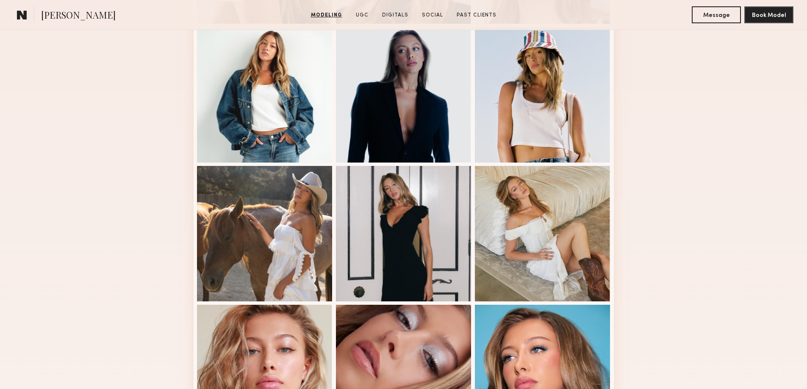
scroll to position [480, 0]
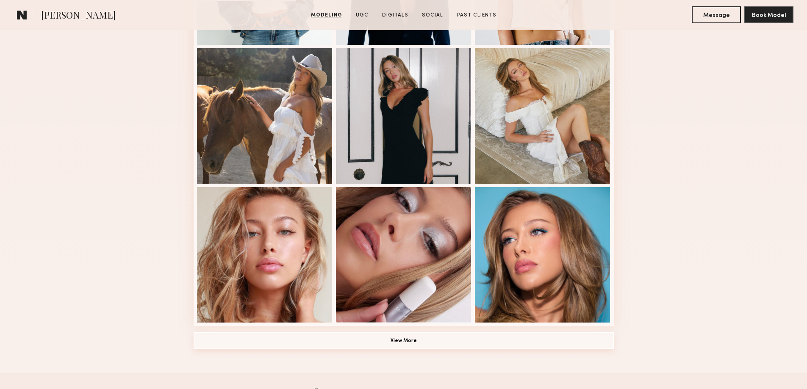
click at [431, 346] on button "View More" at bounding box center [404, 340] width 420 height 17
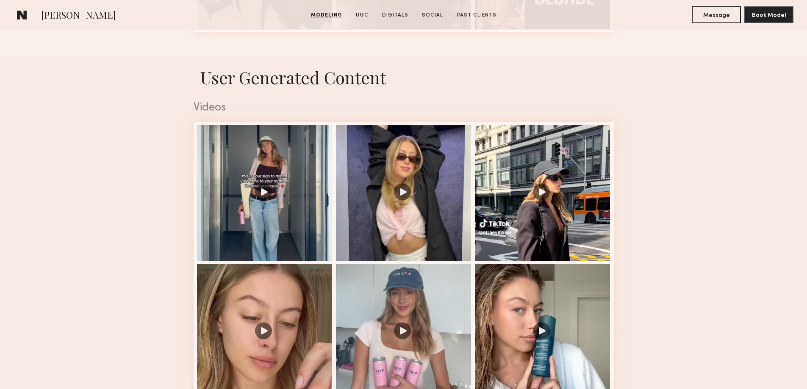
scroll to position [1355, 0]
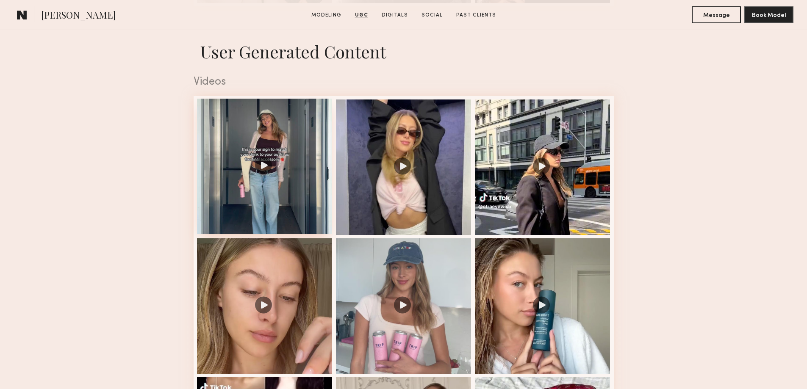
click at [263, 170] on div at bounding box center [265, 167] width 136 height 136
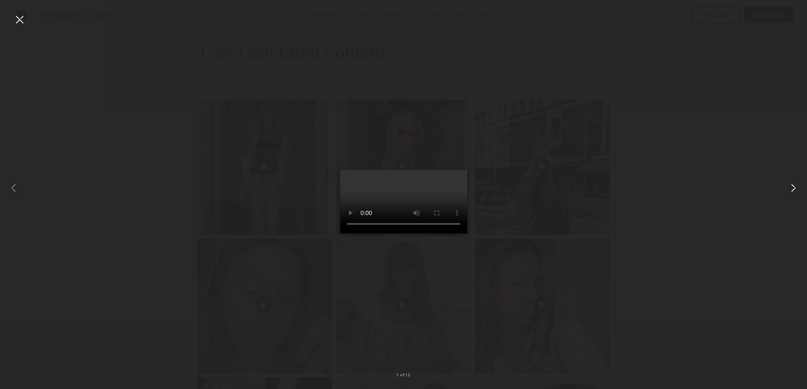
click at [792, 186] on common-icon at bounding box center [793, 188] width 14 height 14
click at [792, 187] on common-icon at bounding box center [793, 188] width 14 height 14
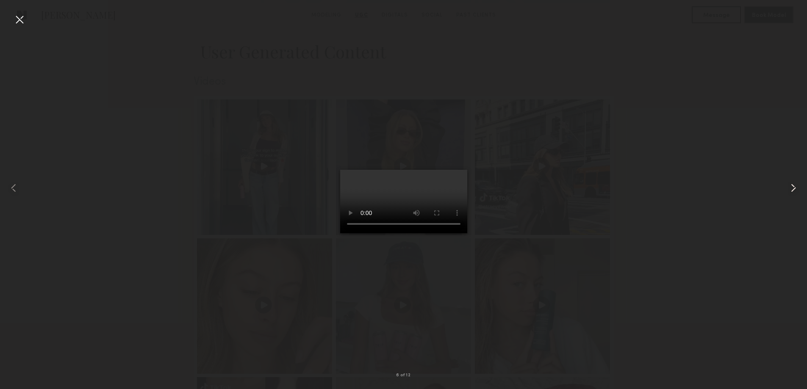
click at [792, 187] on common-icon at bounding box center [793, 188] width 14 height 14
click at [794, 189] on common-icon at bounding box center [793, 188] width 14 height 14
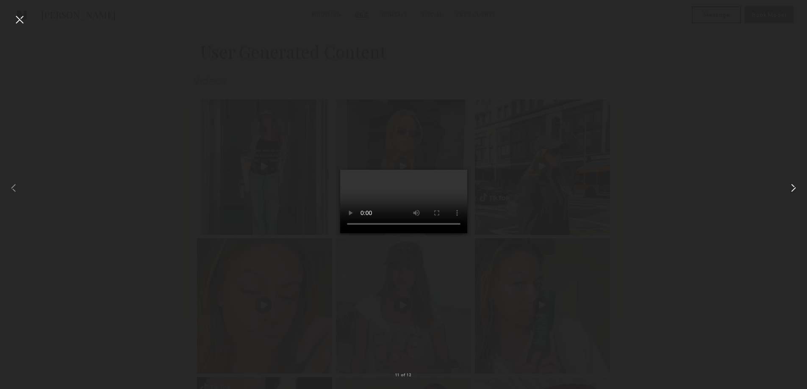
click at [794, 189] on common-icon at bounding box center [793, 188] width 14 height 14
click at [792, 187] on common-icon at bounding box center [793, 188] width 14 height 14
click at [17, 19] on div at bounding box center [20, 20] width 14 height 14
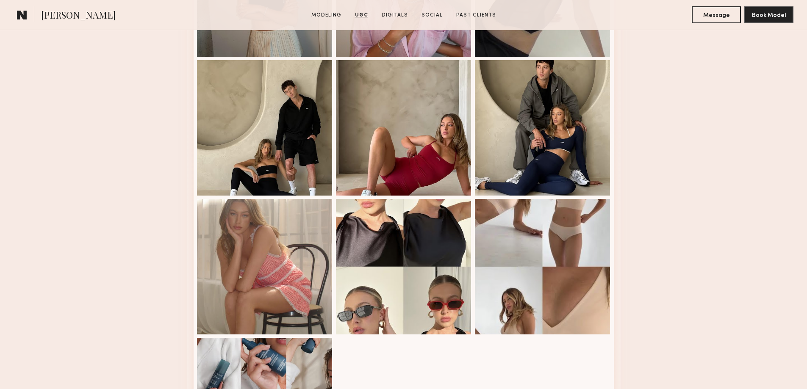
scroll to position [2174, 0]
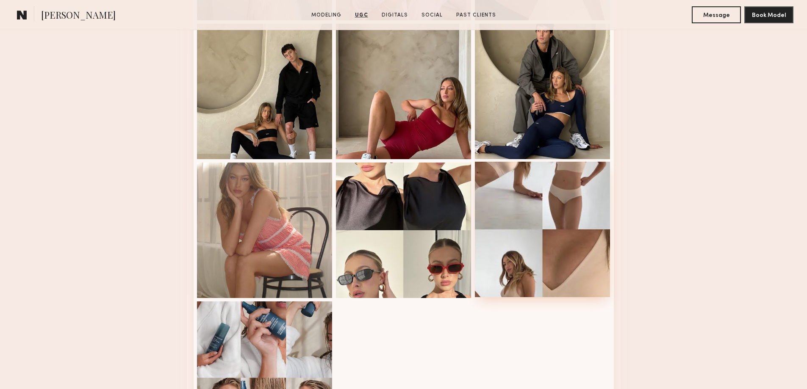
click at [522, 207] on div at bounding box center [543, 230] width 136 height 136
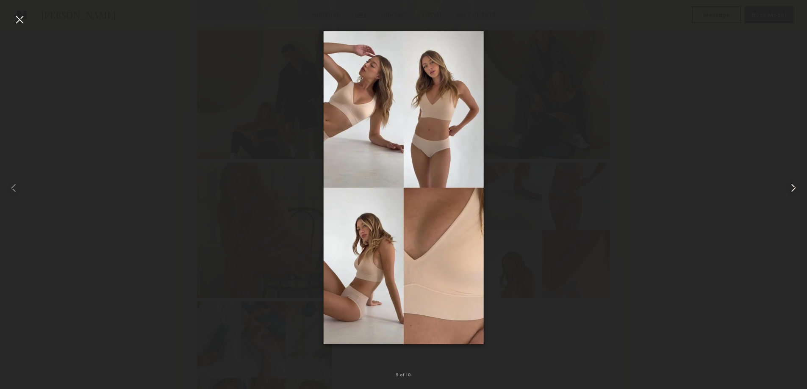
click at [798, 189] on common-icon at bounding box center [793, 188] width 14 height 14
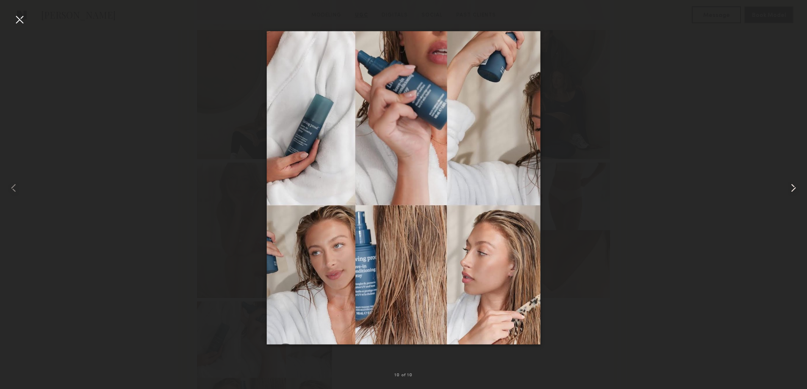
click at [798, 189] on common-icon at bounding box center [793, 188] width 14 height 14
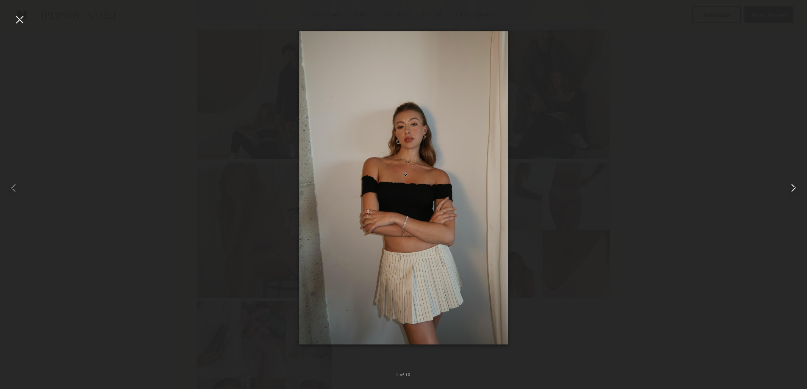
click at [796, 189] on common-icon at bounding box center [793, 188] width 14 height 14
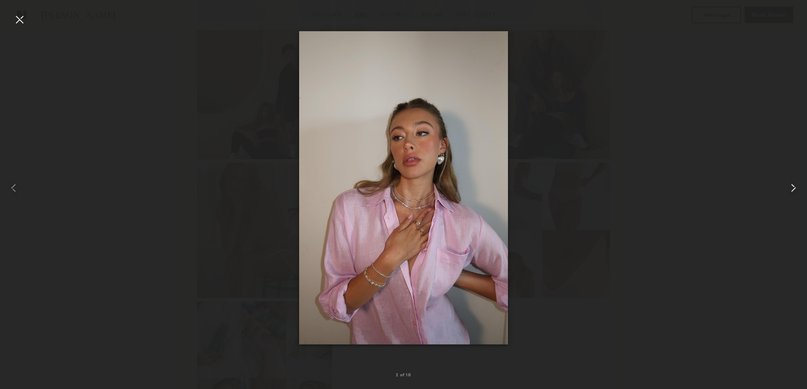
click at [796, 189] on common-icon at bounding box center [793, 188] width 14 height 14
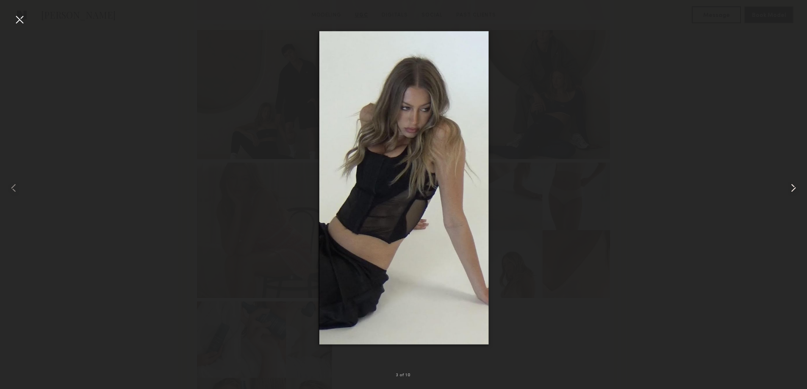
click at [796, 189] on common-icon at bounding box center [793, 188] width 14 height 14
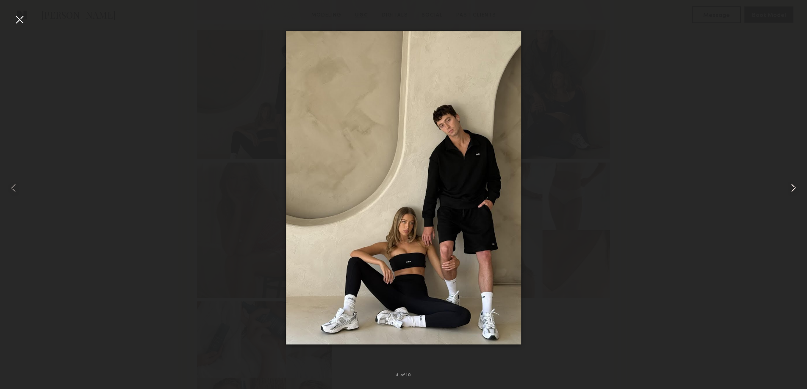
click at [796, 189] on common-icon at bounding box center [793, 188] width 14 height 14
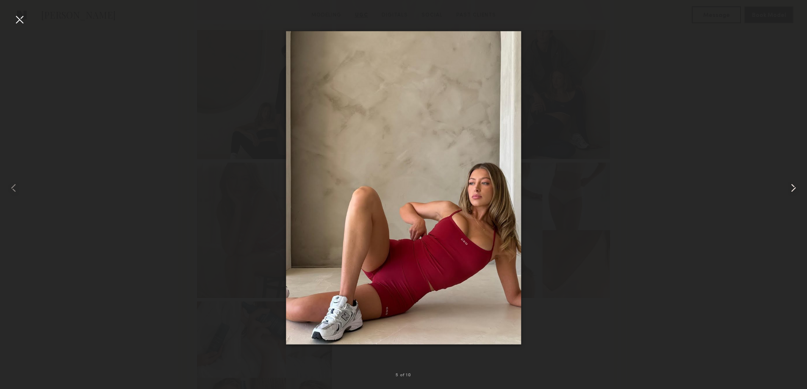
click at [796, 189] on common-icon at bounding box center [793, 188] width 14 height 14
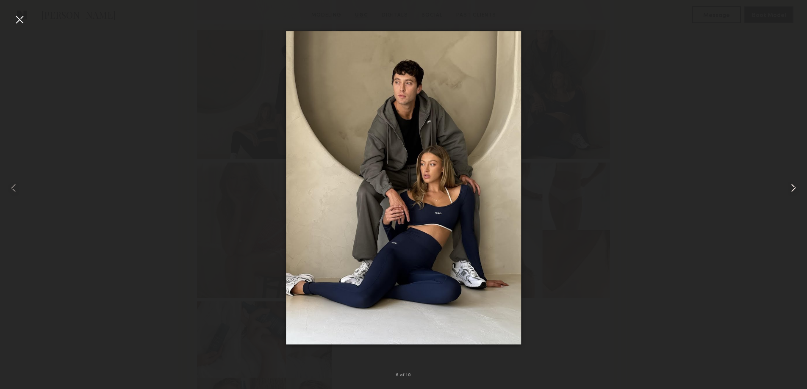
click at [796, 189] on common-icon at bounding box center [793, 188] width 14 height 14
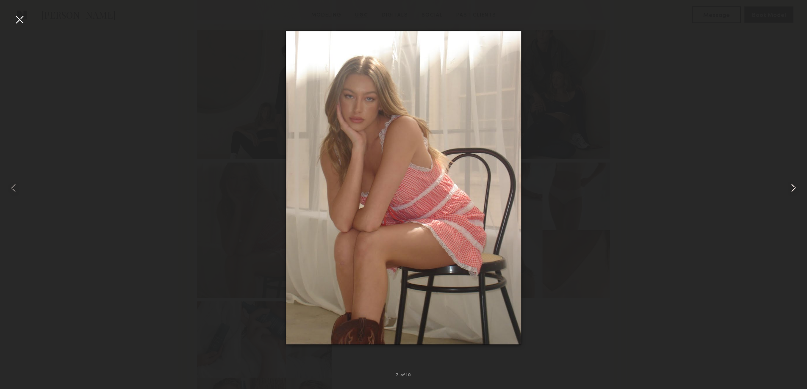
click at [796, 189] on common-icon at bounding box center [793, 188] width 14 height 14
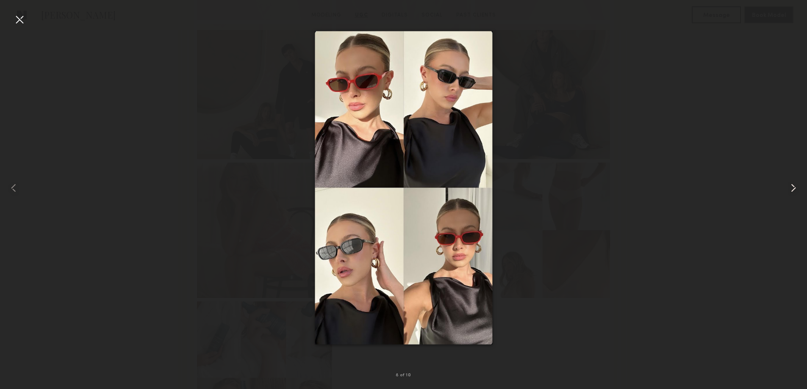
click at [796, 190] on common-icon at bounding box center [793, 188] width 14 height 14
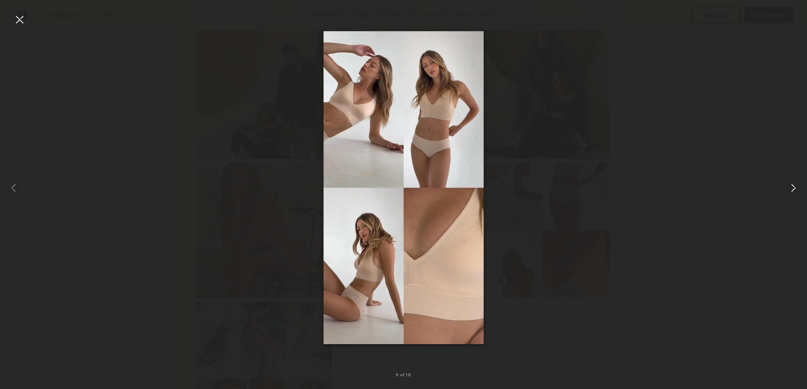
click at [796, 190] on common-icon at bounding box center [793, 188] width 14 height 14
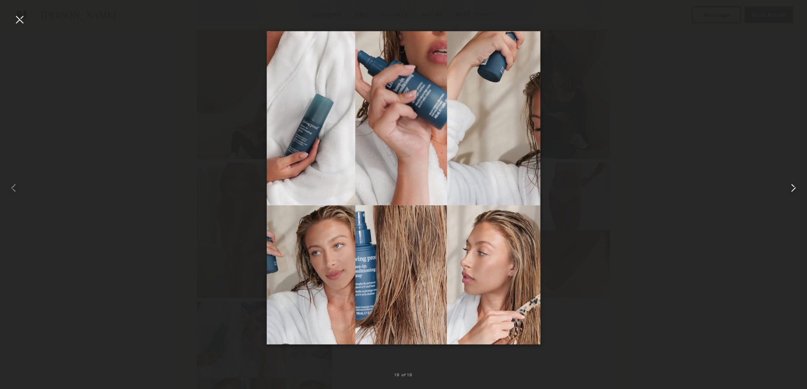
click at [796, 190] on common-icon at bounding box center [793, 188] width 14 height 14
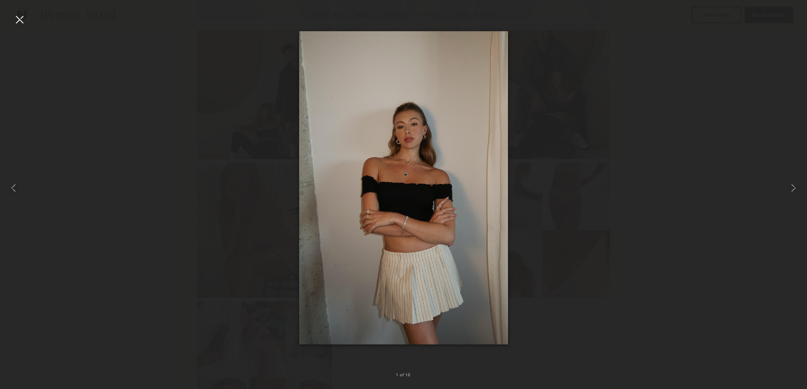
drag, startPoint x: 14, startPoint y: 17, endPoint x: 115, endPoint y: 1, distance: 101.6
click at [15, 17] on div at bounding box center [20, 20] width 14 height 14
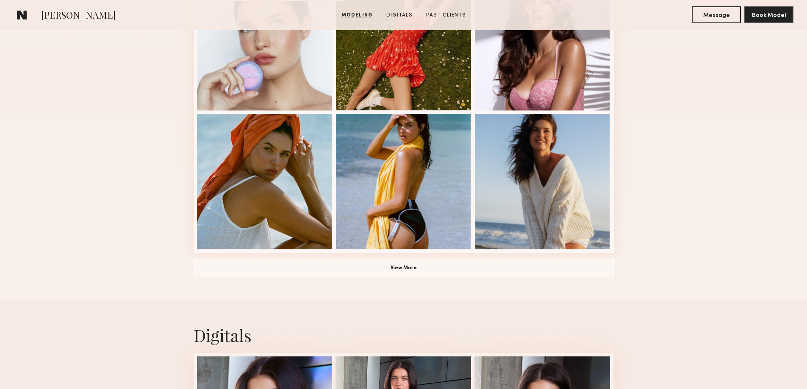
scroll to position [565, 0]
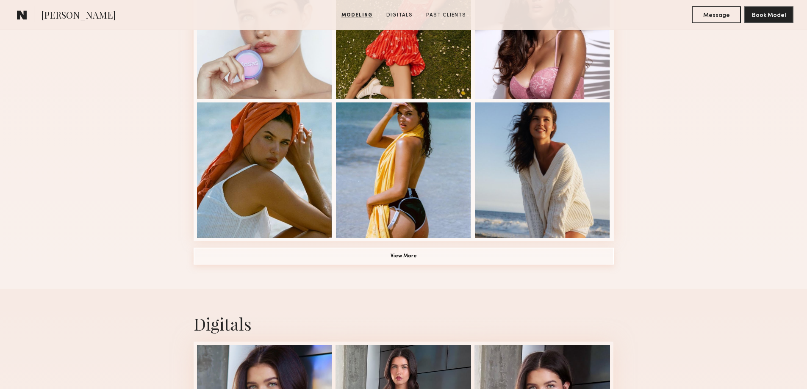
click at [485, 264] on button "View More" at bounding box center [404, 256] width 420 height 17
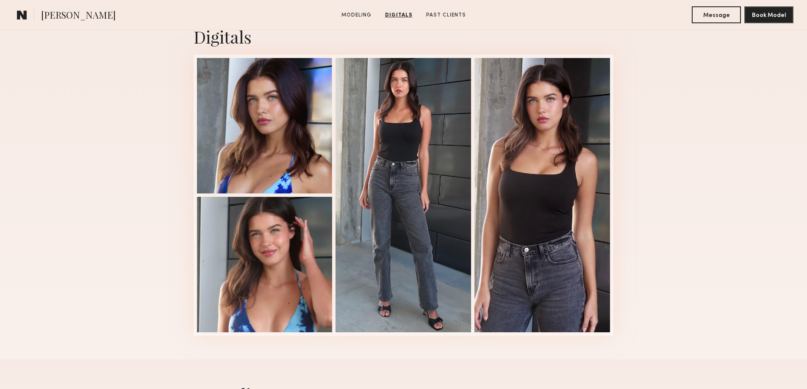
scroll to position [1412, 0]
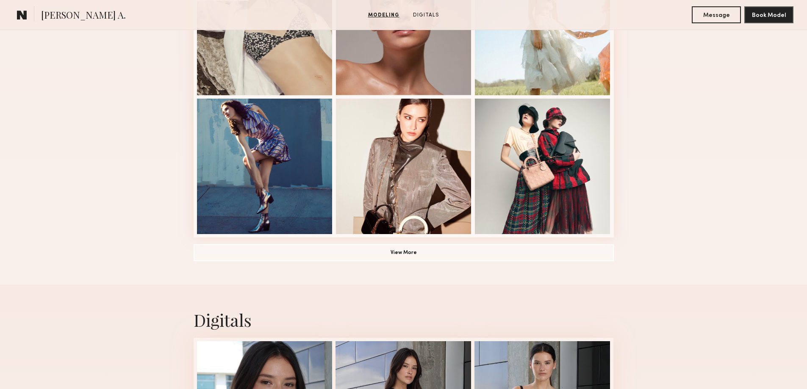
scroll to position [565, 0]
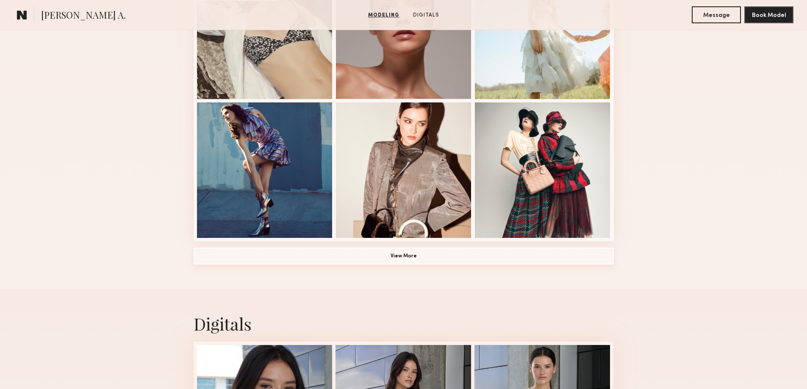
drag, startPoint x: 440, startPoint y: 260, endPoint x: 437, endPoint y: 263, distance: 4.5
click at [437, 263] on button "View More" at bounding box center [404, 256] width 420 height 17
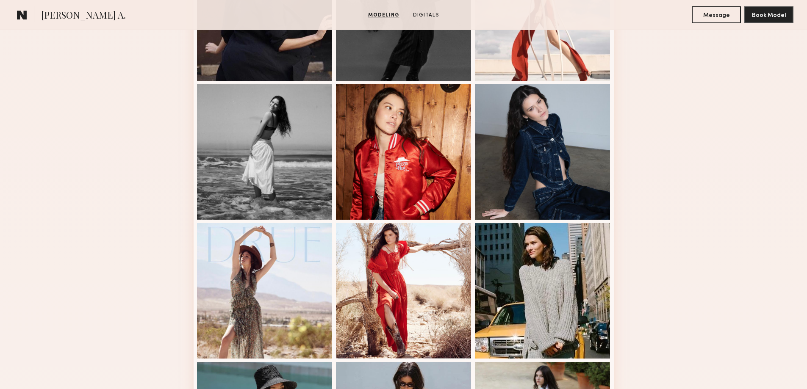
scroll to position [678, 0]
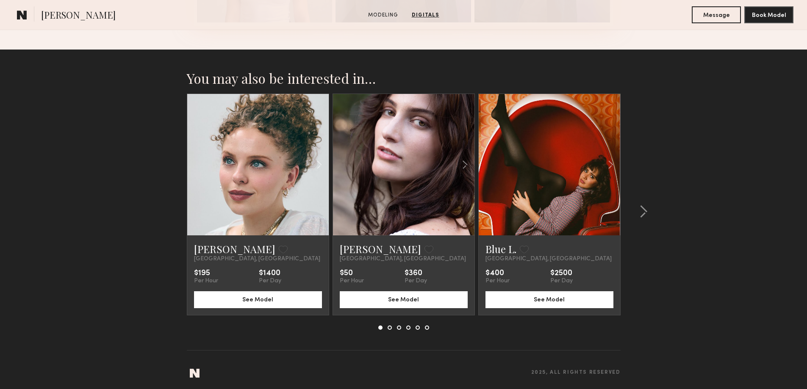
scroll to position [866, 0]
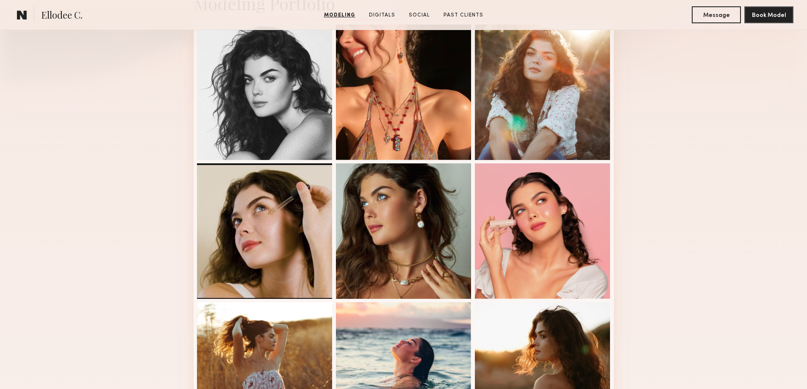
scroll to position [480, 0]
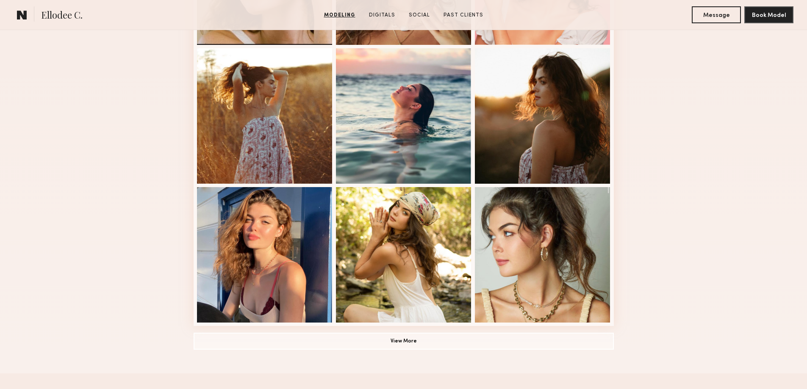
click at [465, 335] on div "Modeling Portfolio View More" at bounding box center [404, 43] width 420 height 659
click at [460, 341] on button "View More" at bounding box center [404, 340] width 420 height 17
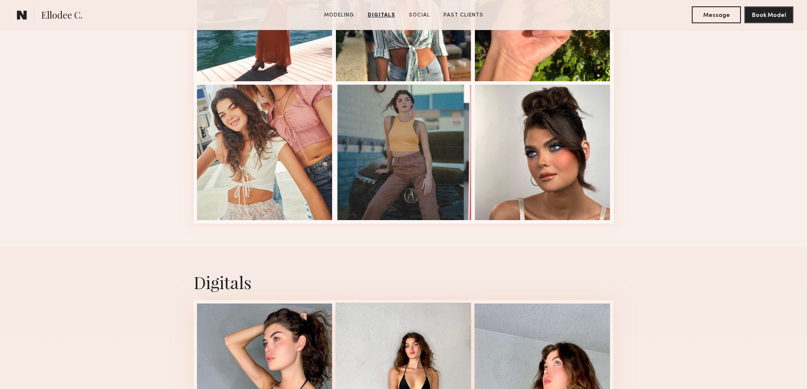
scroll to position [1101, 0]
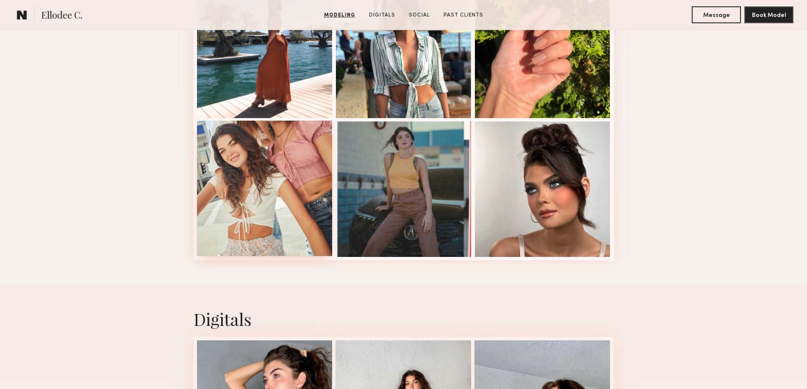
click at [274, 206] on div at bounding box center [265, 189] width 136 height 136
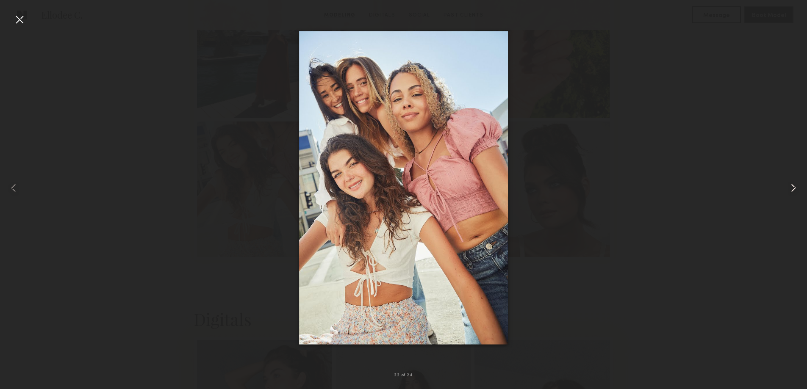
click at [789, 187] on common-icon at bounding box center [793, 188] width 14 height 14
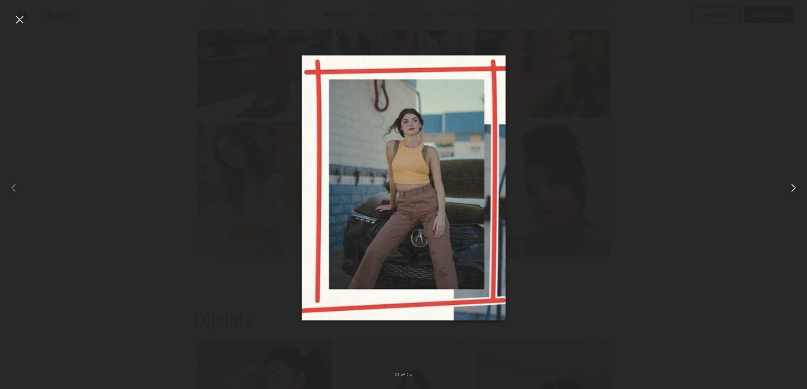
click at [789, 187] on common-icon at bounding box center [793, 188] width 14 height 14
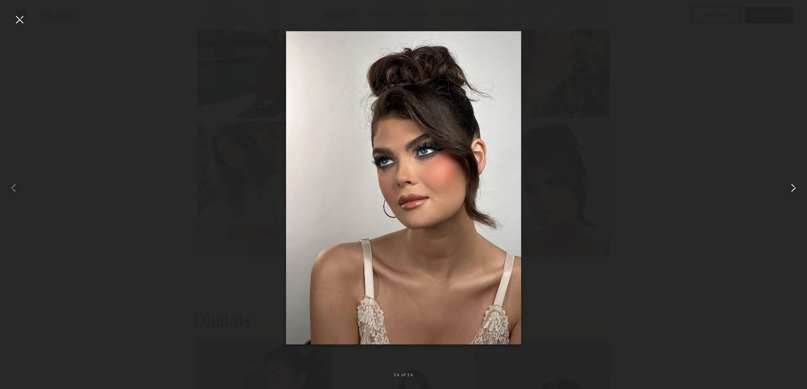
click at [789, 187] on common-icon at bounding box center [793, 188] width 14 height 14
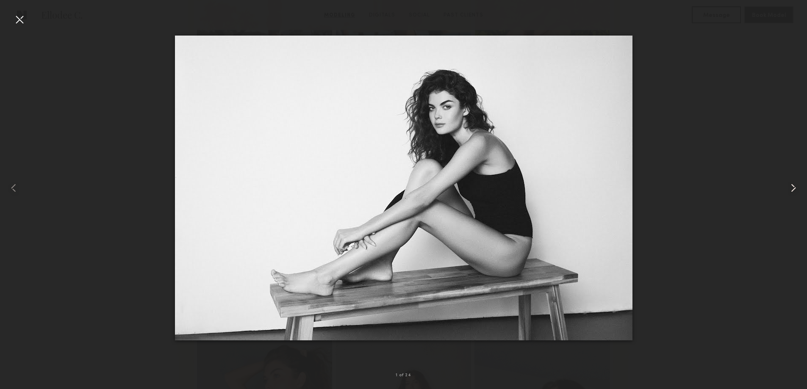
click at [789, 187] on common-icon at bounding box center [793, 188] width 14 height 14
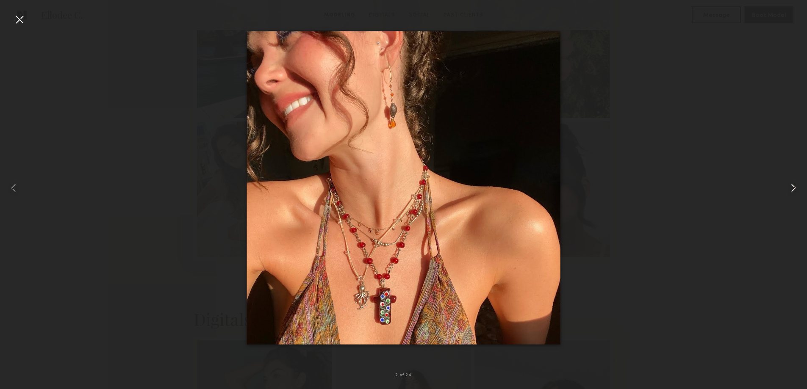
click at [789, 187] on common-icon at bounding box center [793, 188] width 14 height 14
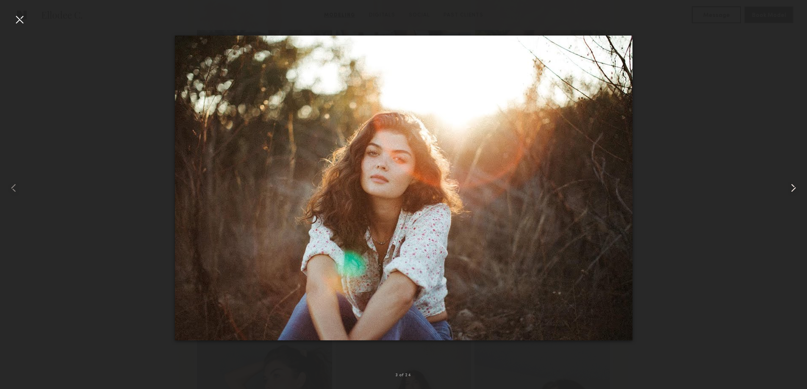
click at [789, 187] on common-icon at bounding box center [793, 188] width 14 height 14
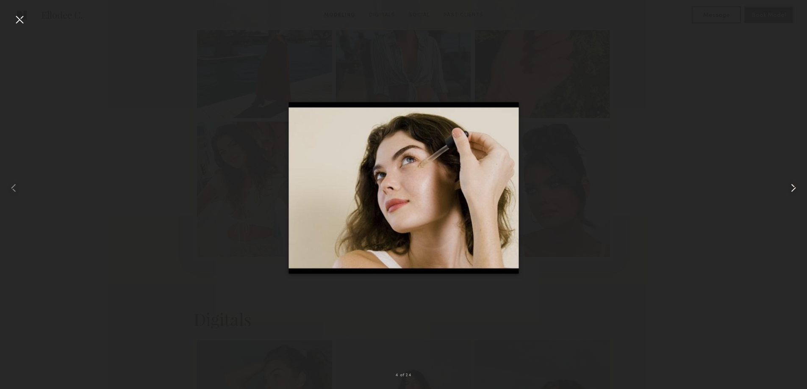
click at [789, 187] on common-icon at bounding box center [793, 188] width 14 height 14
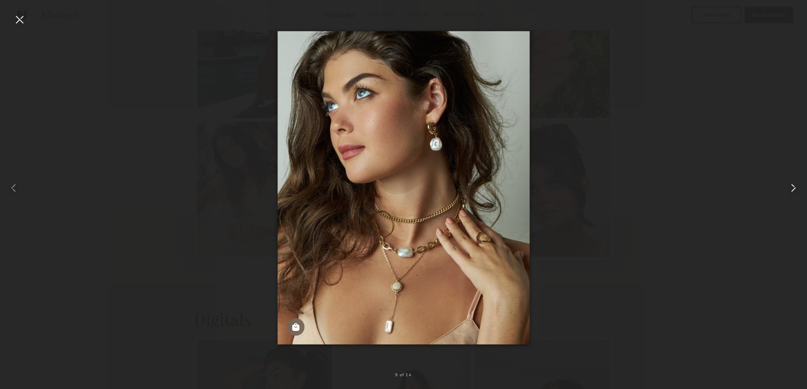
click at [789, 187] on common-icon at bounding box center [793, 188] width 14 height 14
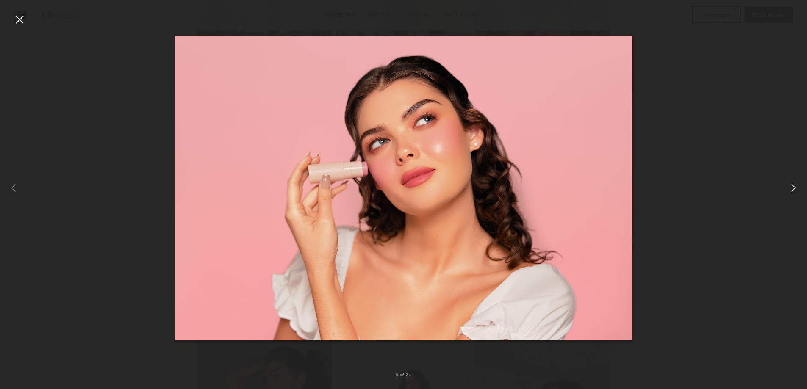
click at [789, 187] on common-icon at bounding box center [793, 188] width 14 height 14
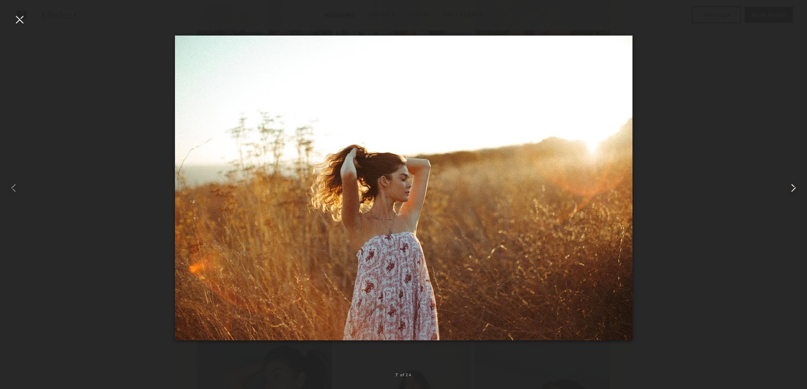
click at [789, 187] on common-icon at bounding box center [793, 188] width 14 height 14
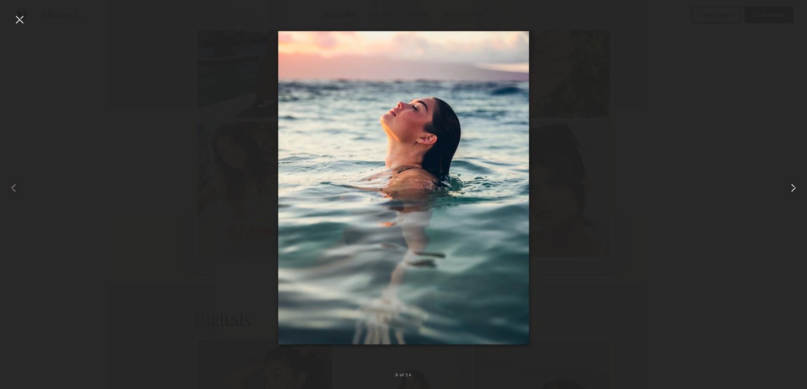
click at [789, 187] on common-icon at bounding box center [793, 188] width 14 height 14
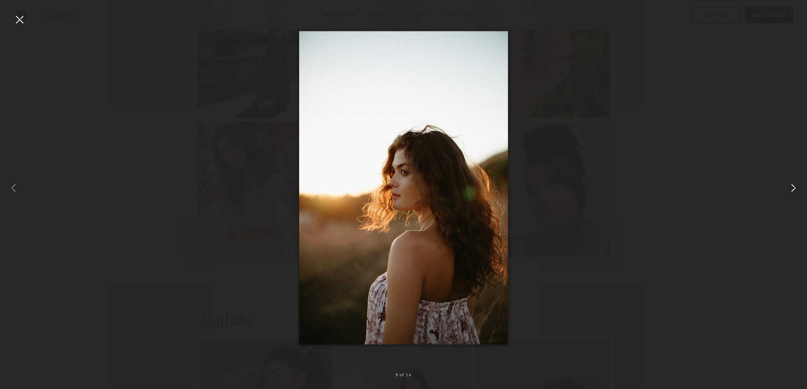
click at [789, 187] on common-icon at bounding box center [793, 188] width 14 height 14
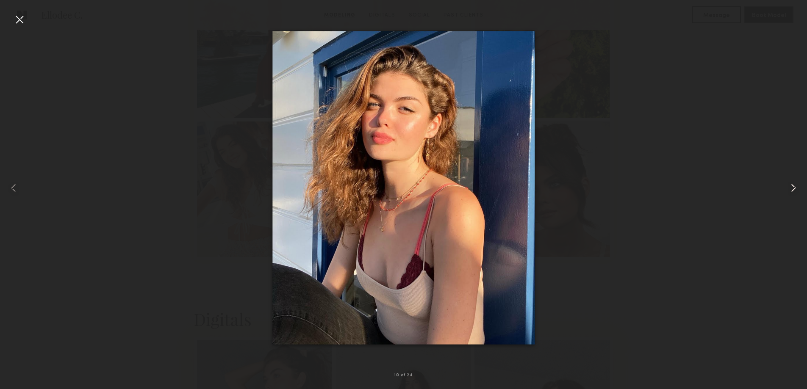
click at [789, 187] on common-icon at bounding box center [793, 188] width 14 height 14
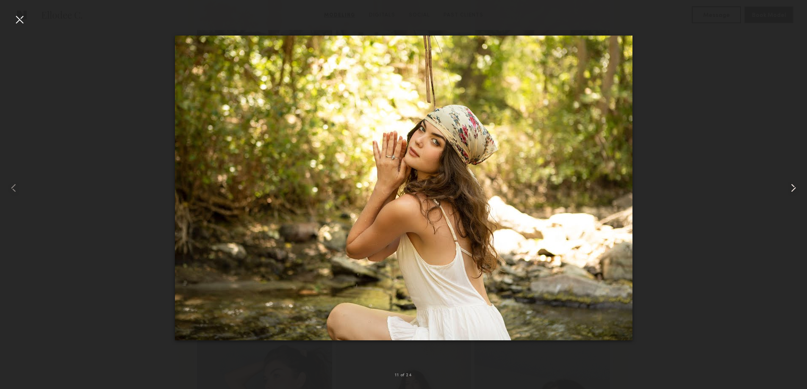
click at [789, 187] on common-icon at bounding box center [793, 188] width 14 height 14
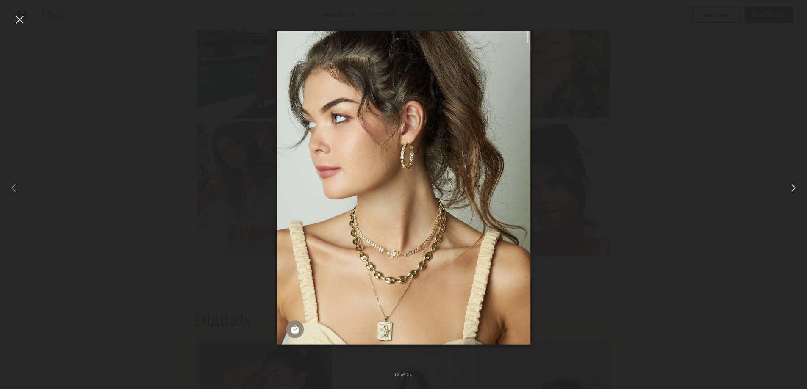
click at [789, 187] on common-icon at bounding box center [793, 188] width 14 height 14
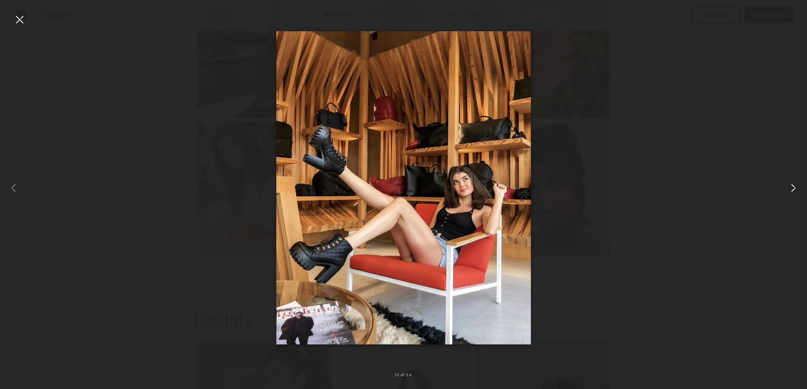
click at [789, 187] on common-icon at bounding box center [793, 188] width 14 height 14
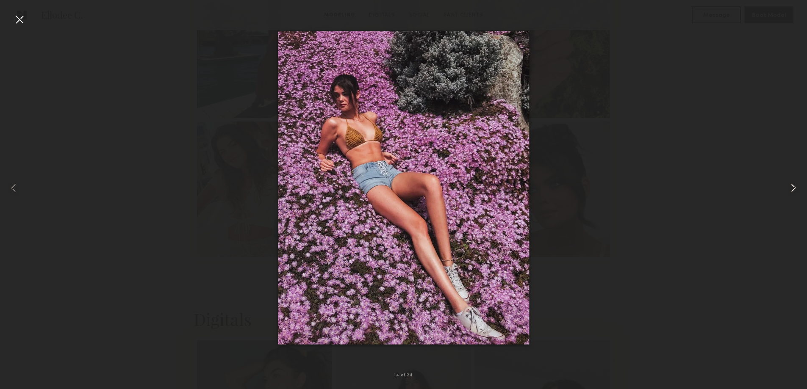
click at [789, 187] on common-icon at bounding box center [793, 188] width 14 height 14
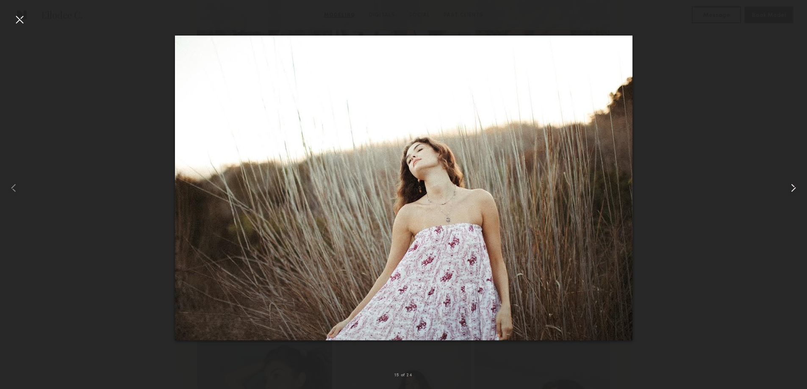
click at [789, 187] on common-icon at bounding box center [793, 188] width 14 height 14
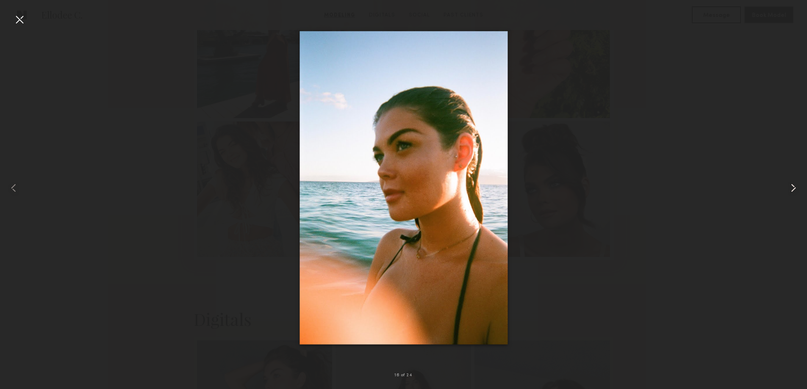
click at [789, 187] on common-icon at bounding box center [793, 188] width 14 height 14
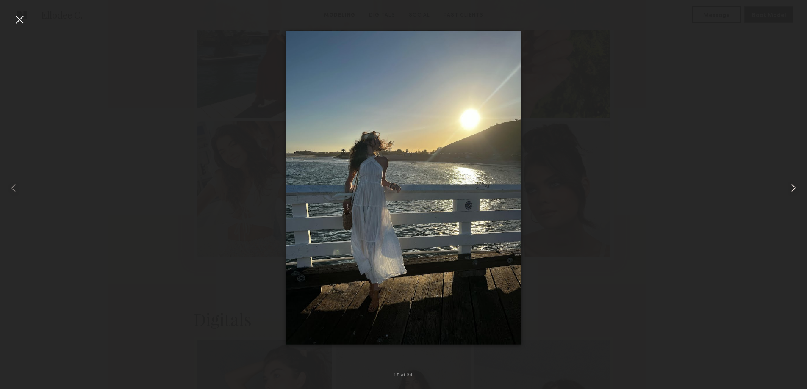
click at [789, 187] on common-icon at bounding box center [793, 188] width 14 height 14
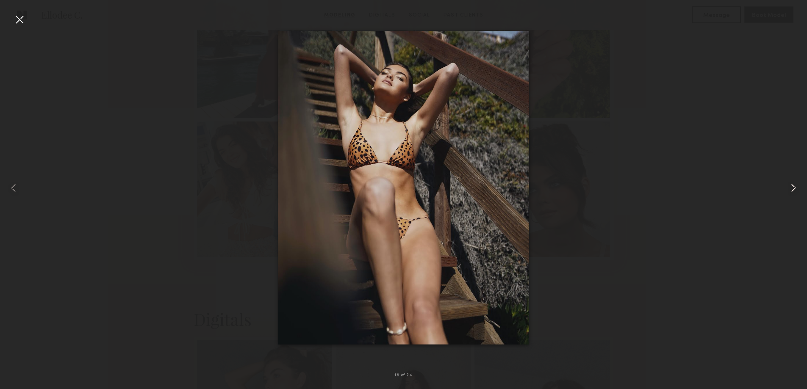
click at [789, 187] on common-icon at bounding box center [793, 188] width 14 height 14
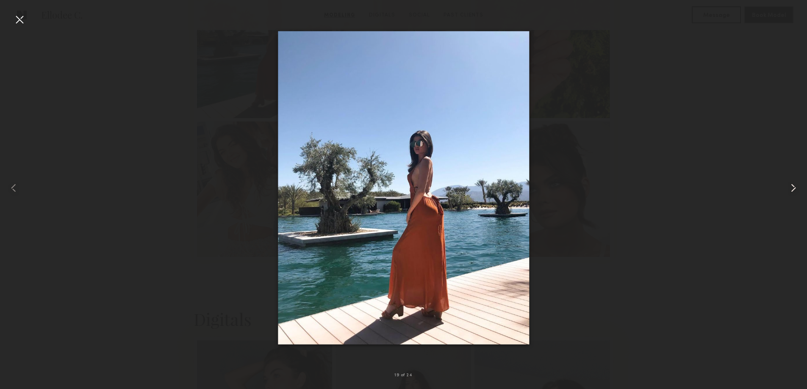
click at [789, 187] on common-icon at bounding box center [793, 188] width 14 height 14
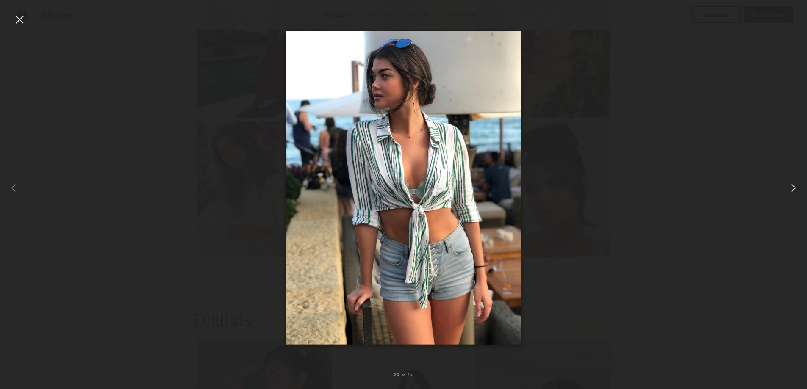
click at [789, 187] on common-icon at bounding box center [793, 188] width 14 height 14
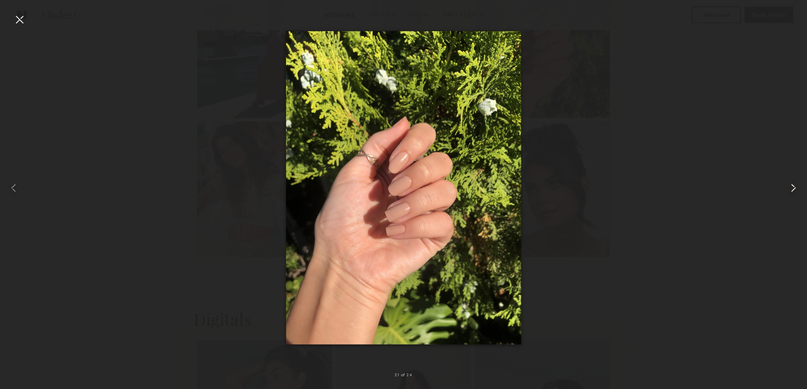
click at [786, 186] on div at bounding box center [791, 188] width 32 height 349
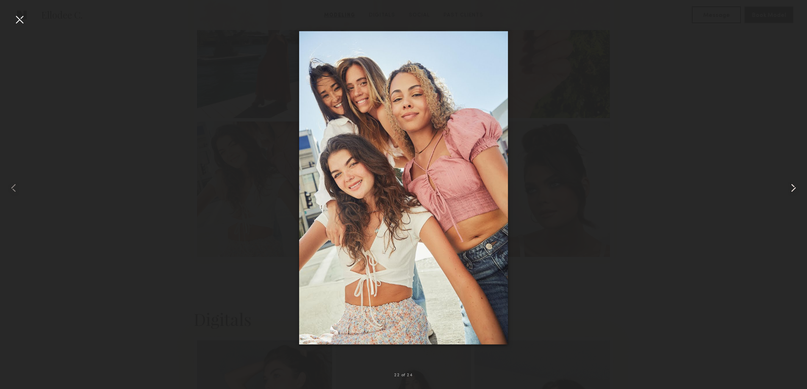
click at [784, 186] on div at bounding box center [791, 188] width 32 height 349
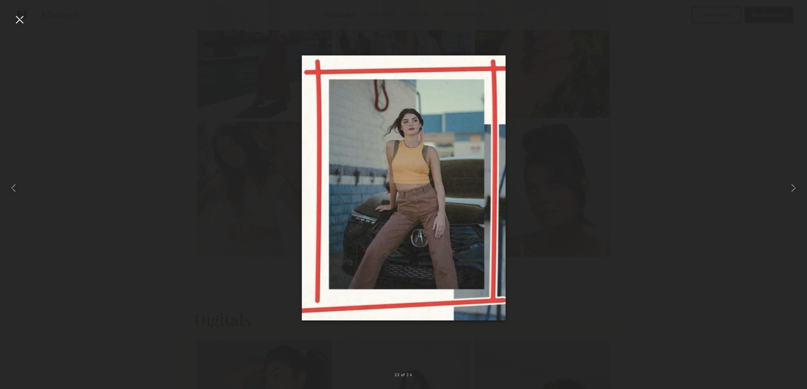
click at [17, 19] on div at bounding box center [20, 20] width 14 height 14
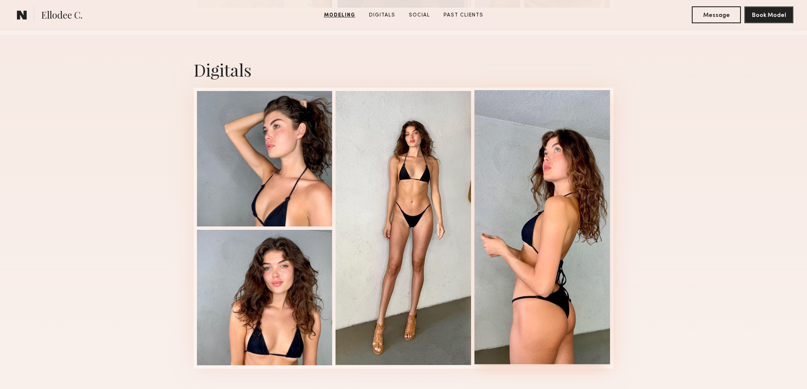
scroll to position [1384, 0]
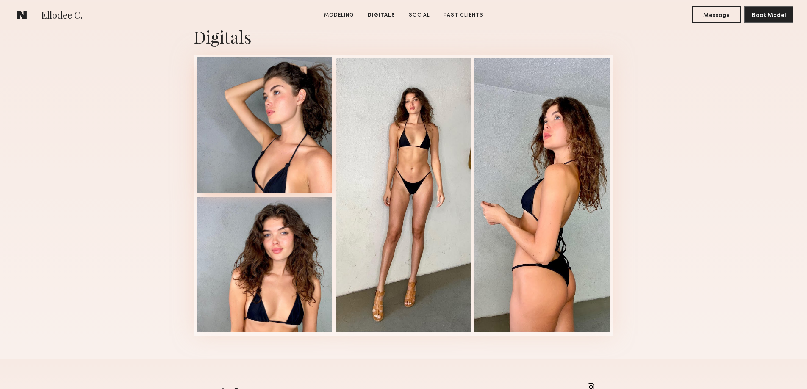
click at [278, 165] on div at bounding box center [265, 125] width 136 height 136
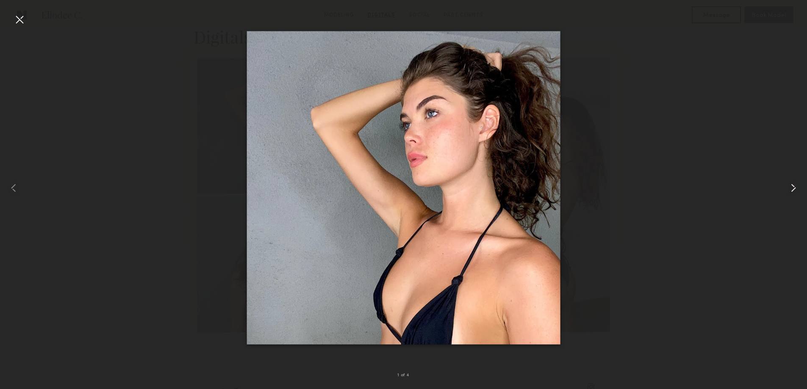
click at [790, 191] on common-icon at bounding box center [793, 188] width 14 height 14
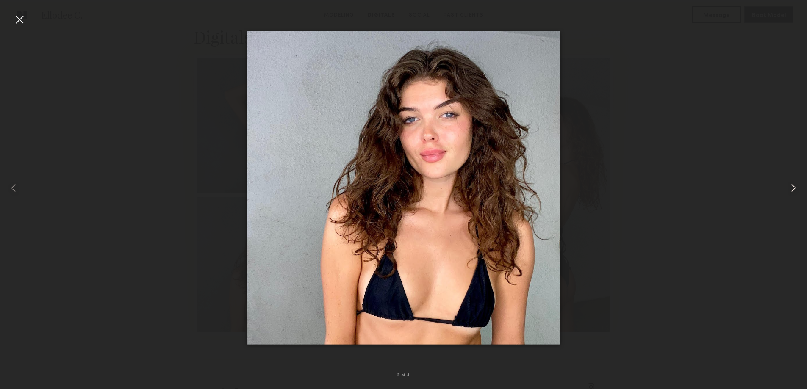
click at [788, 191] on common-icon at bounding box center [793, 188] width 14 height 14
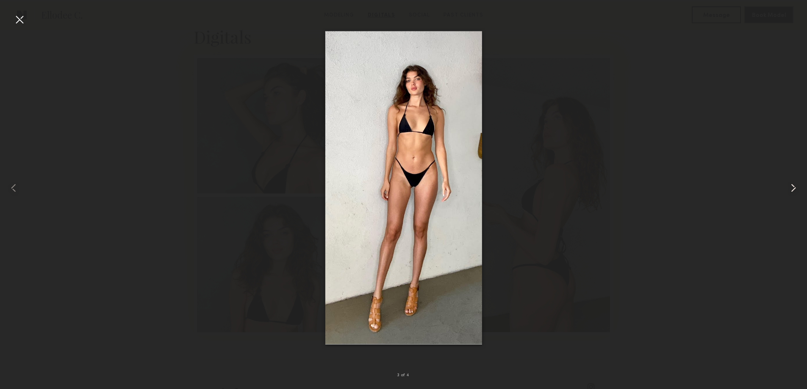
click at [783, 191] on div at bounding box center [791, 188] width 32 height 349
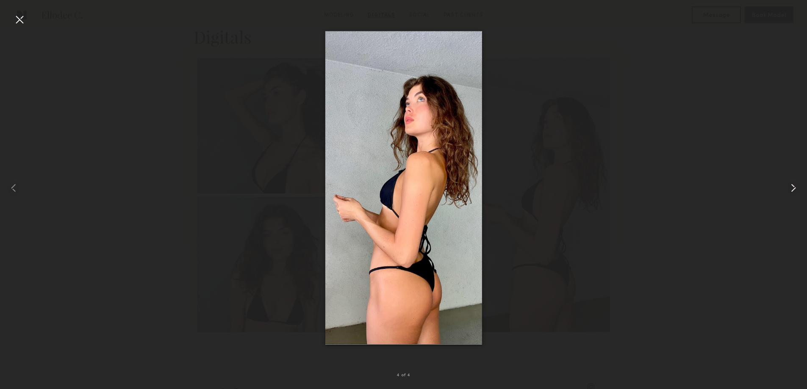
click at [781, 191] on div at bounding box center [791, 188] width 32 height 349
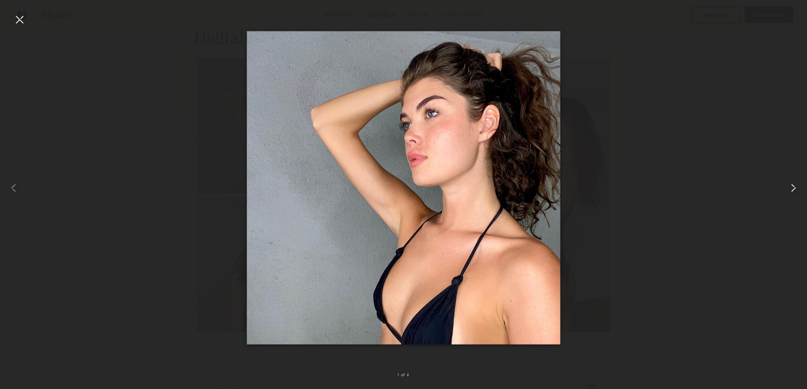
click at [789, 188] on common-icon at bounding box center [793, 188] width 14 height 14
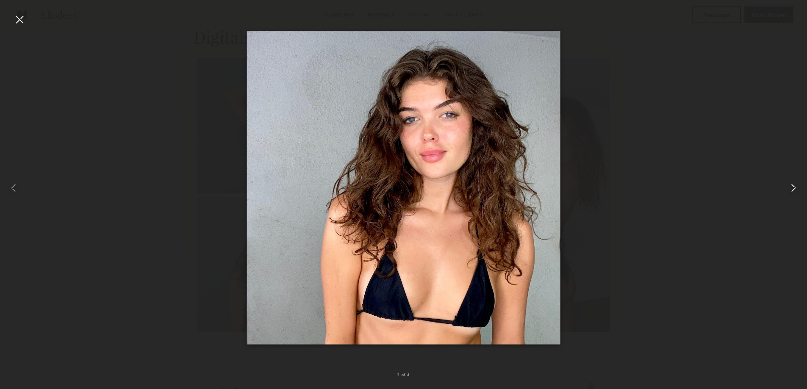
click at [789, 188] on common-icon at bounding box center [793, 188] width 14 height 14
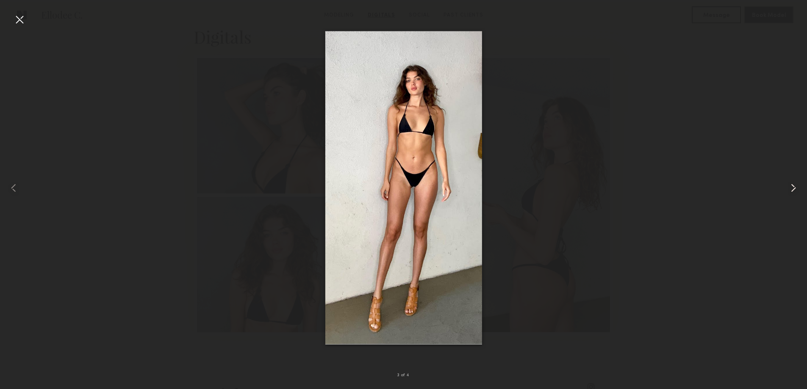
click at [789, 188] on common-icon at bounding box center [793, 188] width 14 height 14
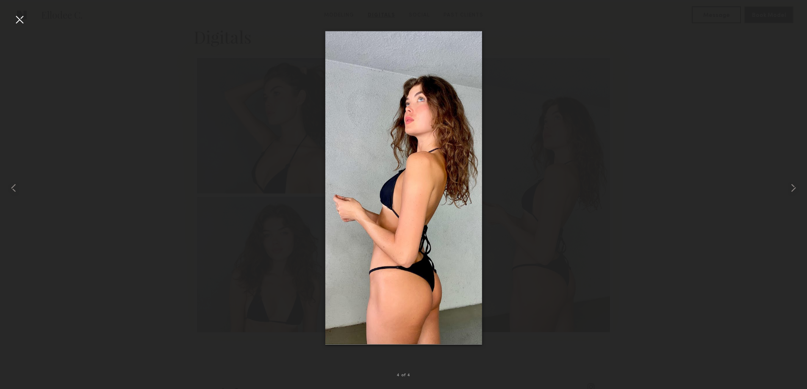
click at [23, 16] on div at bounding box center [20, 20] width 14 height 14
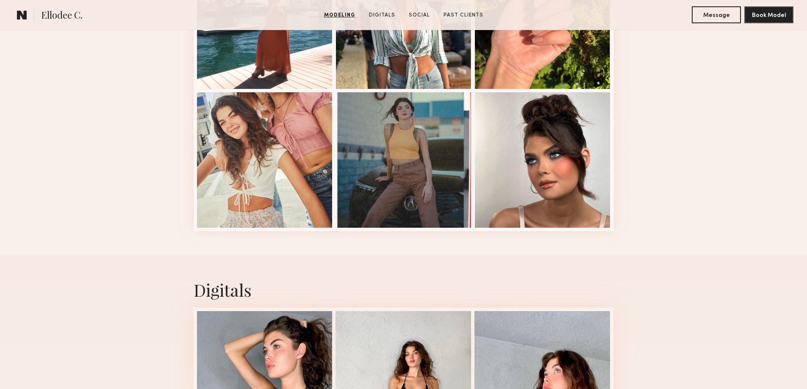
scroll to position [1101, 0]
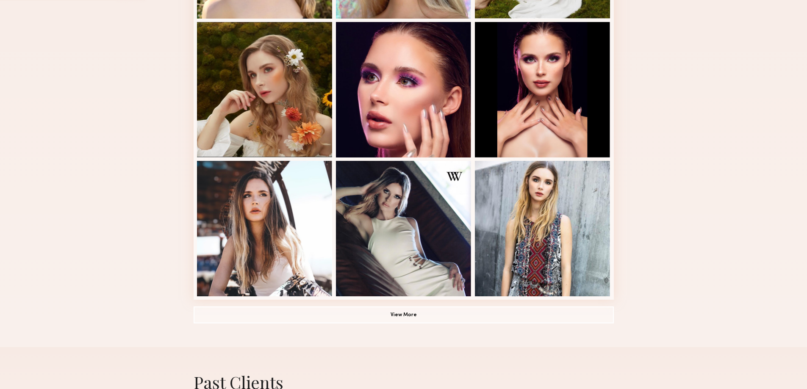
scroll to position [562, 0]
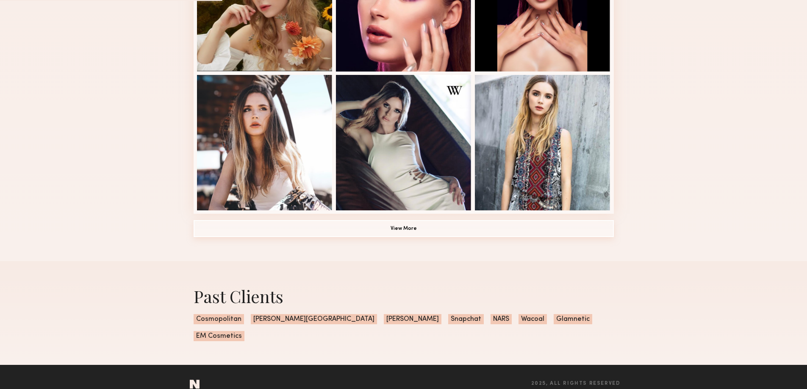
click at [369, 232] on button "View More" at bounding box center [404, 228] width 420 height 17
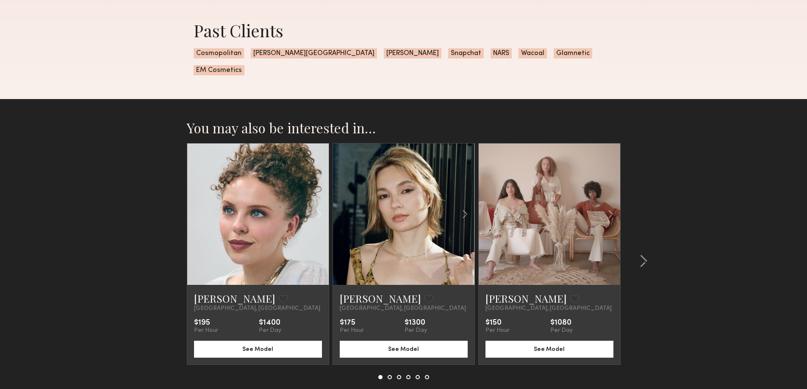
scroll to position [1398, 0]
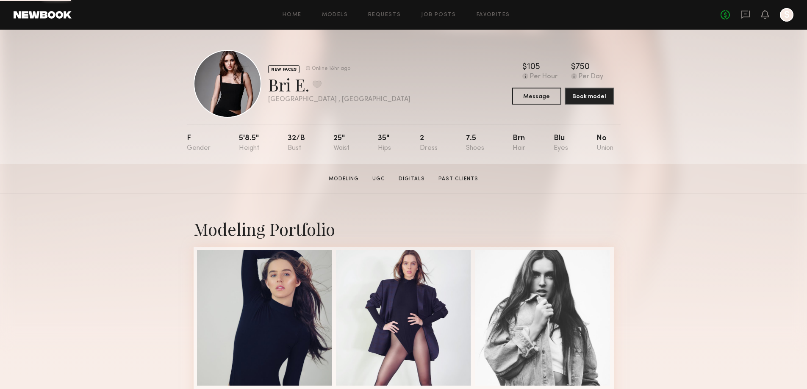
scroll to position [282, 0]
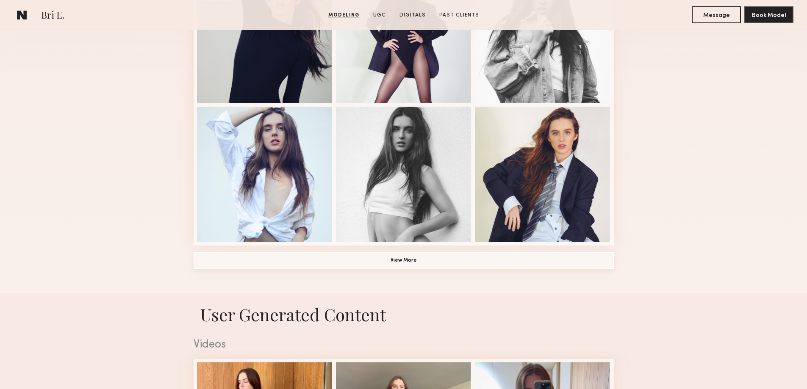
click at [437, 260] on button "View More" at bounding box center [404, 260] width 420 height 17
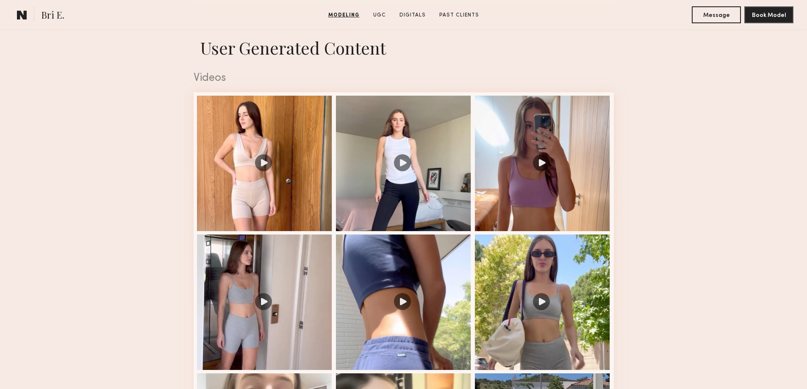
scroll to position [678, 0]
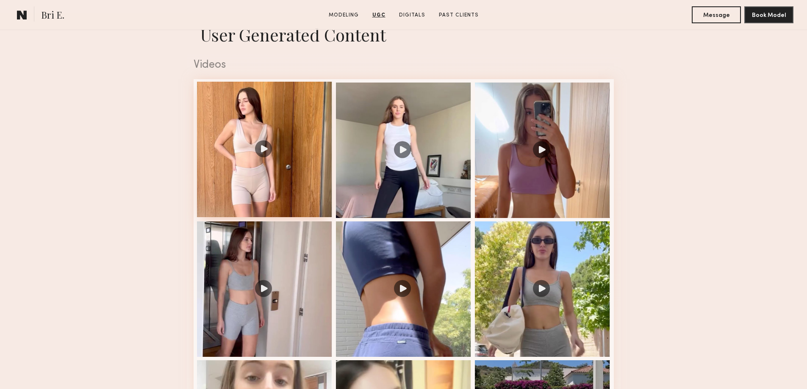
click at [265, 153] on div at bounding box center [265, 150] width 136 height 136
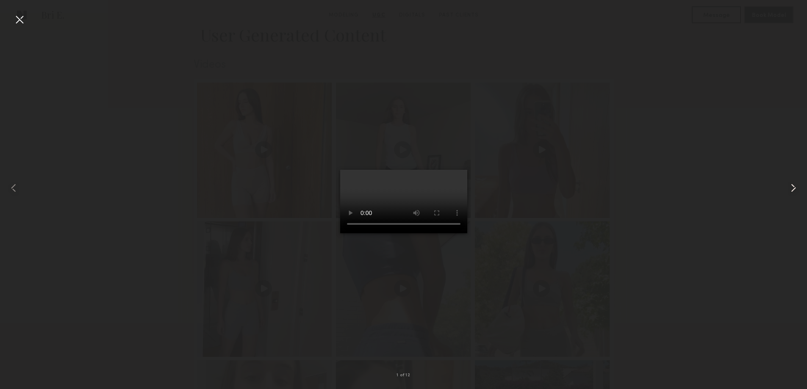
click at [787, 187] on common-icon at bounding box center [793, 188] width 14 height 14
click at [798, 187] on common-icon at bounding box center [793, 188] width 14 height 14
click at [797, 187] on common-icon at bounding box center [793, 188] width 14 height 14
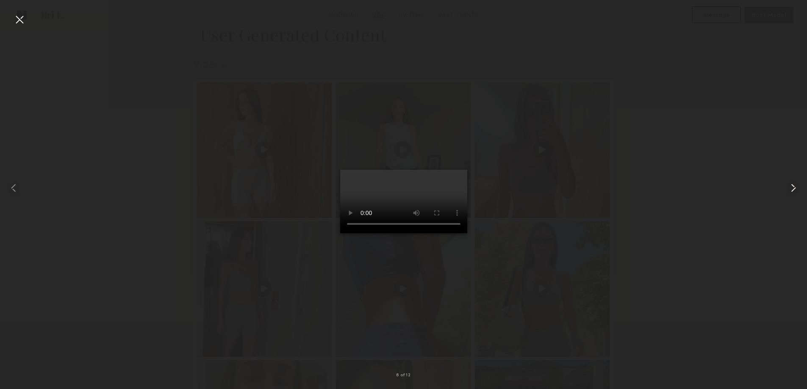
click at [797, 187] on common-icon at bounding box center [793, 188] width 14 height 14
click at [797, 188] on common-icon at bounding box center [793, 188] width 14 height 14
click at [802, 190] on div at bounding box center [791, 188] width 32 height 349
click at [790, 186] on common-icon at bounding box center [793, 188] width 14 height 14
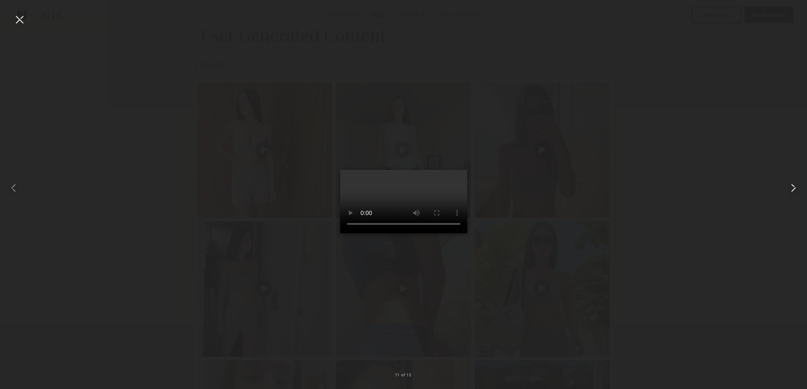
click at [794, 189] on common-icon at bounding box center [793, 188] width 14 height 14
click at [22, 18] on div at bounding box center [20, 20] width 14 height 14
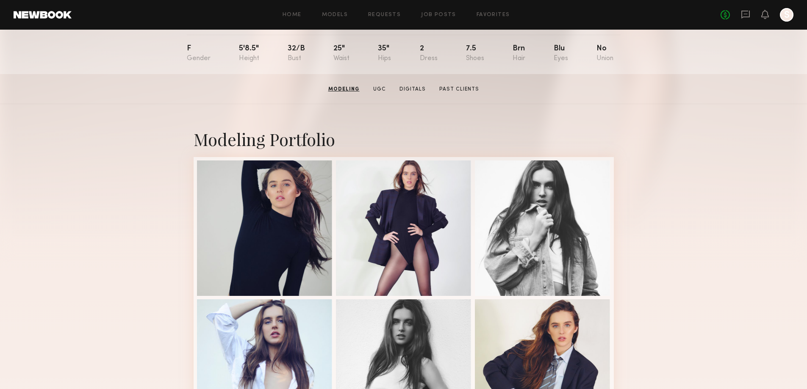
scroll to position [0, 0]
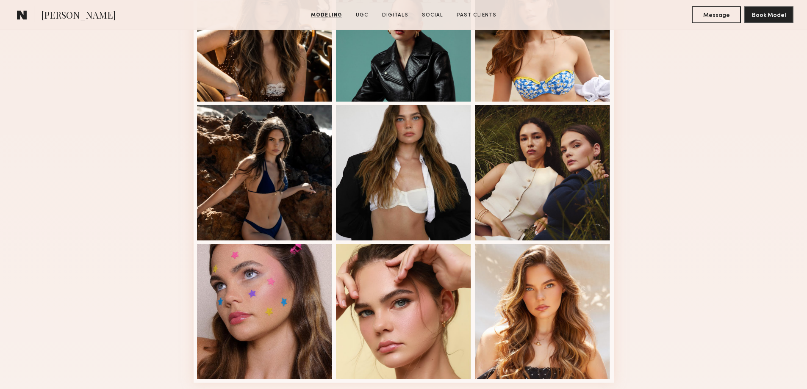
scroll to position [537, 0]
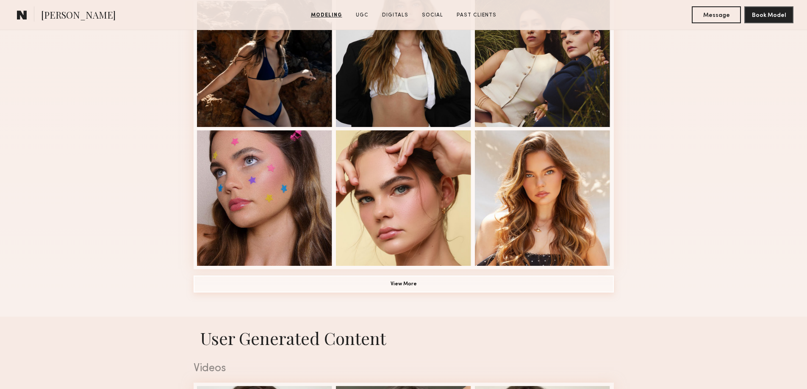
click at [441, 291] on button "View More" at bounding box center [404, 284] width 420 height 17
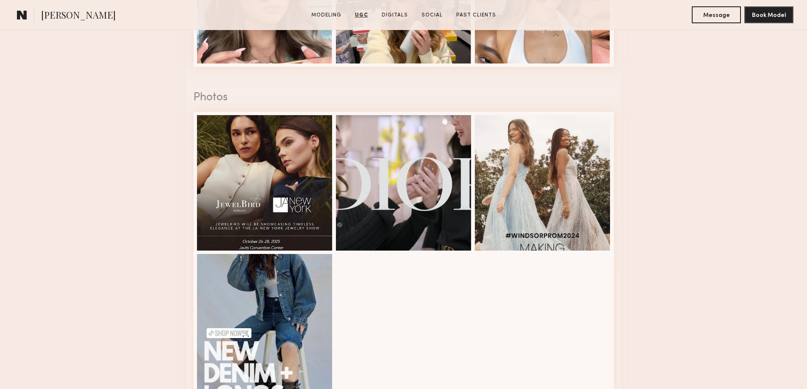
scroll to position [1694, 0]
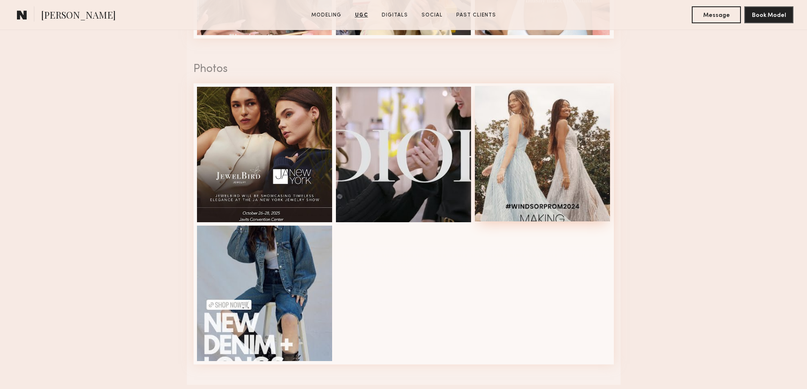
click at [543, 170] on div at bounding box center [543, 154] width 136 height 136
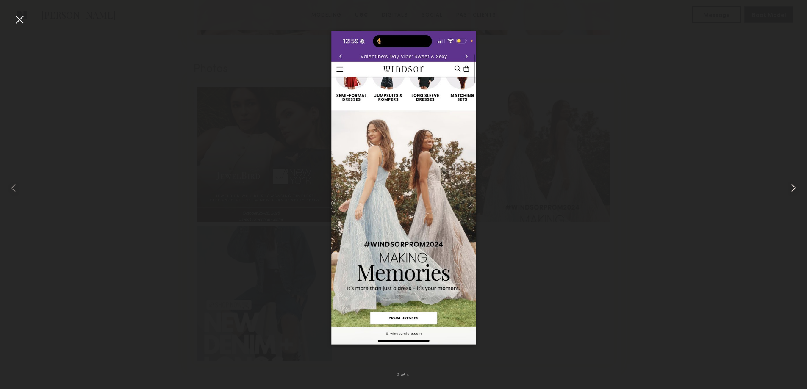
click at [789, 185] on common-icon at bounding box center [793, 188] width 14 height 14
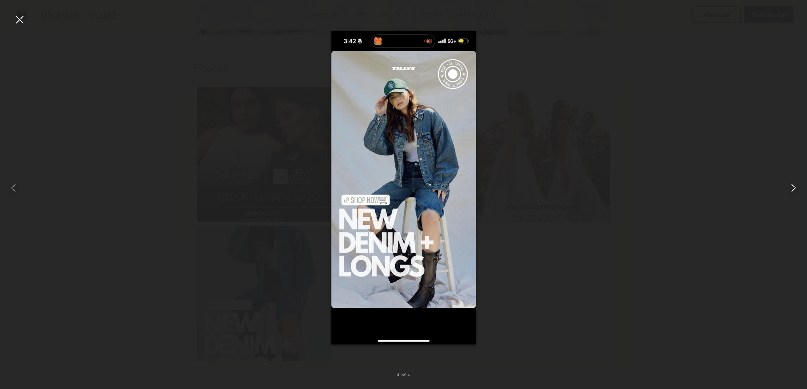
click at [794, 185] on common-icon at bounding box center [793, 188] width 14 height 14
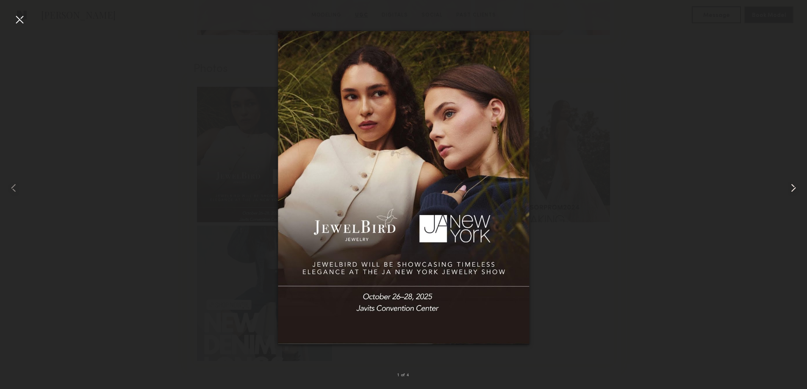
click at [794, 185] on common-icon at bounding box center [793, 188] width 14 height 14
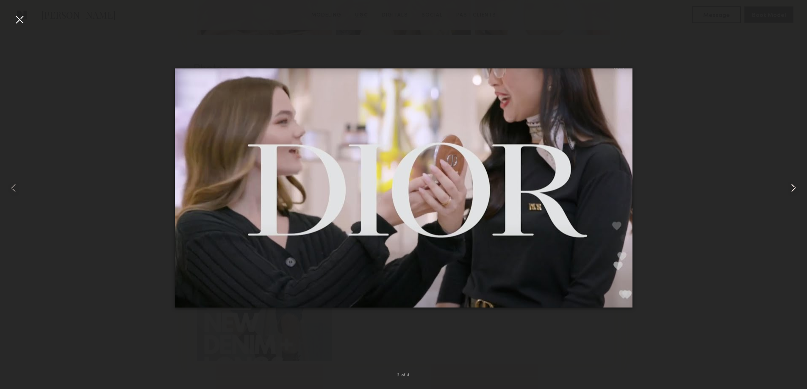
click at [794, 185] on common-icon at bounding box center [793, 188] width 14 height 14
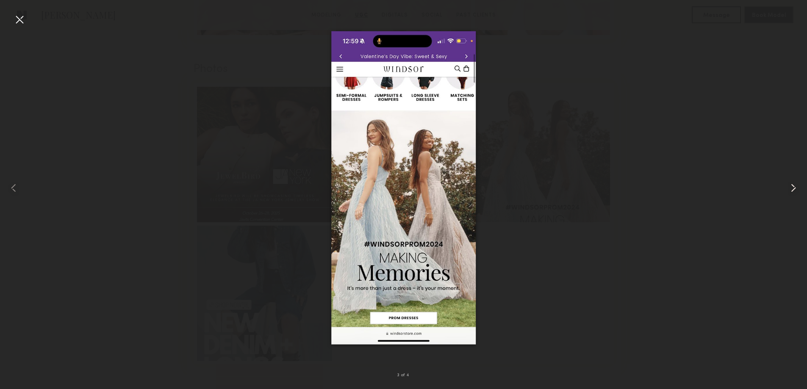
click at [794, 185] on common-icon at bounding box center [793, 188] width 14 height 14
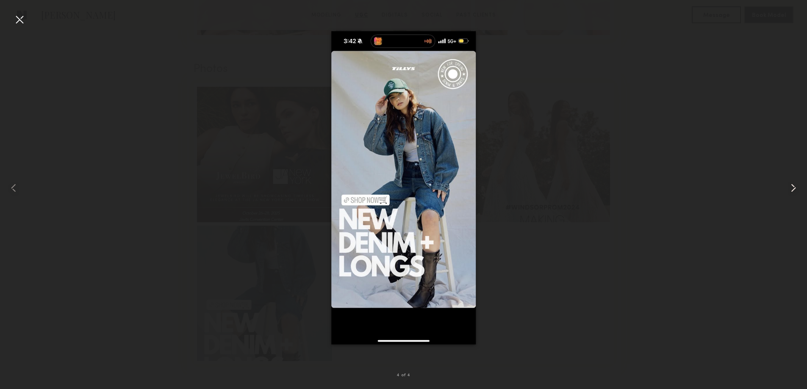
click at [796, 183] on common-icon at bounding box center [793, 188] width 14 height 14
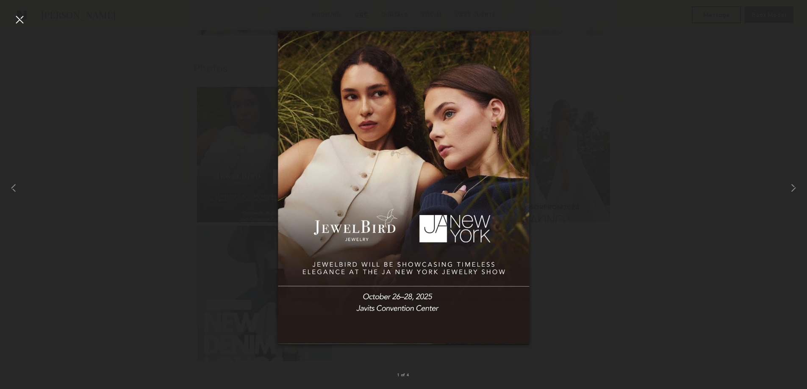
click at [19, 20] on div at bounding box center [20, 20] width 14 height 14
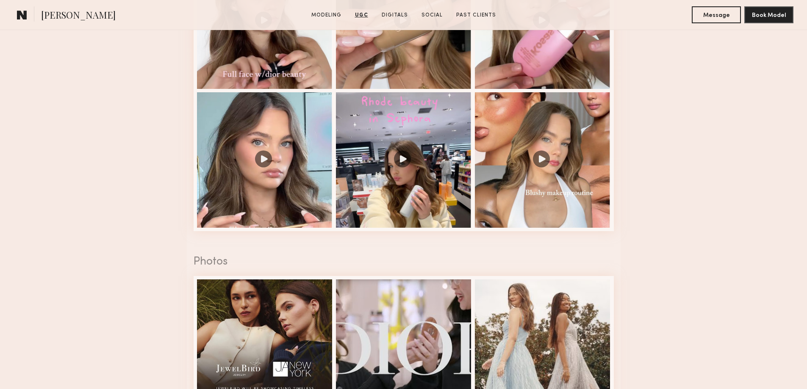
scroll to position [1496, 0]
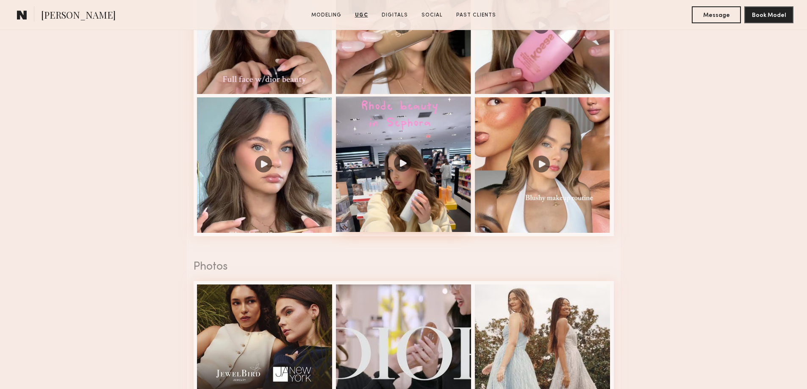
click at [397, 166] on div at bounding box center [404, 165] width 136 height 136
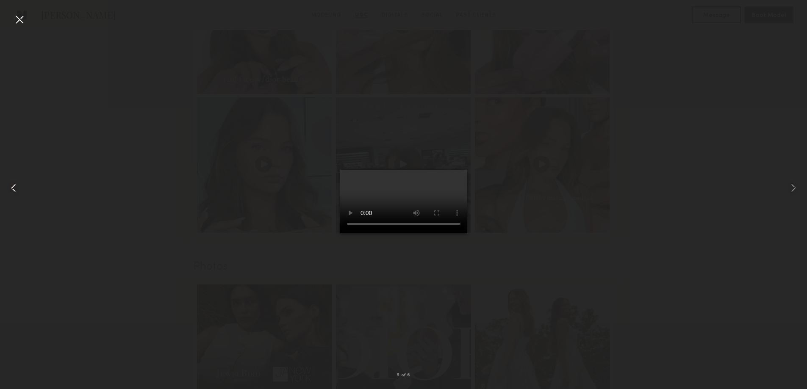
click at [21, 188] on div at bounding box center [16, 188] width 32 height 349
click at [20, 188] on div at bounding box center [16, 188] width 32 height 349
click at [17, 188] on common-icon at bounding box center [14, 188] width 14 height 14
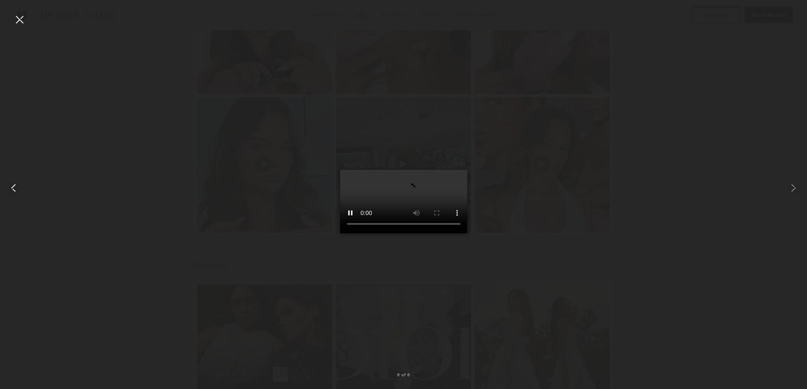
click at [17, 188] on common-icon at bounding box center [14, 188] width 14 height 14
click at [15, 188] on common-icon at bounding box center [14, 188] width 14 height 14
click at [15, 19] on div at bounding box center [20, 20] width 14 height 14
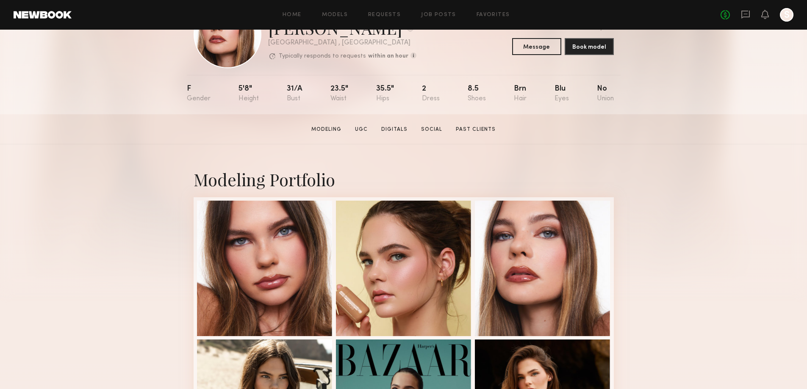
scroll to position [56, 0]
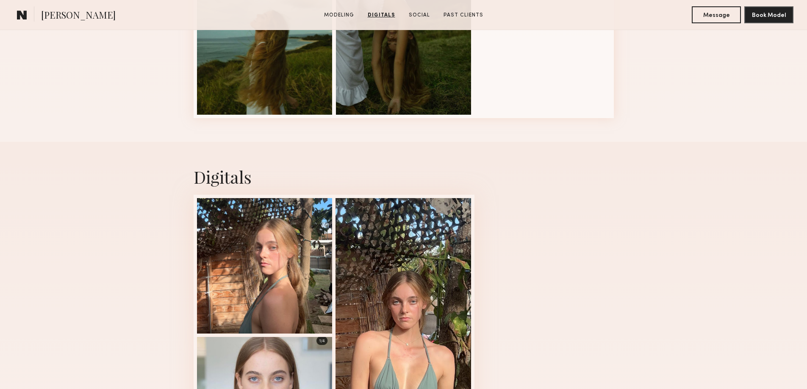
scroll to position [537, 0]
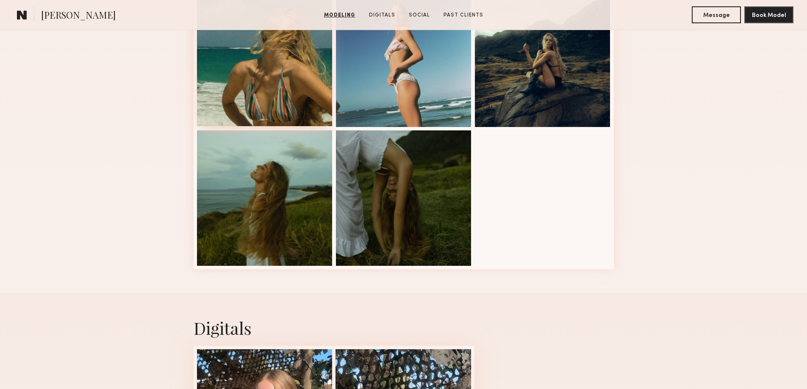
click at [256, 87] on div at bounding box center [265, 59] width 136 height 136
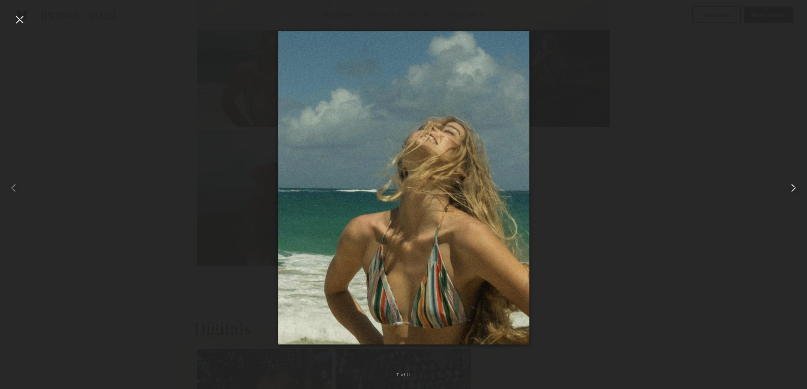
click at [795, 187] on common-icon at bounding box center [793, 188] width 14 height 14
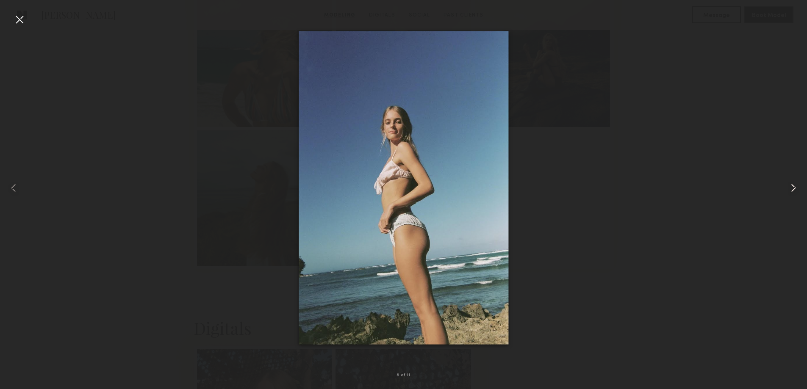
click at [795, 187] on common-icon at bounding box center [793, 188] width 14 height 14
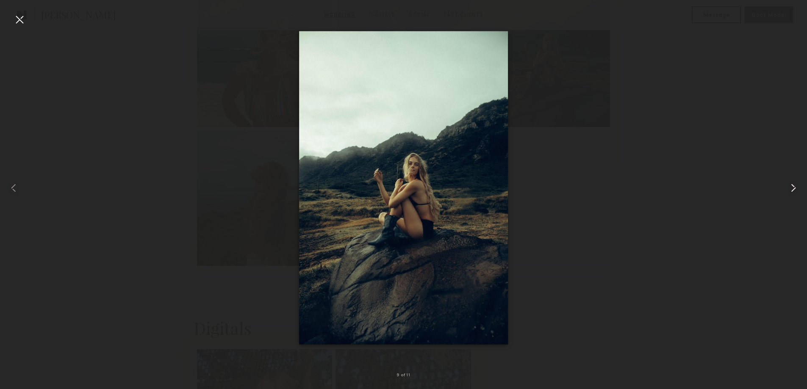
click at [795, 187] on common-icon at bounding box center [793, 188] width 14 height 14
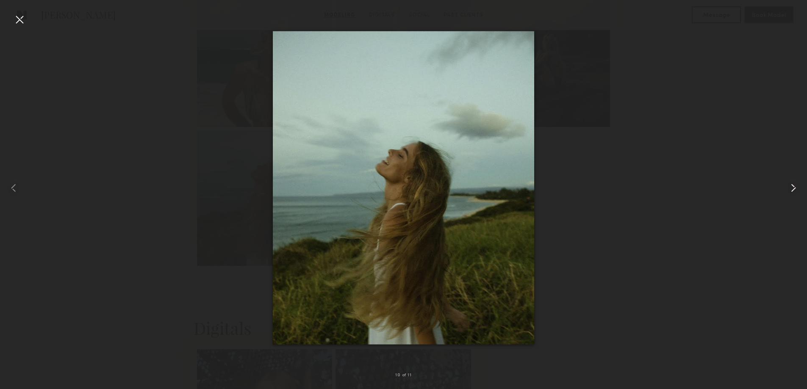
click at [795, 187] on common-icon at bounding box center [793, 188] width 14 height 14
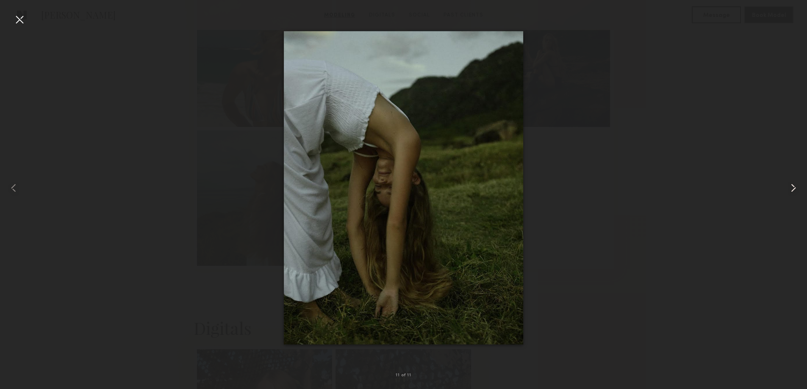
click at [795, 187] on common-icon at bounding box center [793, 188] width 14 height 14
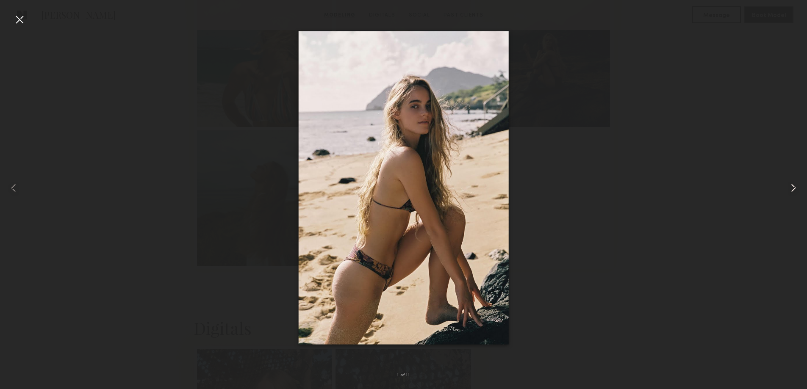
click at [795, 187] on common-icon at bounding box center [793, 188] width 14 height 14
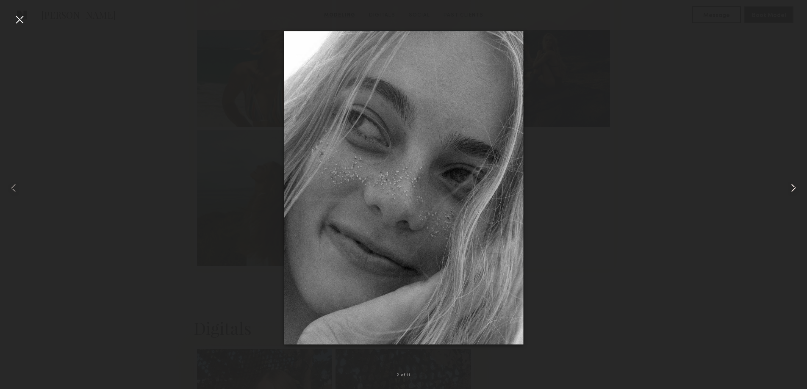
click at [795, 187] on common-icon at bounding box center [793, 188] width 14 height 14
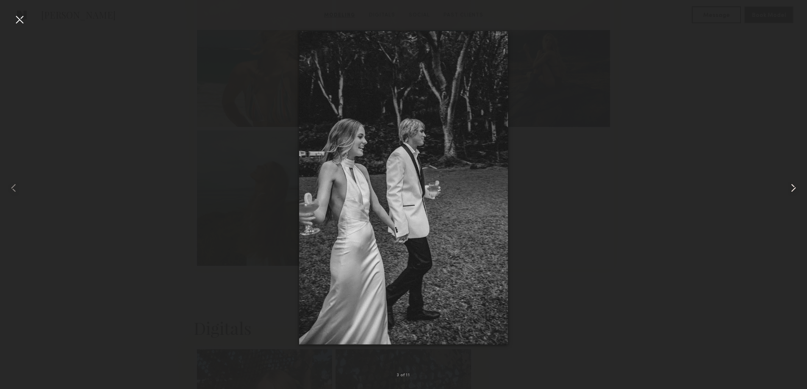
click at [795, 187] on common-icon at bounding box center [793, 188] width 14 height 14
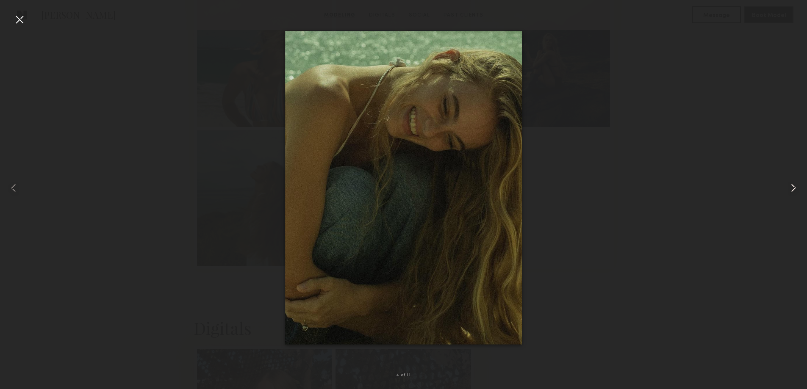
click at [795, 187] on common-icon at bounding box center [793, 188] width 14 height 14
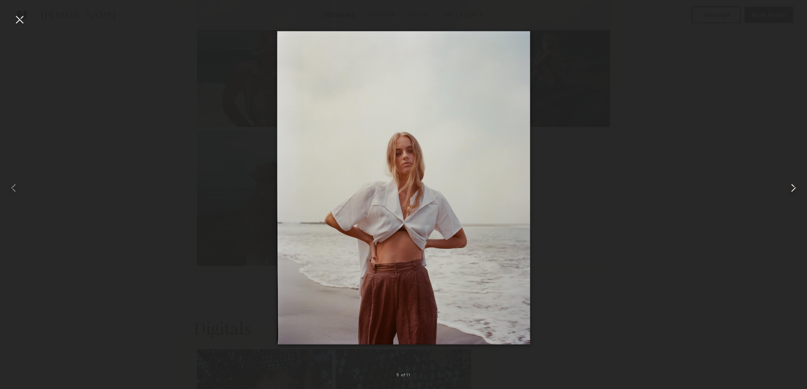
click at [795, 187] on common-icon at bounding box center [793, 188] width 14 height 14
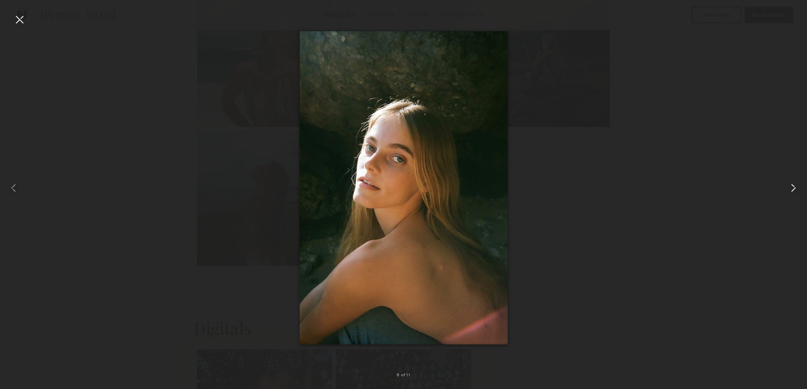
click at [795, 187] on common-icon at bounding box center [793, 188] width 14 height 14
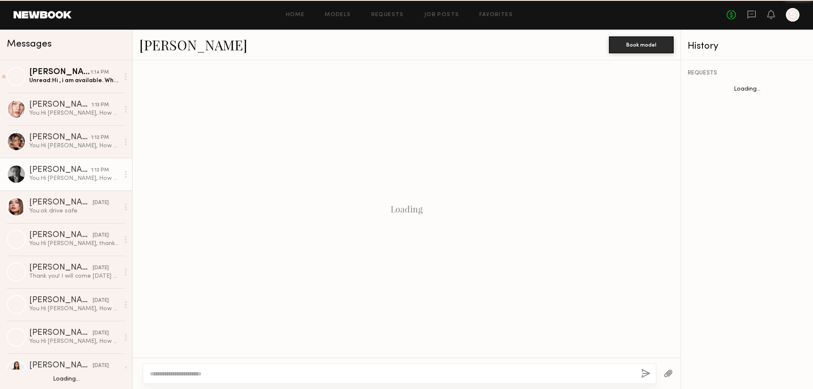
scroll to position [129, 0]
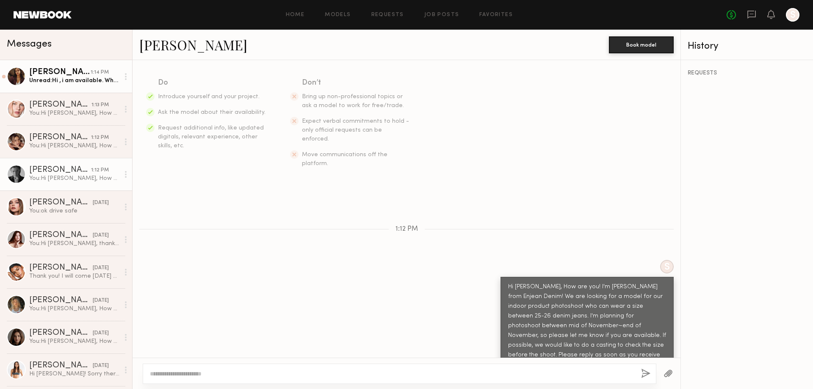
click at [58, 74] on div "Anisa N." at bounding box center [59, 72] width 61 height 8
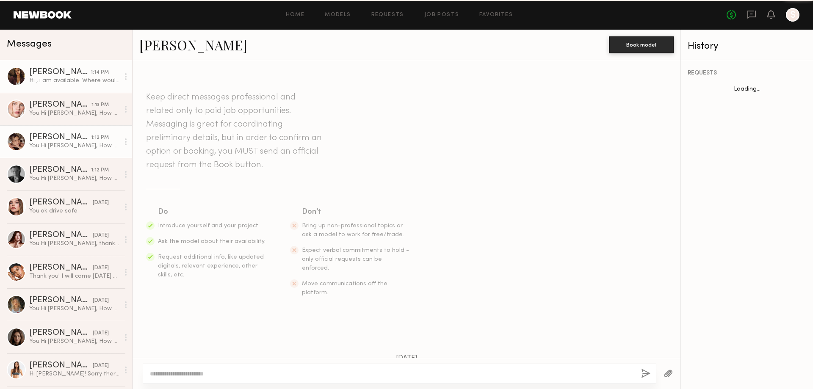
scroll to position [584, 0]
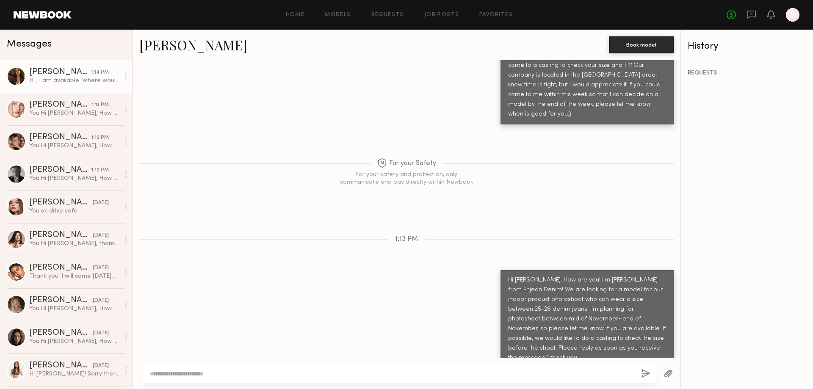
click at [252, 370] on div at bounding box center [392, 374] width 484 height 8
click at [240, 377] on textarea at bounding box center [392, 374] width 484 height 8
type textarea "*"
drag, startPoint x: 205, startPoint y: 374, endPoint x: 136, endPoint y: 370, distance: 69.1
click at [136, 370] on div "**********" at bounding box center [407, 373] width 548 height 31
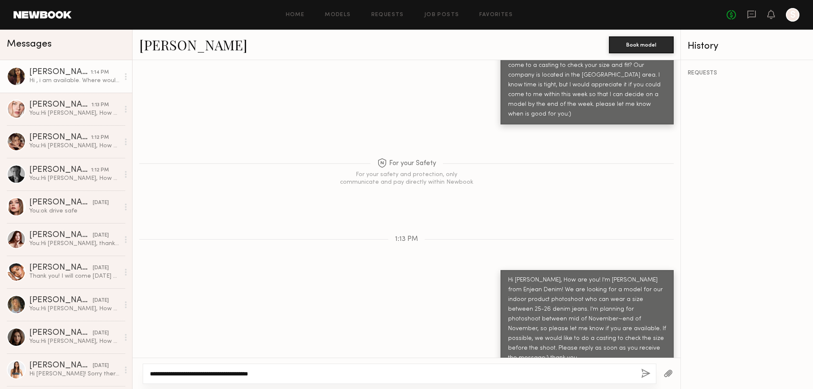
click at [227, 373] on textarea "**********" at bounding box center [392, 374] width 484 height 8
click at [197, 374] on textarea "**********" at bounding box center [392, 374] width 484 height 8
click at [249, 375] on textarea "**********" at bounding box center [392, 374] width 484 height 8
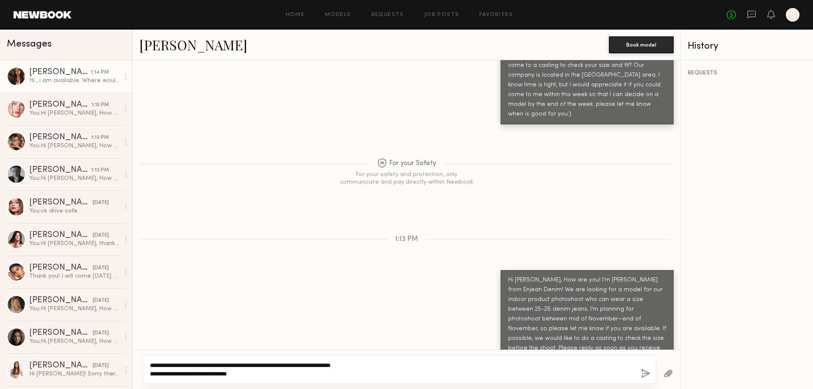
drag, startPoint x: 251, startPoint y: 374, endPoint x: 204, endPoint y: 374, distance: 46.6
click at [204, 374] on textarea "**********" at bounding box center [392, 369] width 484 height 17
type textarea "**********"
click at [642, 372] on button "button" at bounding box center [645, 374] width 9 height 11
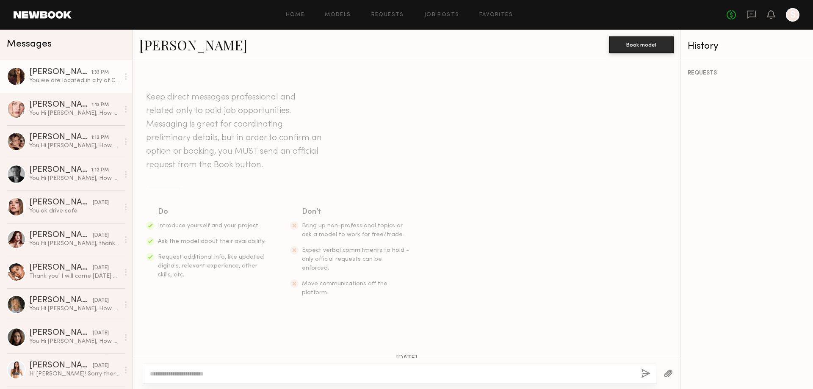
scroll to position [654, 0]
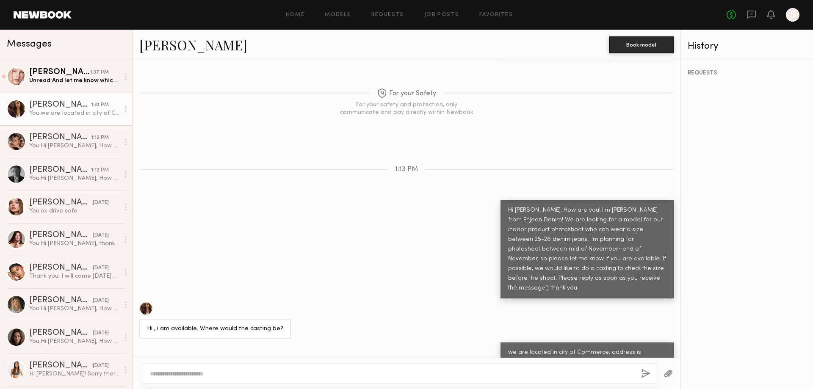
drag, startPoint x: 53, startPoint y: 79, endPoint x: 92, endPoint y: 102, distance: 45.6
click at [53, 78] on div "Unread: And let me know which date as soon as you receive the details" at bounding box center [74, 81] width 90 height 8
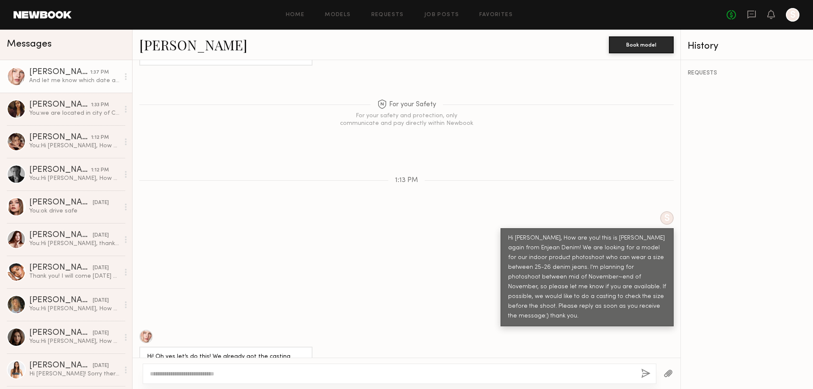
scroll to position [552, 0]
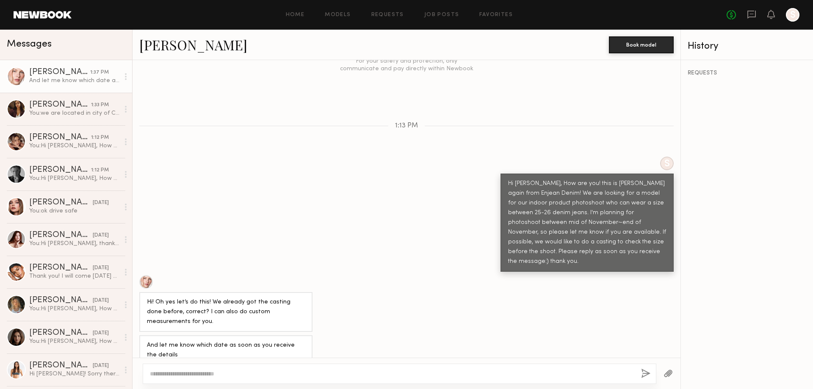
click at [203, 375] on textarea at bounding box center [392, 374] width 484 height 8
drag, startPoint x: 263, startPoint y: 376, endPoint x: 258, endPoint y: 376, distance: 5.5
click at [263, 376] on textarea "**********" at bounding box center [392, 374] width 484 height 8
drag, startPoint x: 289, startPoint y: 377, endPoint x: 187, endPoint y: 374, distance: 101.7
click at [187, 374] on textarea "**********" at bounding box center [392, 374] width 484 height 8
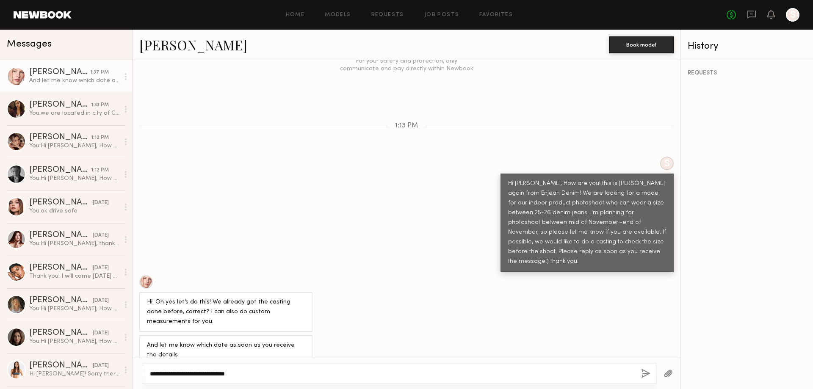
paste textarea "**********"
type textarea "**********"
drag, startPoint x: 648, startPoint y: 374, endPoint x: 639, endPoint y: 377, distance: 9.2
click at [648, 374] on button "button" at bounding box center [645, 374] width 9 height 11
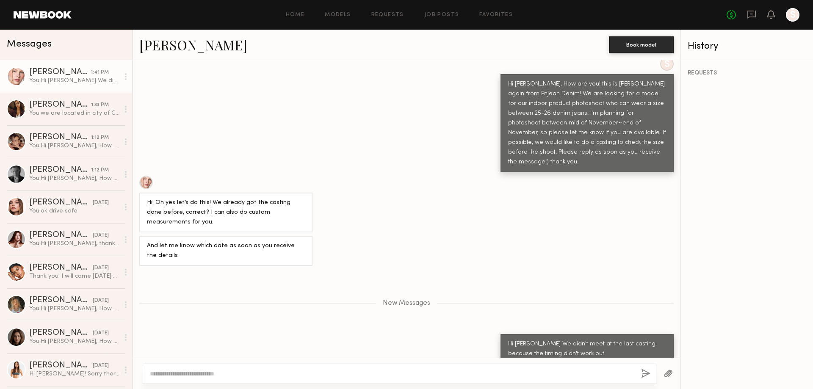
click at [367, 376] on textarea at bounding box center [392, 374] width 484 height 8
click at [282, 371] on textarea at bounding box center [392, 374] width 484 height 8
type textarea "*"
type textarea "**********"
click at [646, 373] on button "button" at bounding box center [645, 374] width 9 height 11
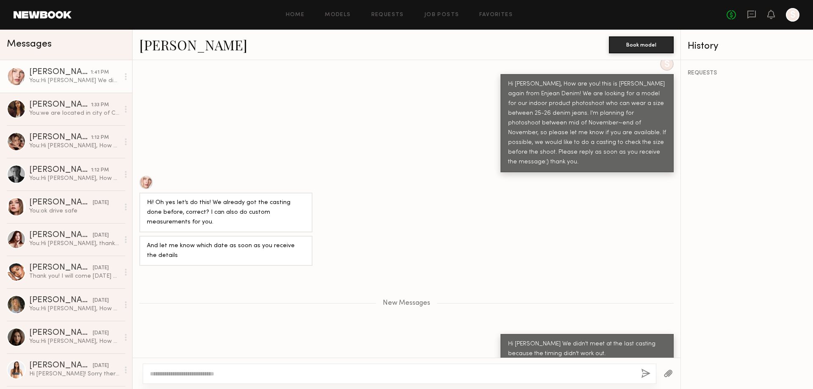
scroll to position [692, 0]
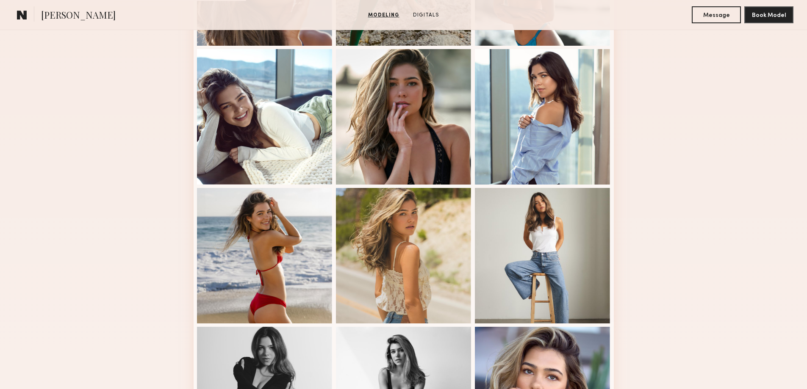
scroll to position [452, 0]
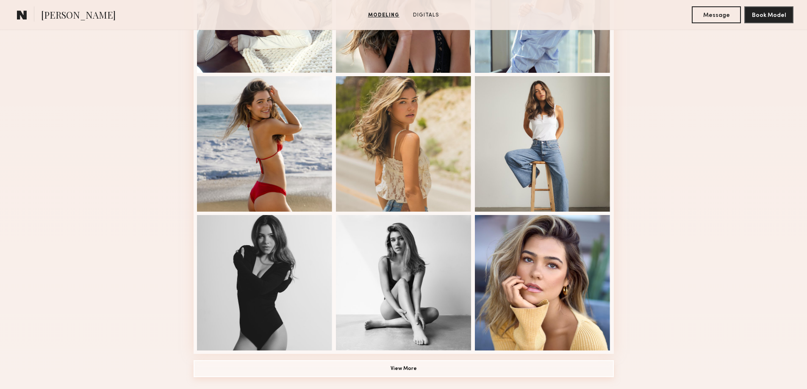
click at [391, 370] on button "View More" at bounding box center [404, 368] width 420 height 17
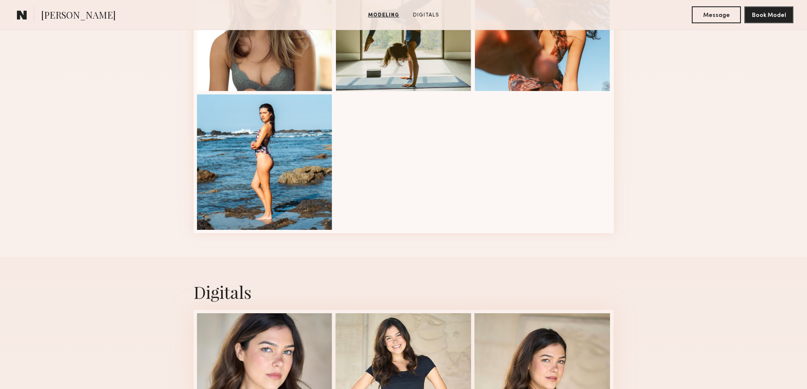
scroll to position [1045, 0]
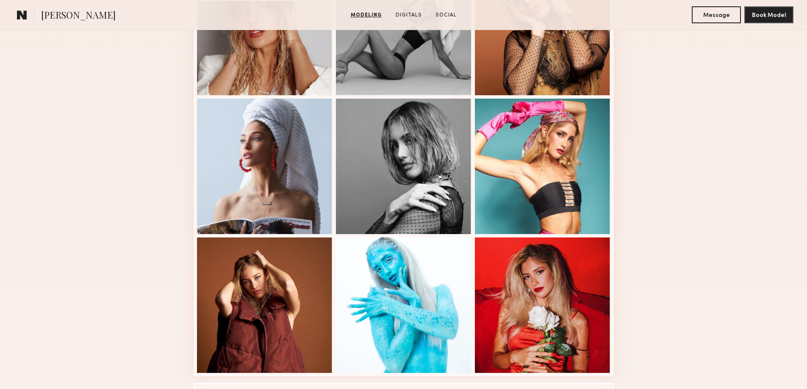
scroll to position [565, 0]
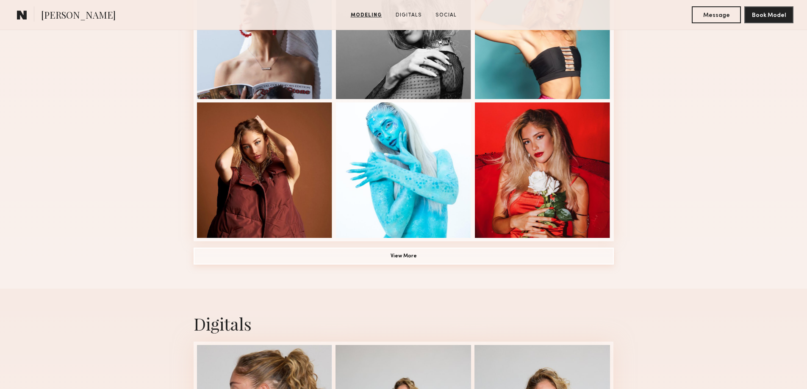
click at [443, 263] on button "View More" at bounding box center [404, 256] width 420 height 17
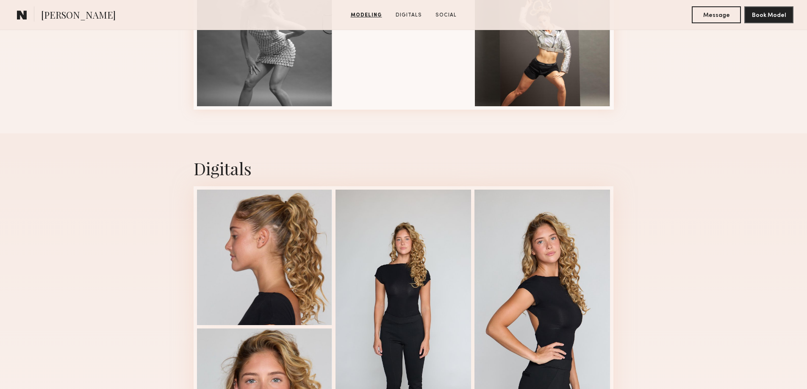
scroll to position [1384, 0]
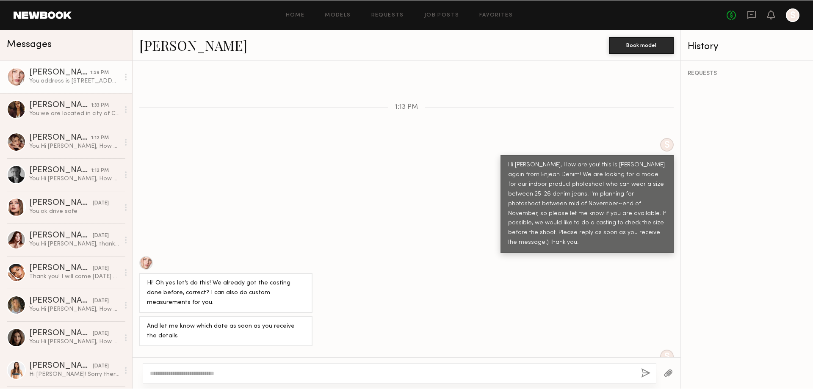
scroll to position [2110, 0]
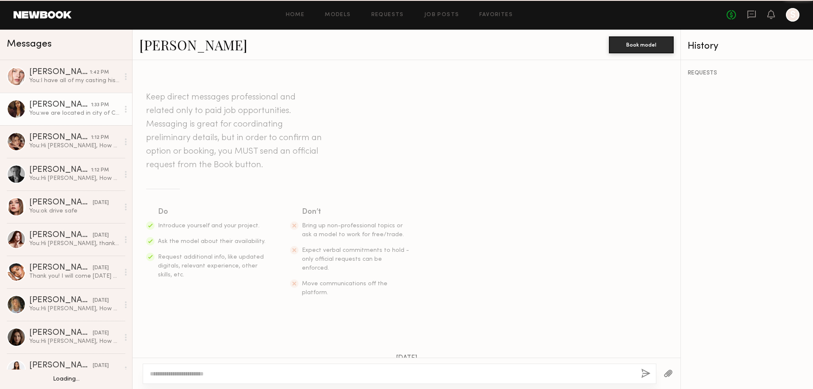
scroll to position [654, 0]
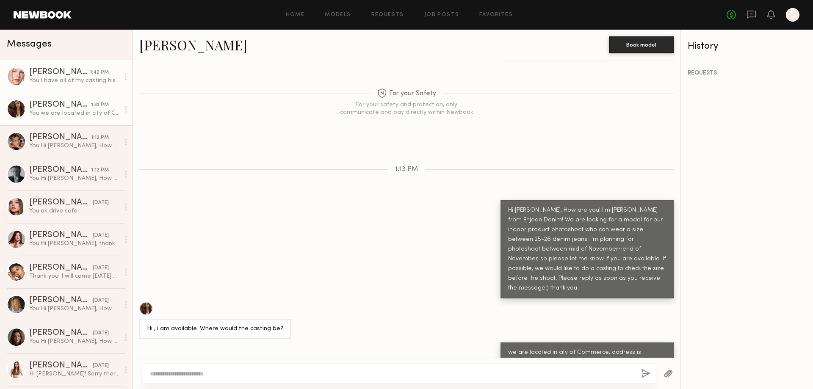
click at [78, 75] on div "Anastasiia M." at bounding box center [59, 72] width 61 height 8
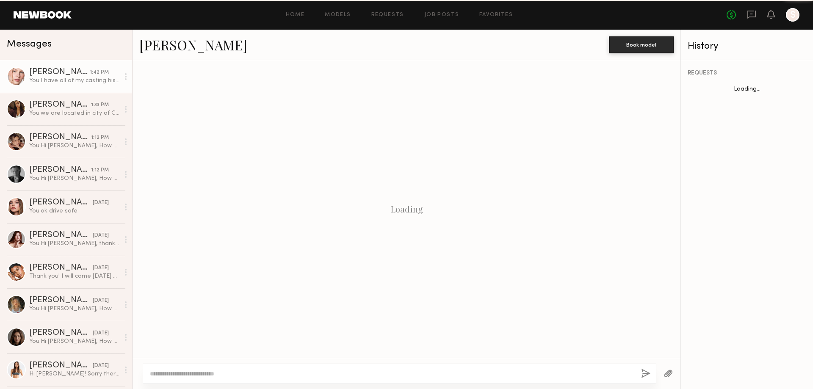
scroll to position [552, 0]
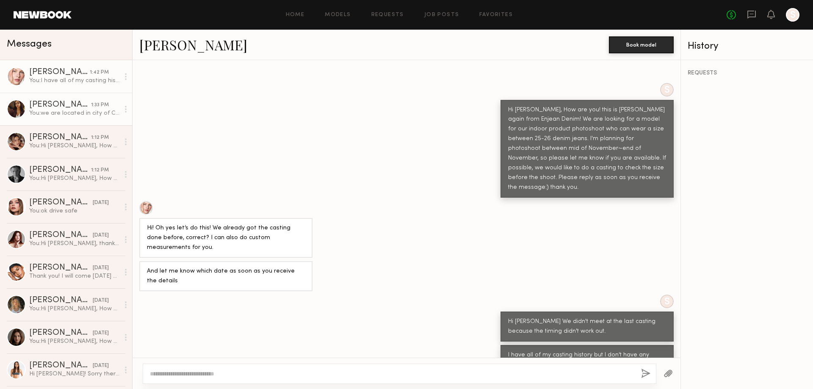
click at [60, 101] on div "Anisa N." at bounding box center [60, 105] width 62 height 8
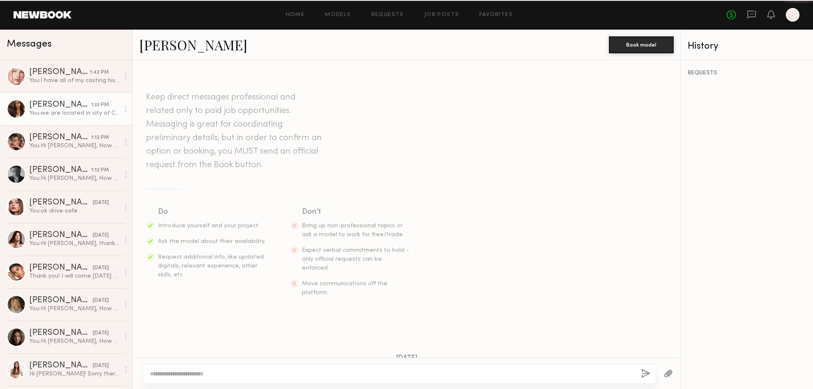
scroll to position [654, 0]
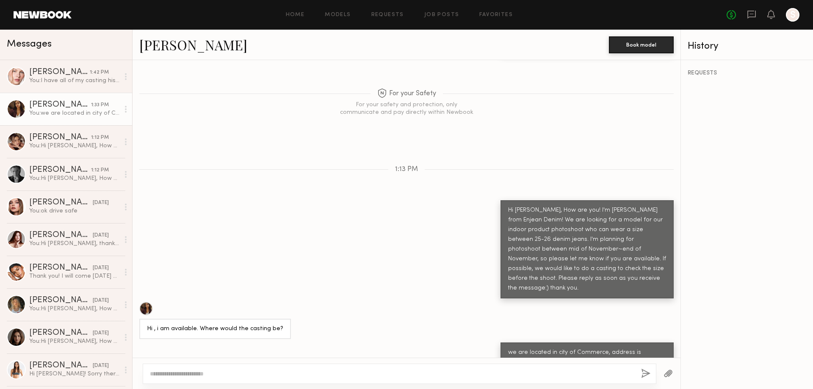
click at [141, 302] on div at bounding box center [146, 309] width 14 height 14
click at [42, 80] on div "You: I have all of my casting history but I don't have any record" at bounding box center [74, 81] width 90 height 8
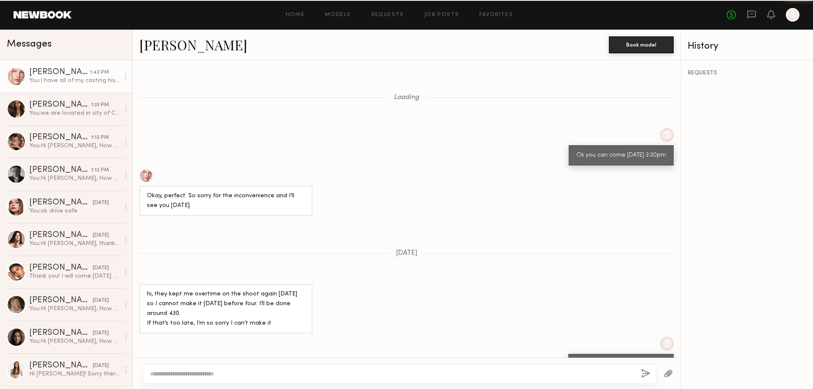
scroll to position [552, 0]
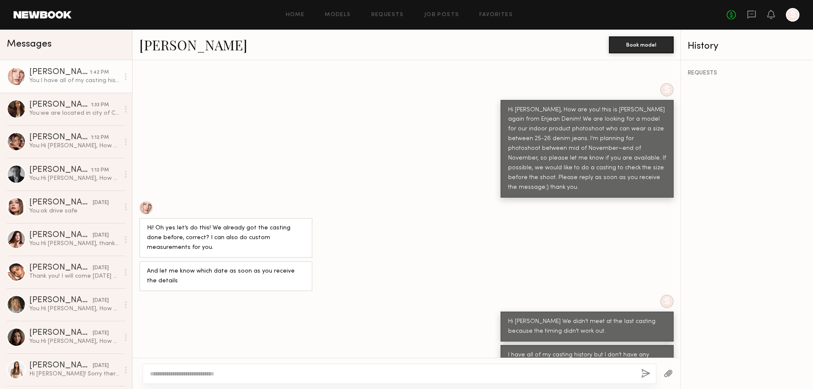
click at [147, 201] on div at bounding box center [146, 208] width 14 height 14
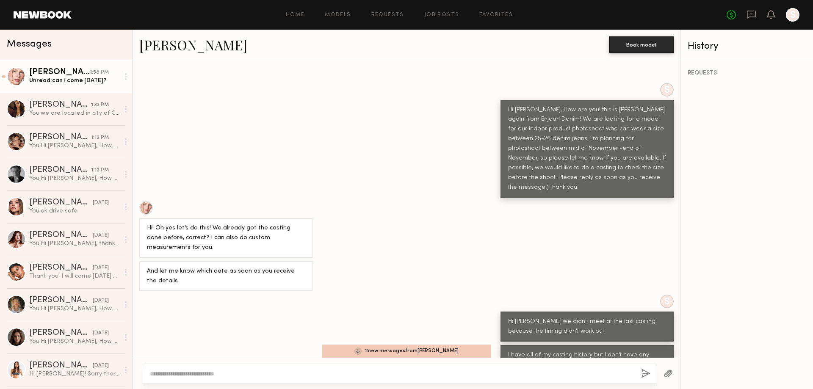
click at [89, 81] on div "Unread: can i come today?" at bounding box center [74, 81] width 90 height 8
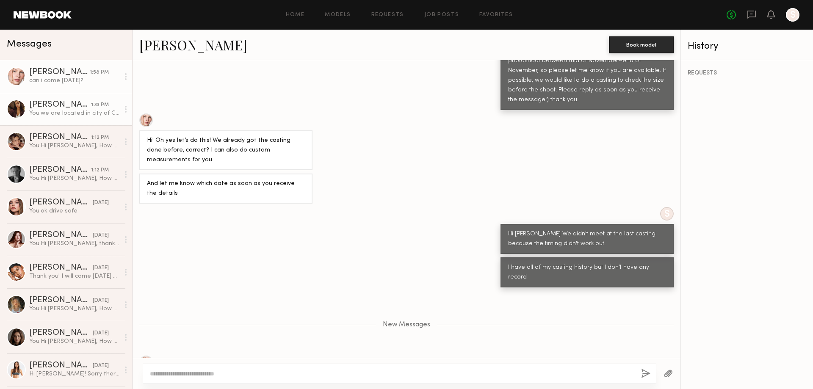
scroll to position [683, 0]
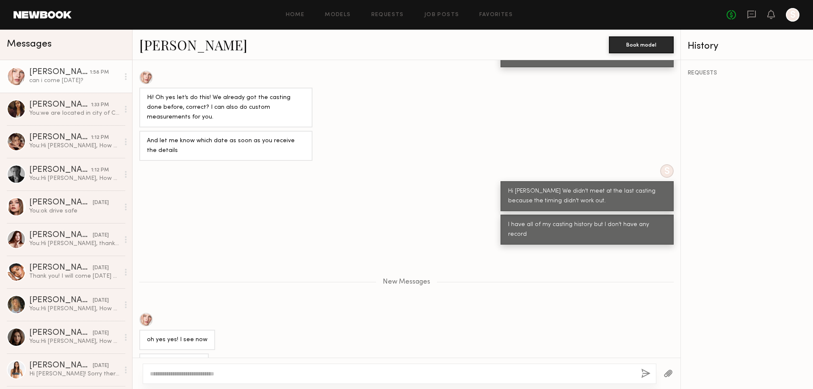
click at [194, 371] on textarea at bounding box center [392, 374] width 484 height 8
type textarea "*****"
click at [647, 374] on button "button" at bounding box center [645, 374] width 9 height 11
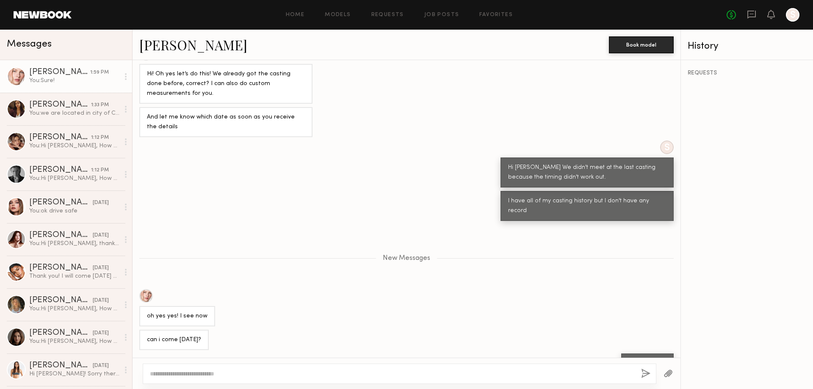
click at [265, 371] on textarea at bounding box center [392, 374] width 484 height 8
type textarea "*"
drag, startPoint x: 203, startPoint y: 375, endPoint x: 218, endPoint y: 375, distance: 14.4
click at [218, 375] on textarea "**********" at bounding box center [392, 369] width 484 height 17
type textarea "**********"
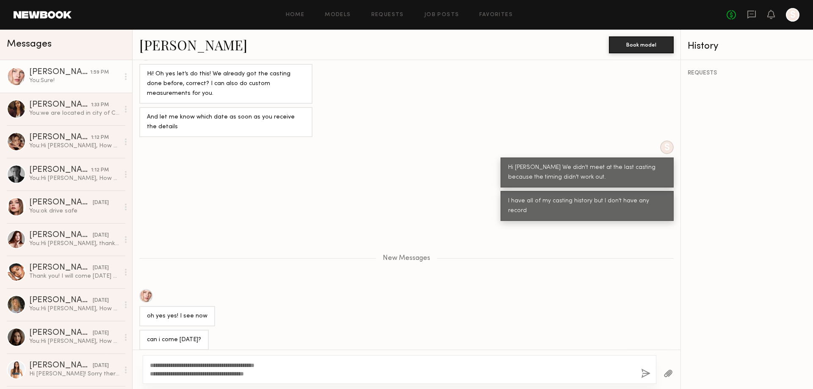
click at [645, 374] on button "button" at bounding box center [645, 374] width 9 height 11
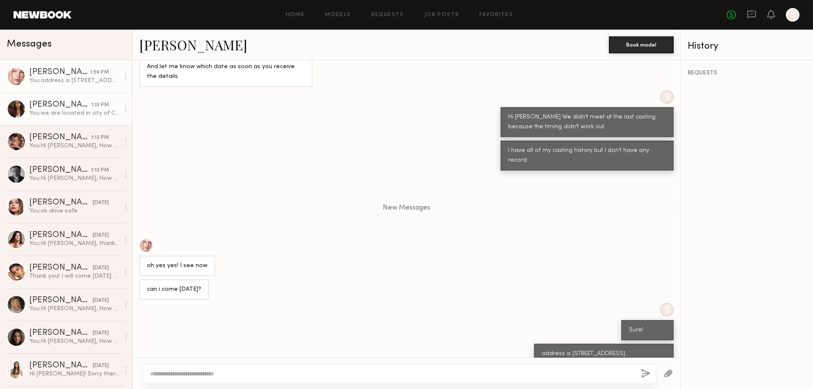
click at [67, 114] on div "You: we are located in city of Commerce, address is 5922 Triumph street Commerc…" at bounding box center [74, 113] width 90 height 8
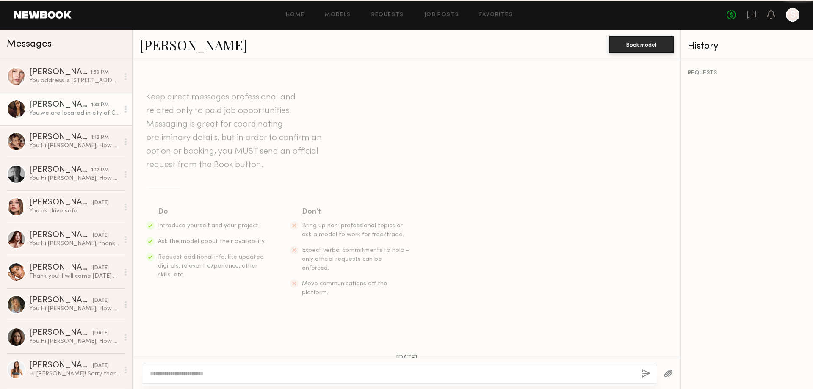
scroll to position [654, 0]
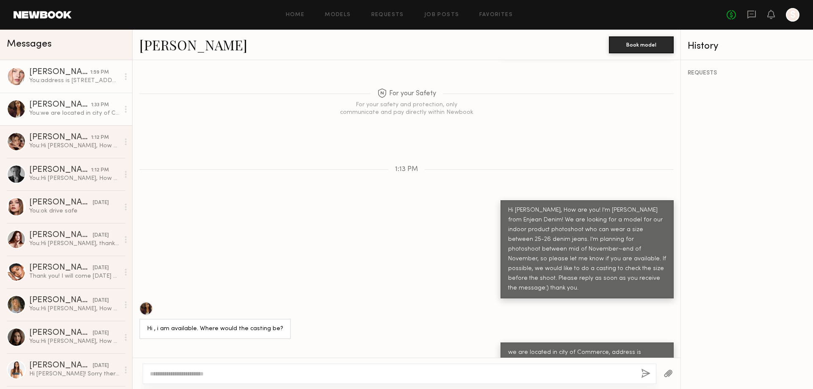
click at [67, 80] on div "You: address is 5922 triumph street Commerce, CA 90040 please let me know the t…" at bounding box center [74, 81] width 90 height 8
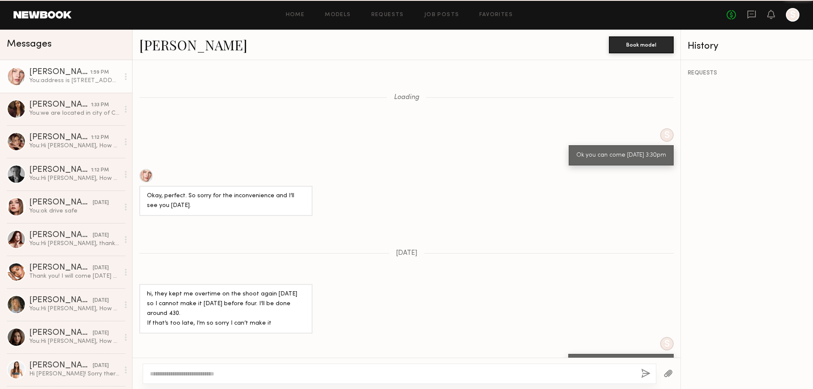
scroll to position [691, 0]
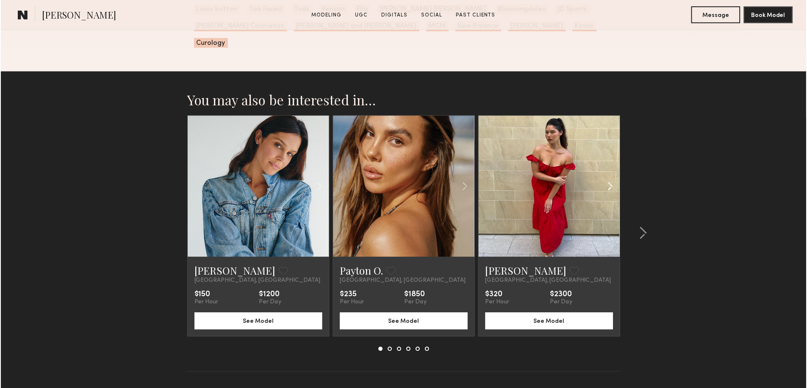
scroll to position [2162, 0]
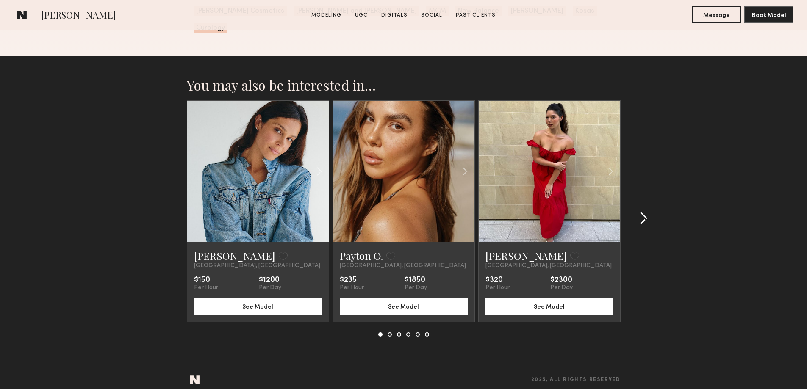
click at [638, 212] on button at bounding box center [641, 219] width 14 height 14
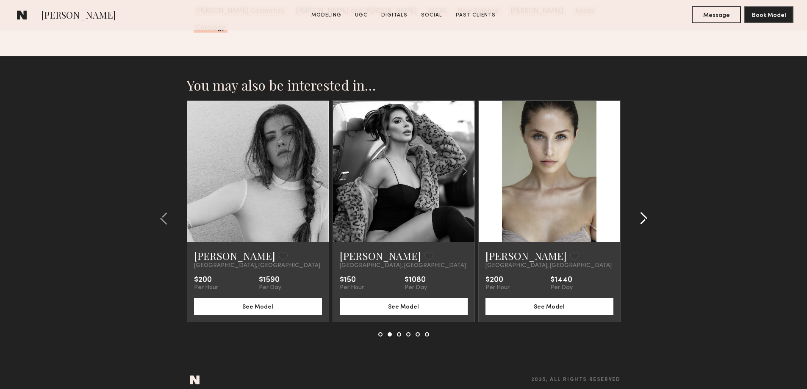
click at [638, 212] on button at bounding box center [641, 219] width 14 height 14
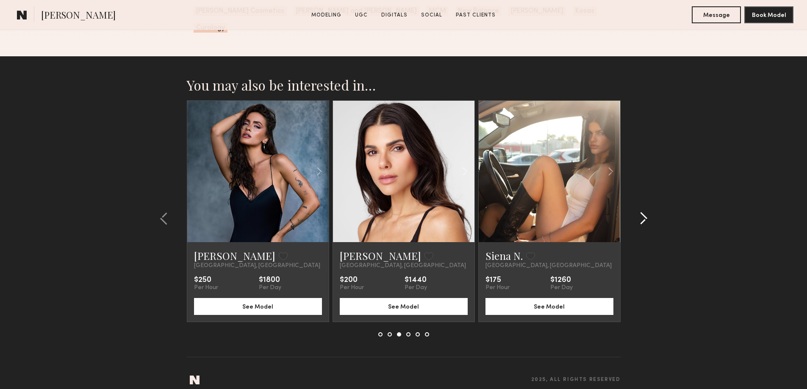
click at [637, 212] on button at bounding box center [641, 219] width 14 height 14
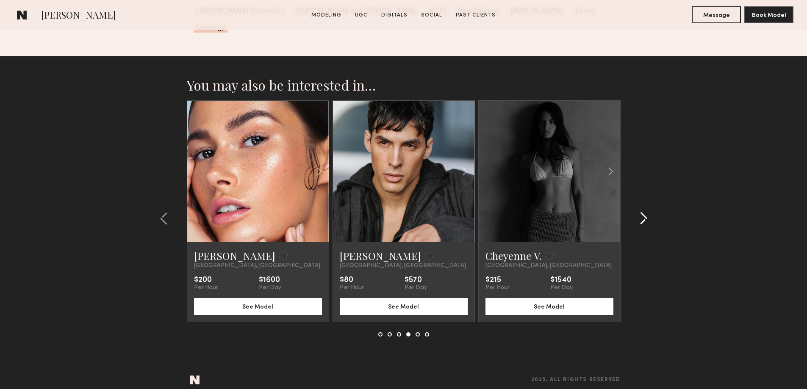
click at [637, 212] on button at bounding box center [641, 219] width 14 height 14
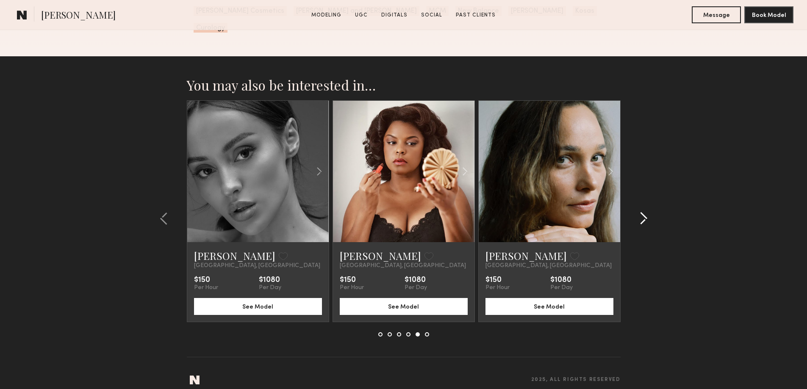
click at [637, 212] on button at bounding box center [641, 219] width 14 height 14
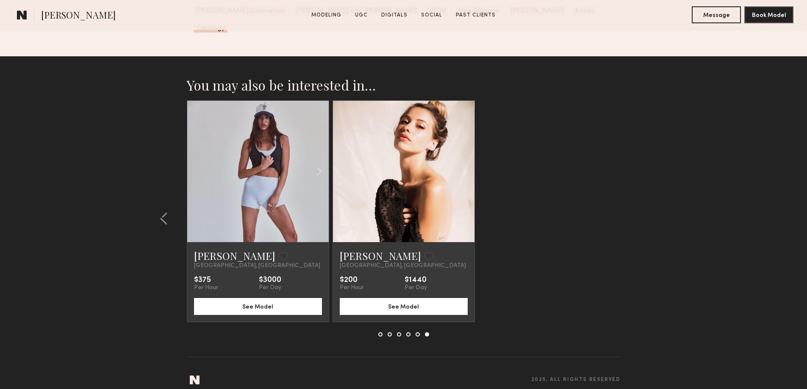
click at [637, 210] on section "You may also be interested in… Claire A. Favorite Los Angeles, CA $150 Per Hour…" at bounding box center [403, 227] width 807 height 343
click at [633, 212] on section "You may also be interested in… Claire A. Favorite Los Angeles, CA $150 Per Hour…" at bounding box center [403, 227] width 807 height 343
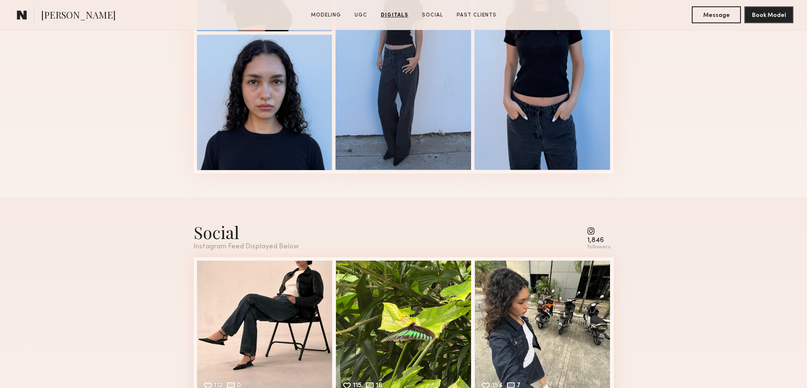
scroll to position [1484, 0]
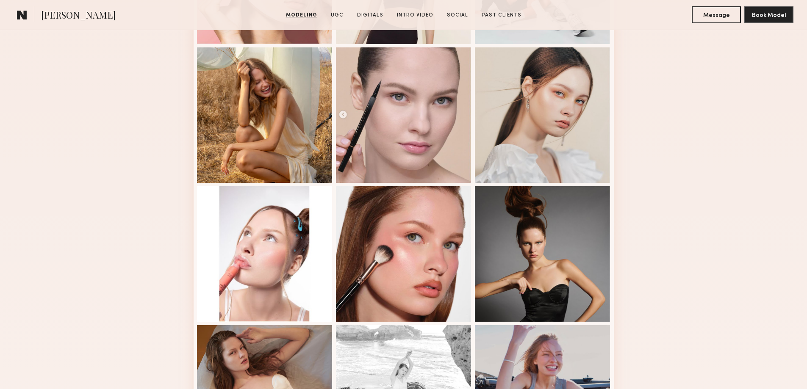
scroll to position [508, 0]
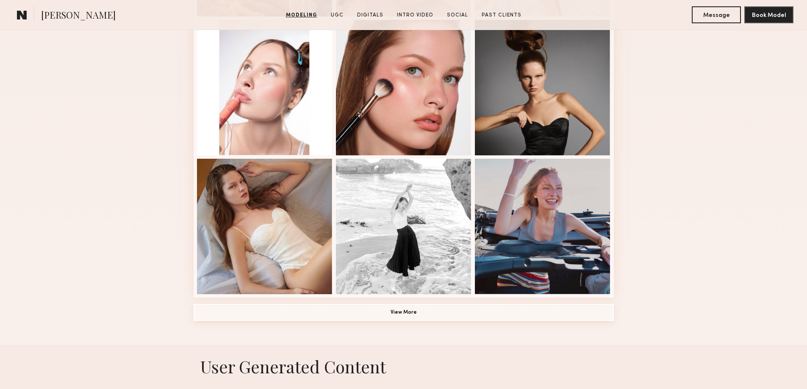
click at [415, 313] on button "View More" at bounding box center [404, 312] width 420 height 17
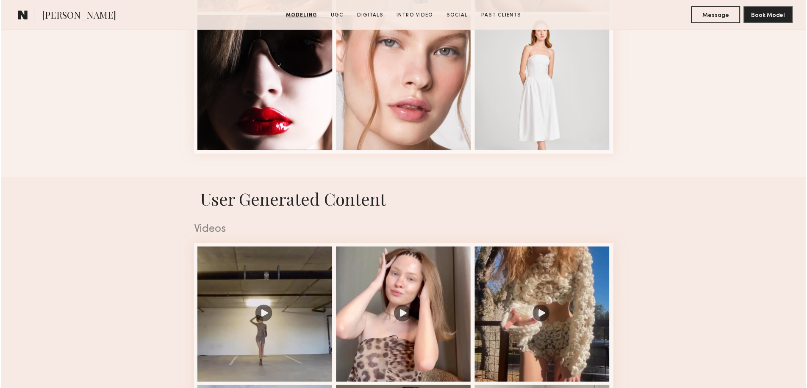
scroll to position [1327, 0]
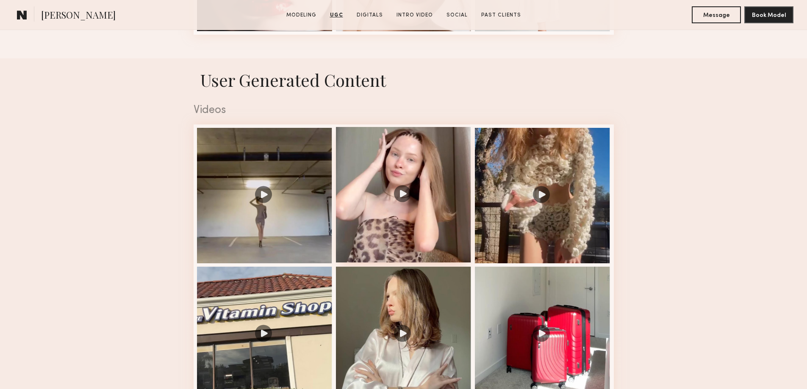
click at [403, 197] on div at bounding box center [404, 195] width 136 height 136
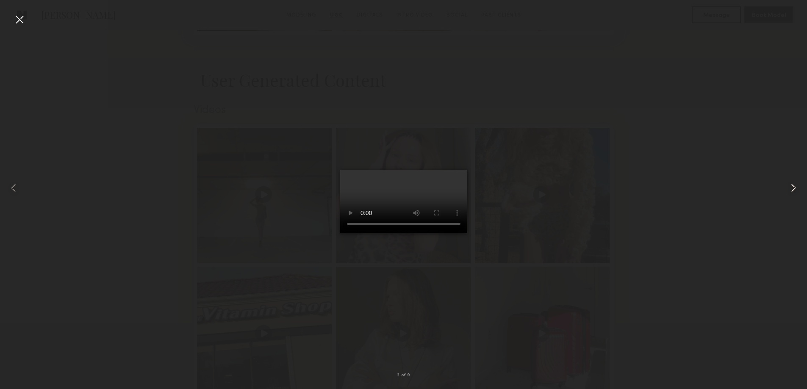
click at [791, 187] on common-icon at bounding box center [793, 188] width 14 height 14
click at [792, 189] on common-icon at bounding box center [793, 188] width 14 height 14
click at [792, 191] on common-icon at bounding box center [793, 188] width 14 height 14
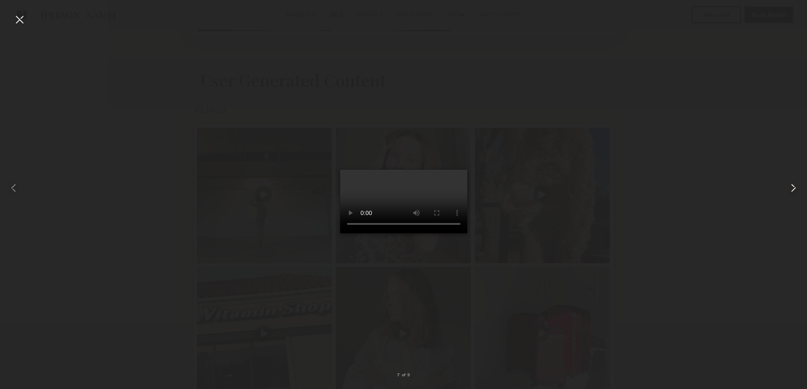
click at [795, 194] on common-icon at bounding box center [793, 188] width 14 height 14
drag, startPoint x: 14, startPoint y: 17, endPoint x: 17, endPoint y: 21, distance: 4.6
click at [14, 17] on div at bounding box center [20, 20] width 14 height 14
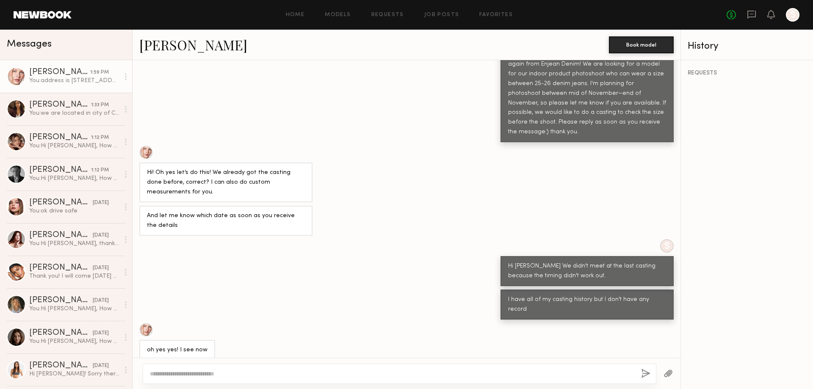
scroll to position [1705, 0]
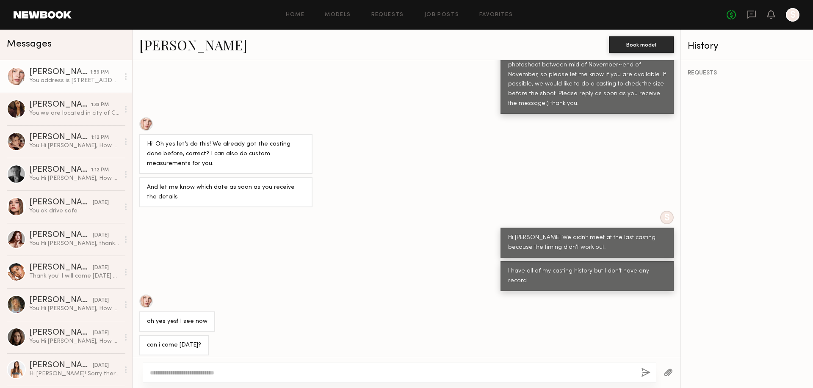
scroll to position [2045, 0]
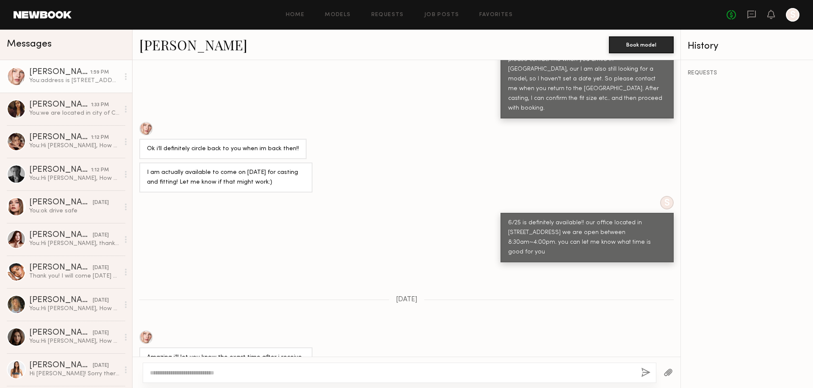
scroll to position [2045, 0]
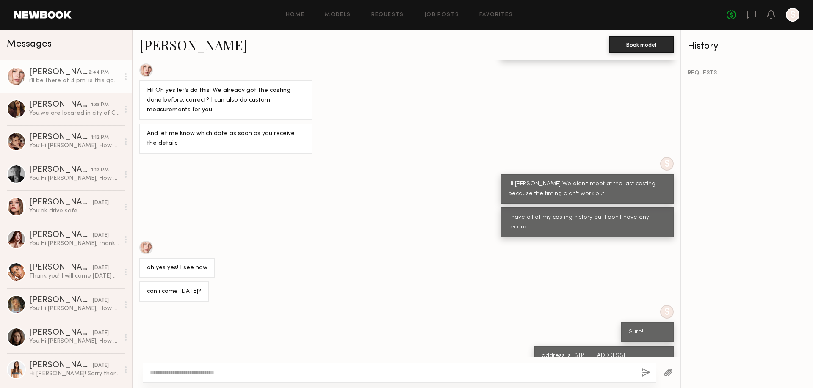
scroll to position [2135, 0]
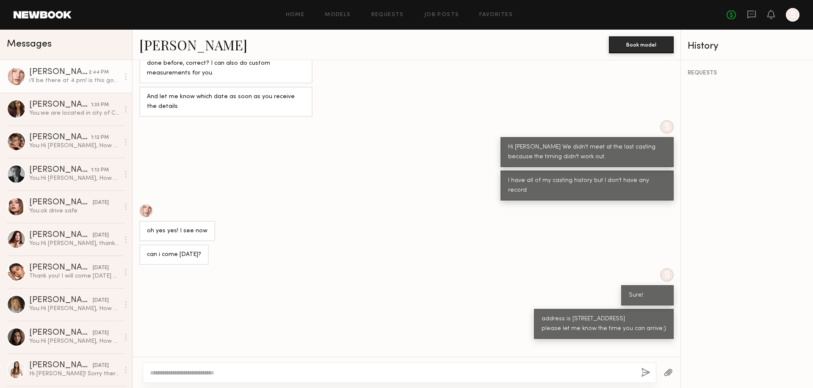
click at [231, 371] on textarea at bounding box center [392, 373] width 484 height 8
type textarea "*"
drag, startPoint x: 202, startPoint y: 375, endPoint x: 207, endPoint y: 373, distance: 5.0
click at [202, 375] on textarea "**********" at bounding box center [392, 373] width 484 height 8
paste textarea "**********"
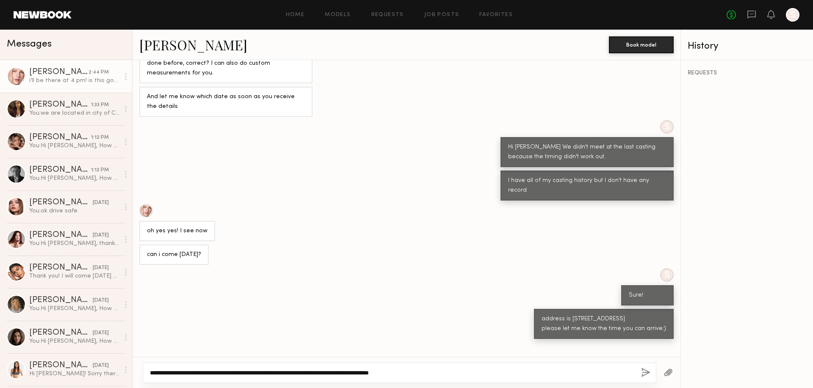
drag, startPoint x: 191, startPoint y: 372, endPoint x: 159, endPoint y: 372, distance: 31.8
click at [159, 372] on textarea "**********" at bounding box center [392, 373] width 484 height 8
drag, startPoint x: 191, startPoint y: 373, endPoint x: 184, endPoint y: 373, distance: 6.8
click at [184, 373] on textarea "**********" at bounding box center [392, 373] width 484 height 8
drag, startPoint x: 384, startPoint y: 376, endPoint x: 439, endPoint y: 376, distance: 54.6
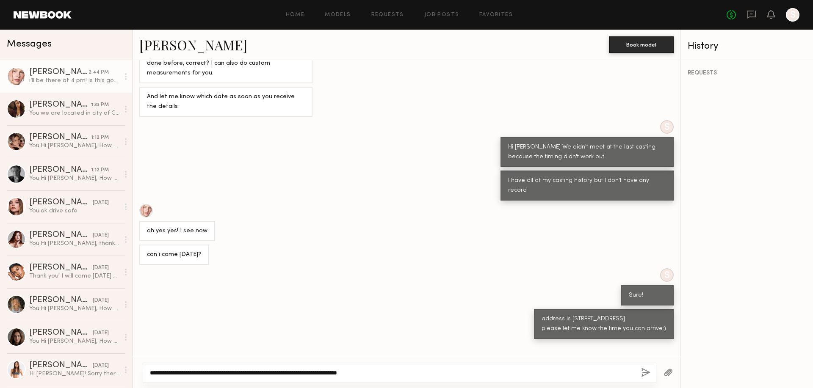
click at [384, 375] on textarea "**********" at bounding box center [392, 373] width 484 height 8
type textarea "**********"
click at [649, 373] on button "button" at bounding box center [645, 373] width 9 height 11
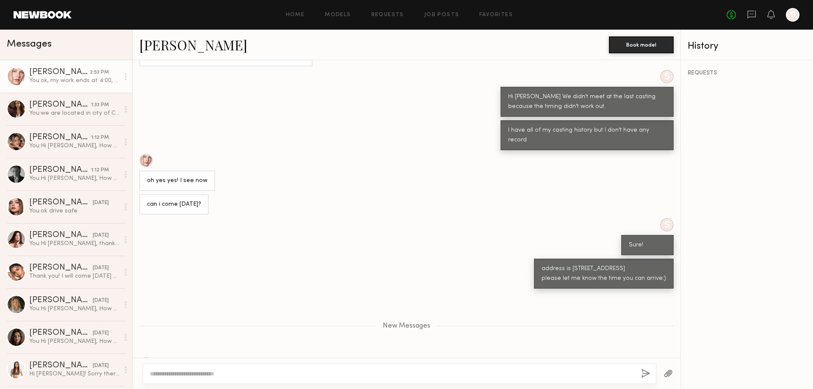
scroll to position [2184, 0]
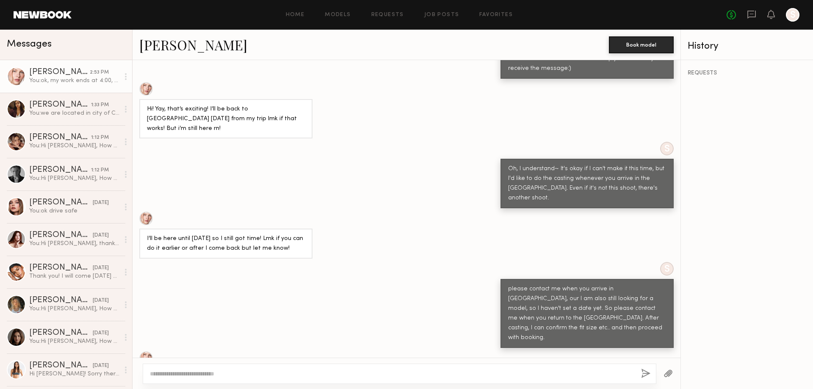
scroll to position [2118, 0]
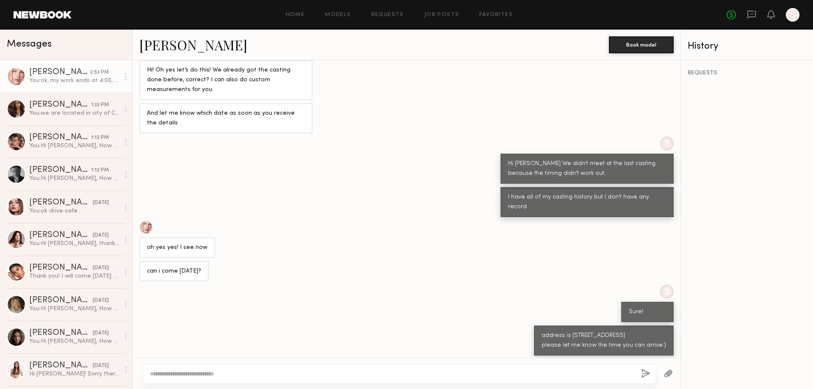
click at [149, 221] on div at bounding box center [146, 228] width 14 height 14
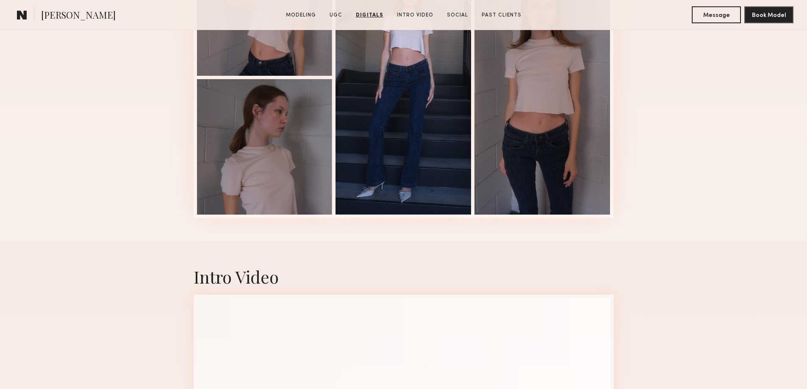
scroll to position [1920, 0]
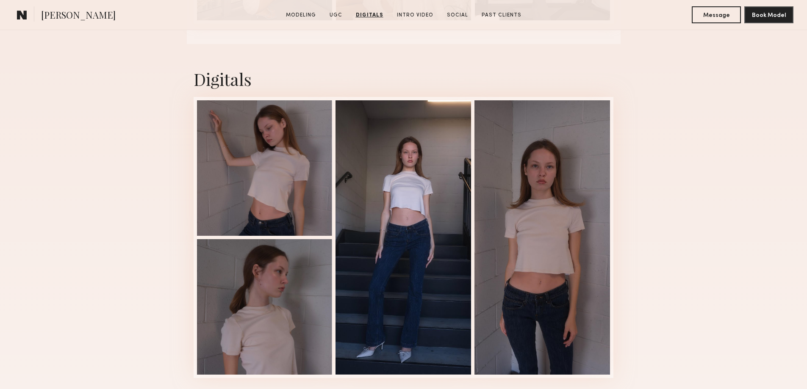
click at [731, 108] on div "Digitals 1 of 4" at bounding box center [403, 223] width 807 height 358
click at [717, 271] on div "Digitals 1 of 4" at bounding box center [403, 223] width 807 height 358
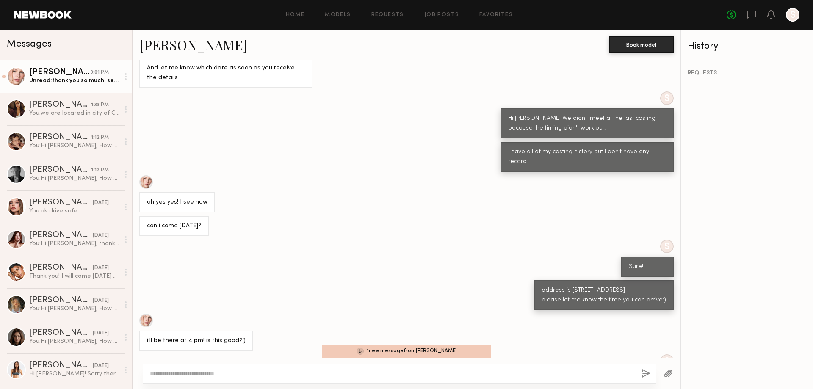
scroll to position [2225, 0]
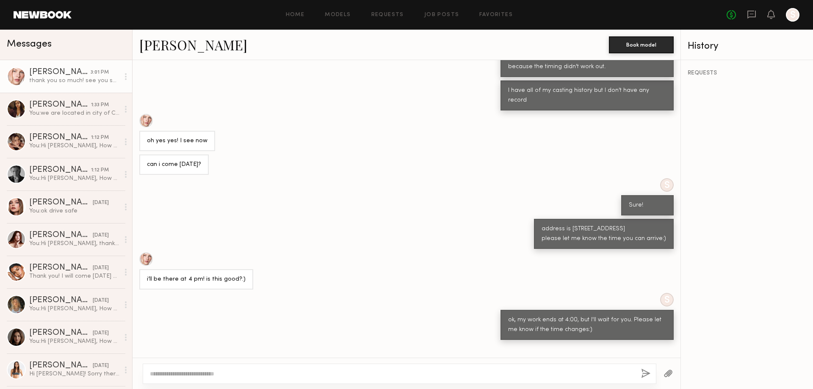
click at [53, 80] on div "thank you so much! see you soon!" at bounding box center [74, 81] width 90 height 8
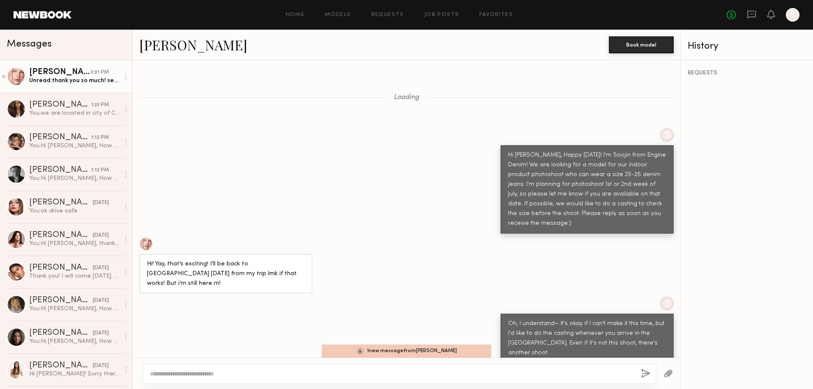
scroll to position [2185, 0]
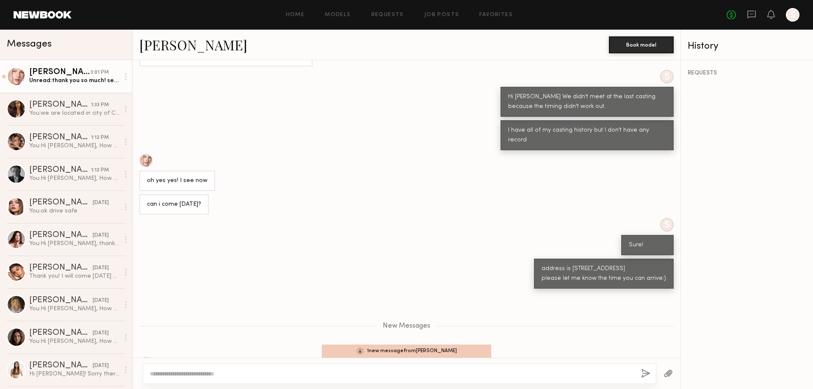
click at [78, 77] on div "[PERSON_NAME]" at bounding box center [59, 72] width 61 height 8
